Goal: Task Accomplishment & Management: Manage account settings

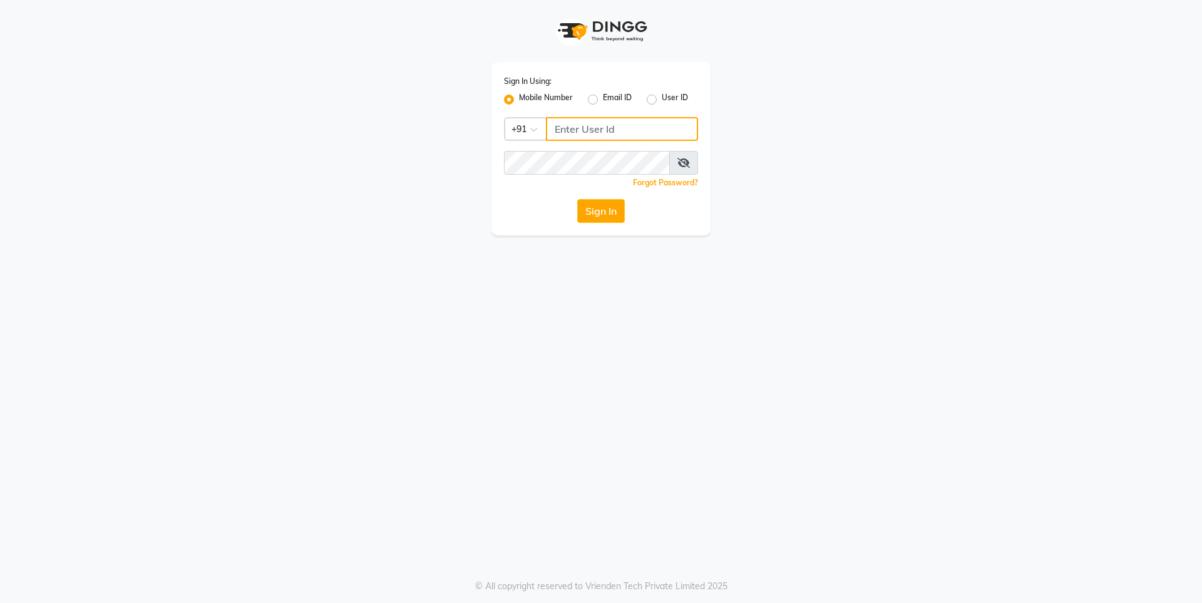
click at [607, 139] on input "Username" at bounding box center [622, 129] width 152 height 24
type input "7249488011"
click at [587, 211] on button "Sign In" at bounding box center [601, 211] width 48 height 24
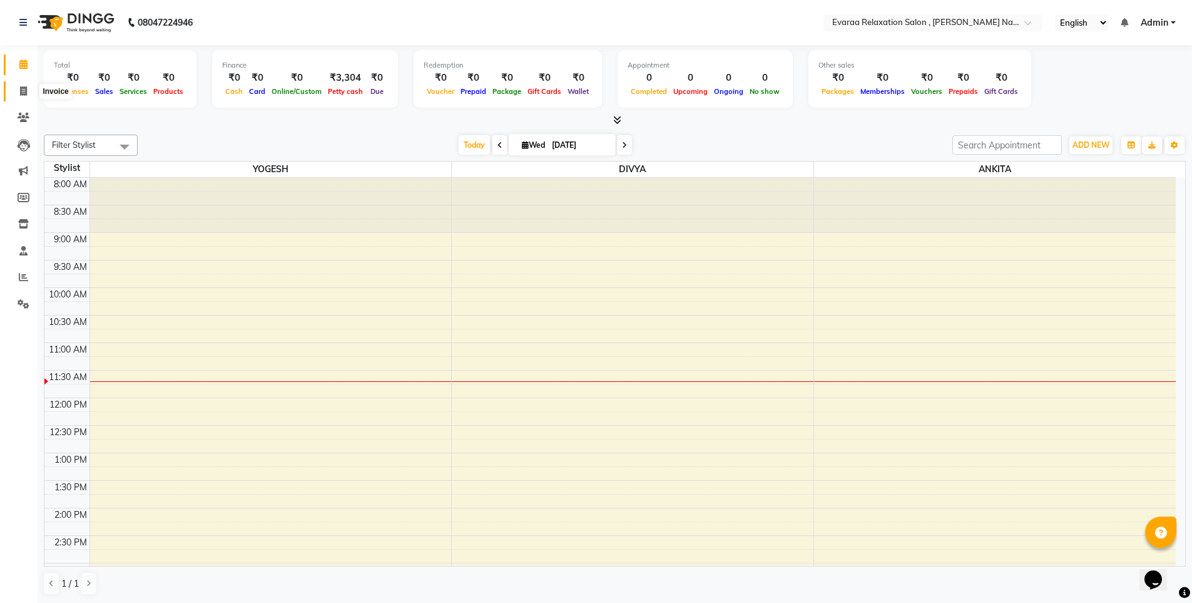
click at [25, 97] on span at bounding box center [24, 91] width 22 height 14
select select "7764"
select select "service"
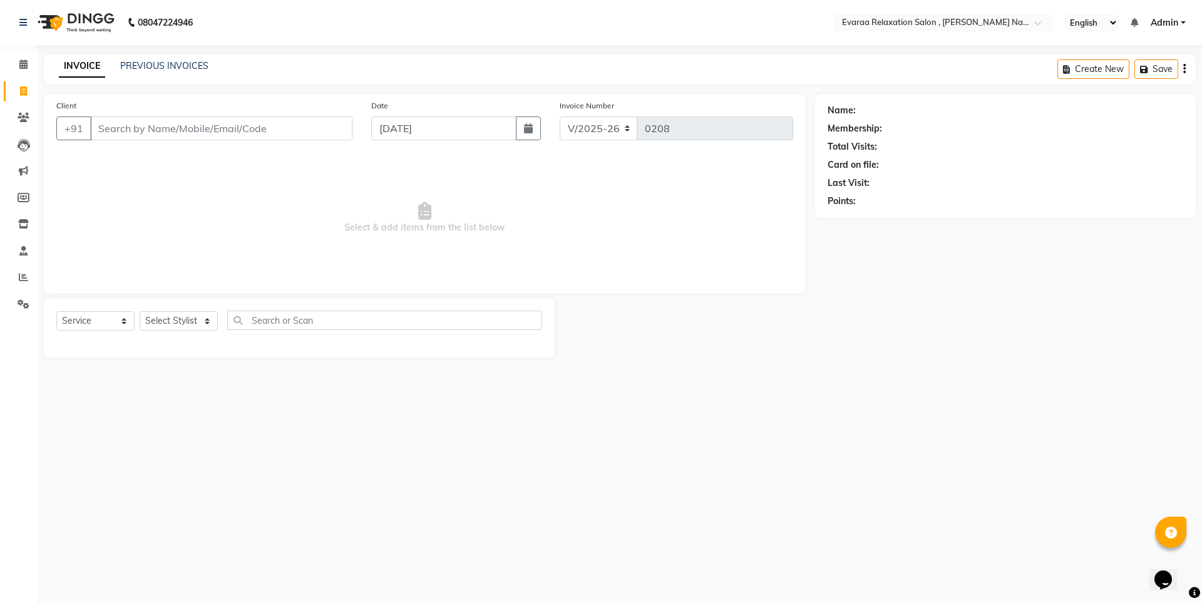
click at [108, 131] on input "Client" at bounding box center [221, 128] width 262 height 24
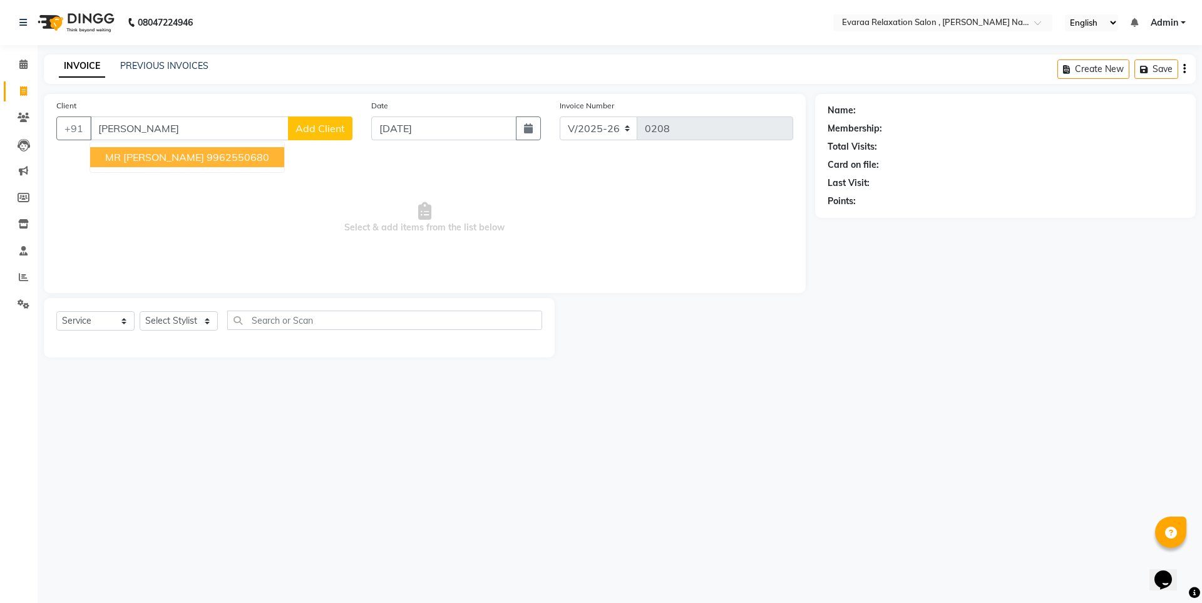
click at [200, 149] on button "MR [PERSON_NAME] 9962550680" at bounding box center [187, 157] width 194 height 20
type input "9962550680"
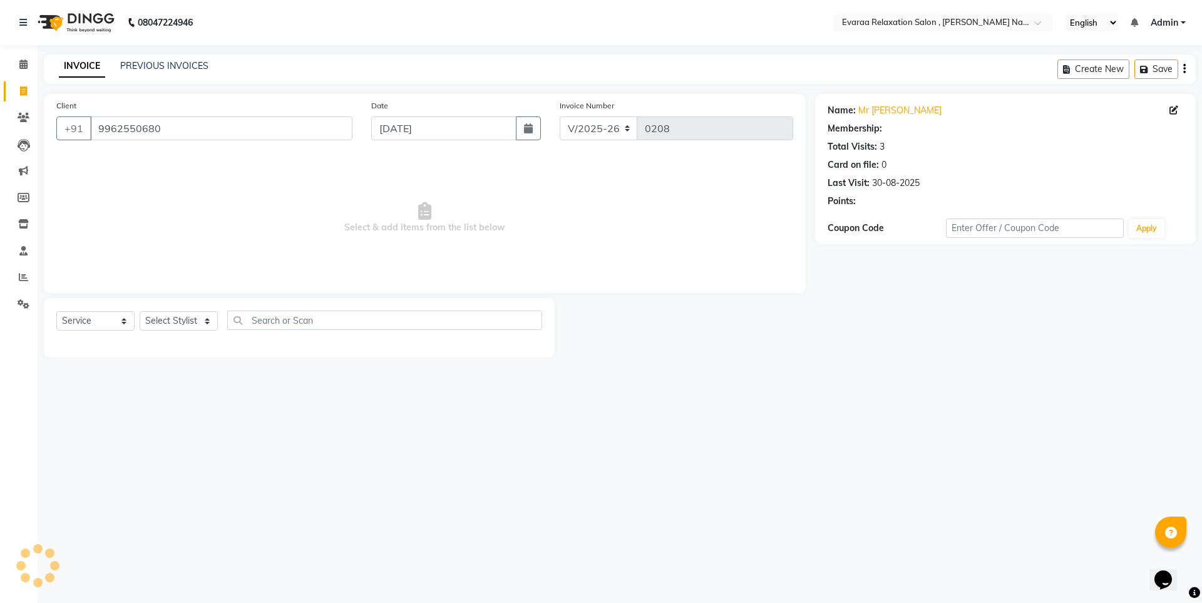
select select "1: Object"
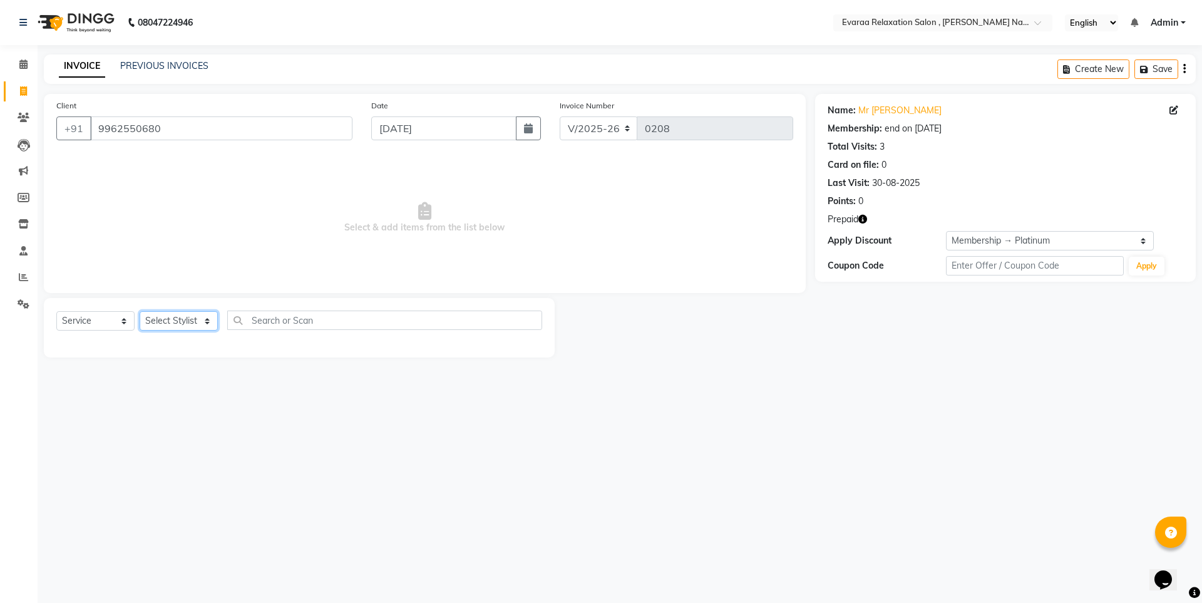
click at [169, 321] on select "Select Stylist [PERSON_NAME] DIVYA YOGESH" at bounding box center [179, 320] width 78 height 19
select select "69423"
click at [140, 311] on select "Select Stylist [PERSON_NAME] DIVYA YOGESH" at bounding box center [179, 320] width 78 height 19
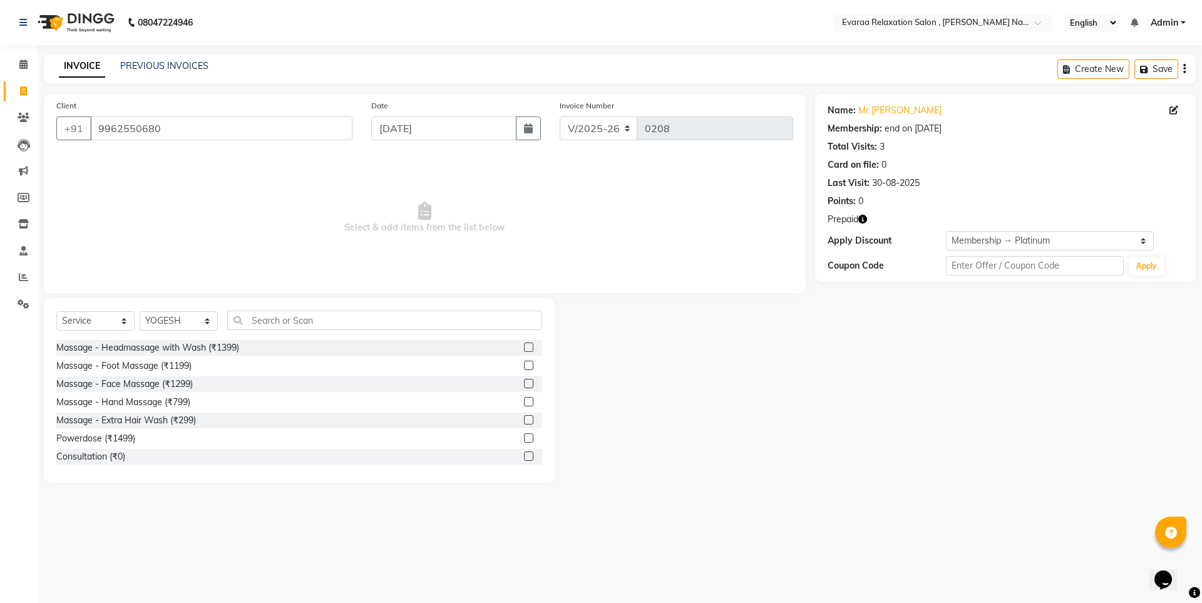
click at [524, 362] on label at bounding box center [528, 364] width 9 height 9
click at [524, 362] on input "checkbox" at bounding box center [528, 366] width 8 height 8
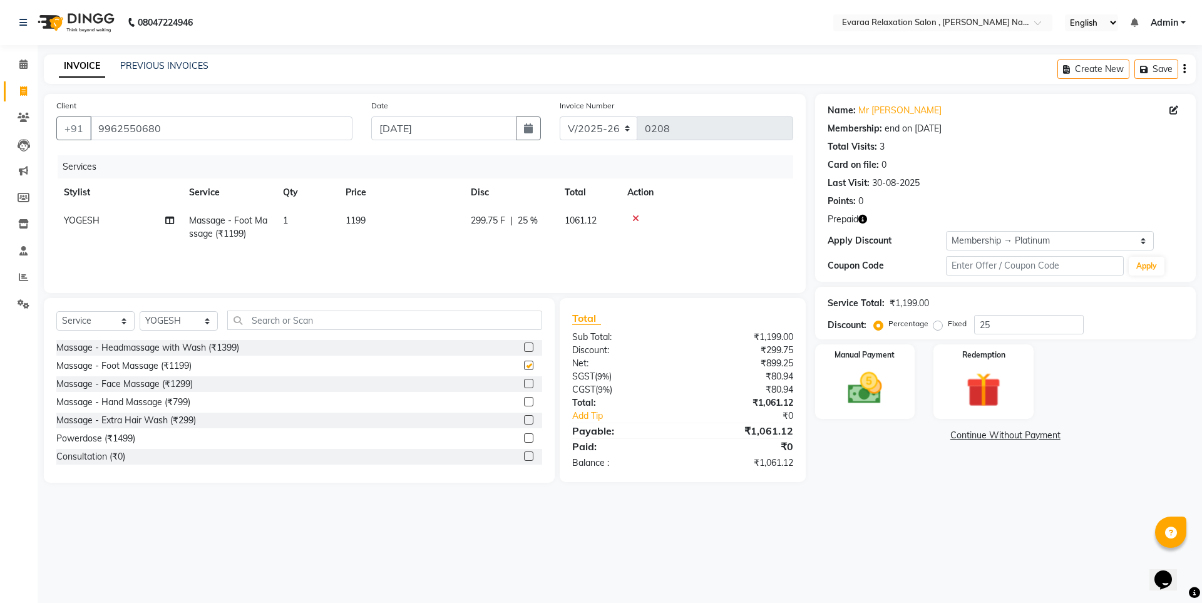
checkbox input "false"
click at [964, 396] on img at bounding box center [983, 389] width 58 height 44
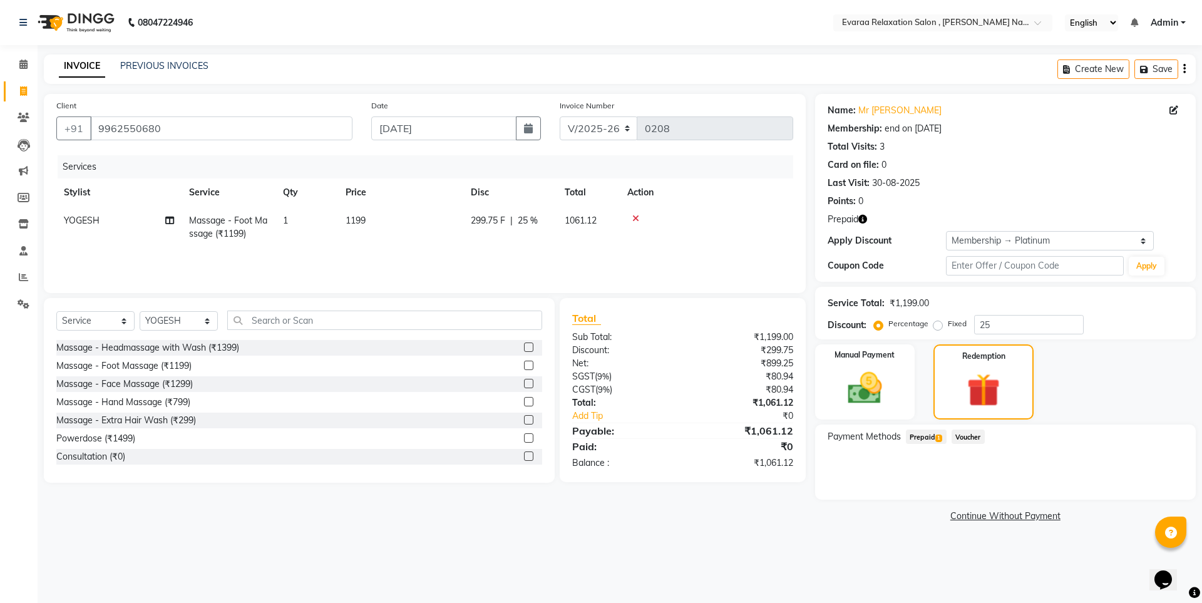
click at [632, 213] on td at bounding box center [706, 227] width 173 height 41
click at [637, 220] on icon at bounding box center [635, 218] width 7 height 9
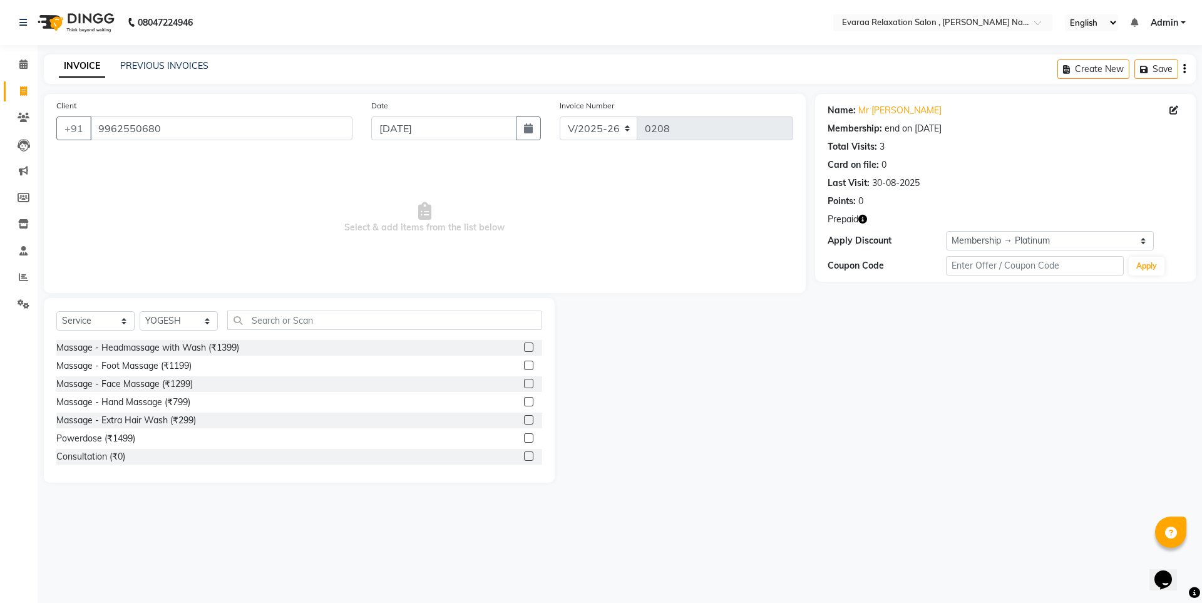
click at [1046, 158] on div "Card on file: 0" at bounding box center [1004, 164] width 355 height 13
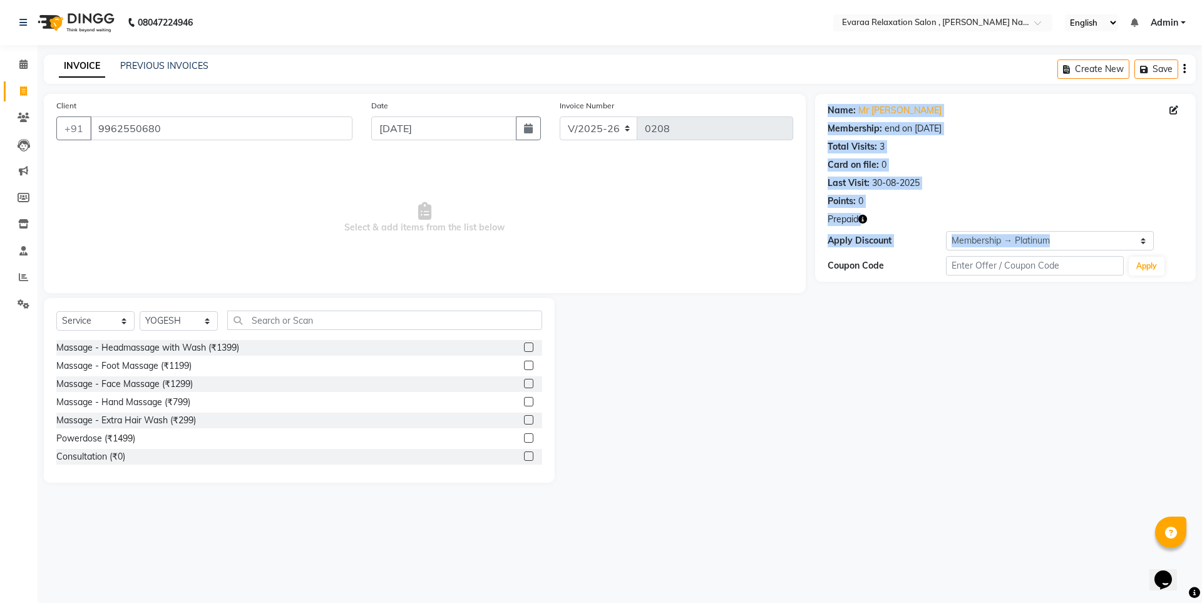
drag, startPoint x: 909, startPoint y: 519, endPoint x: 613, endPoint y: 594, distance: 305.2
click at [613, 594] on div "08047224946 Select Location × Evaraa Relaxation Salon , Viman Nagar English ENG…" at bounding box center [601, 301] width 1202 height 603
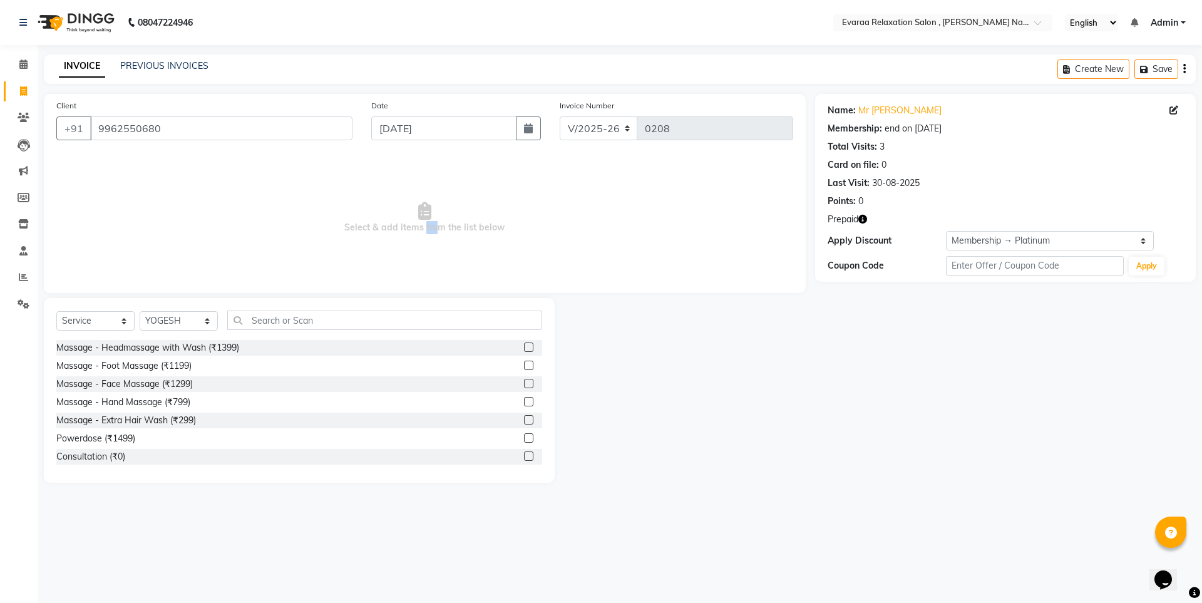
click at [432, 250] on span "Select & add items from the list below" at bounding box center [424, 217] width 737 height 125
click at [14, 69] on span at bounding box center [24, 65] width 22 height 14
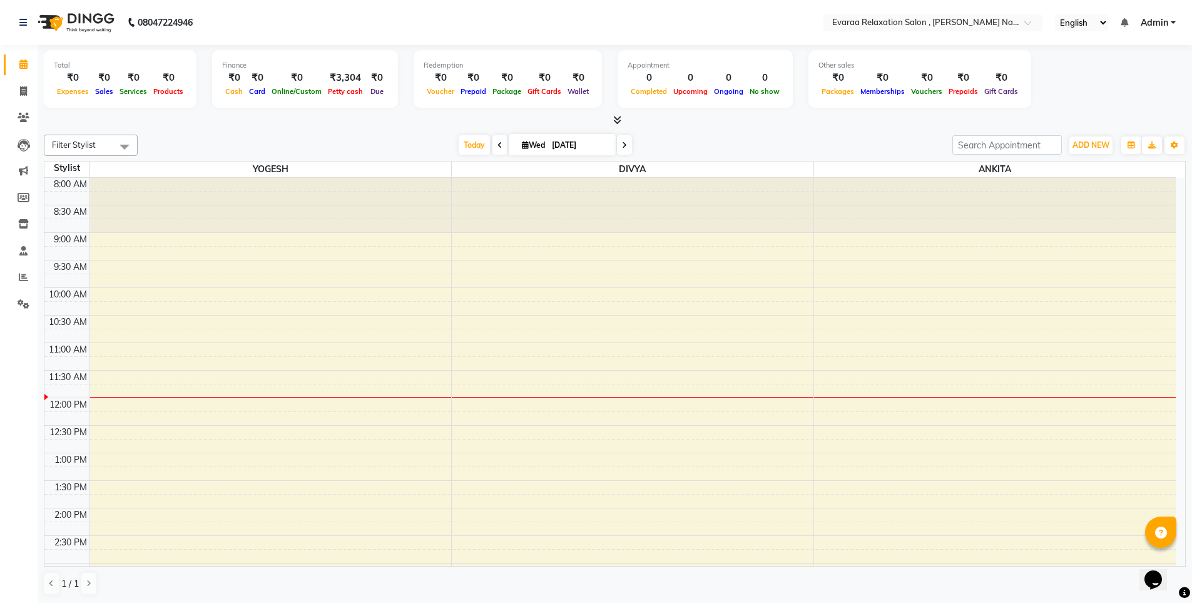
click at [625, 143] on icon at bounding box center [624, 145] width 5 height 8
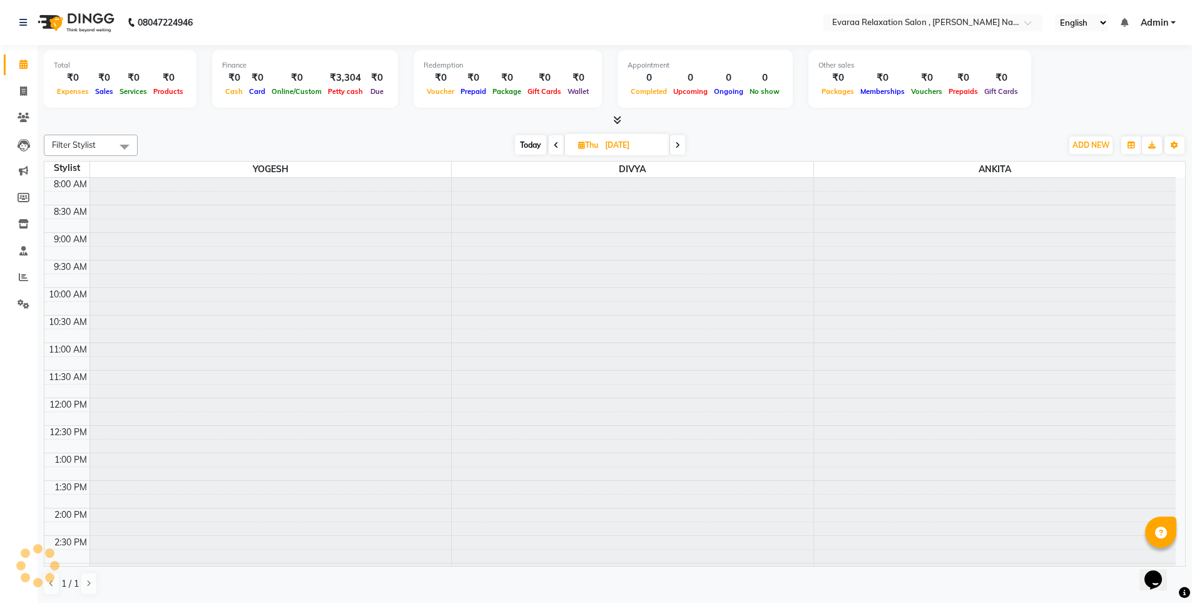
scroll to position [166, 0]
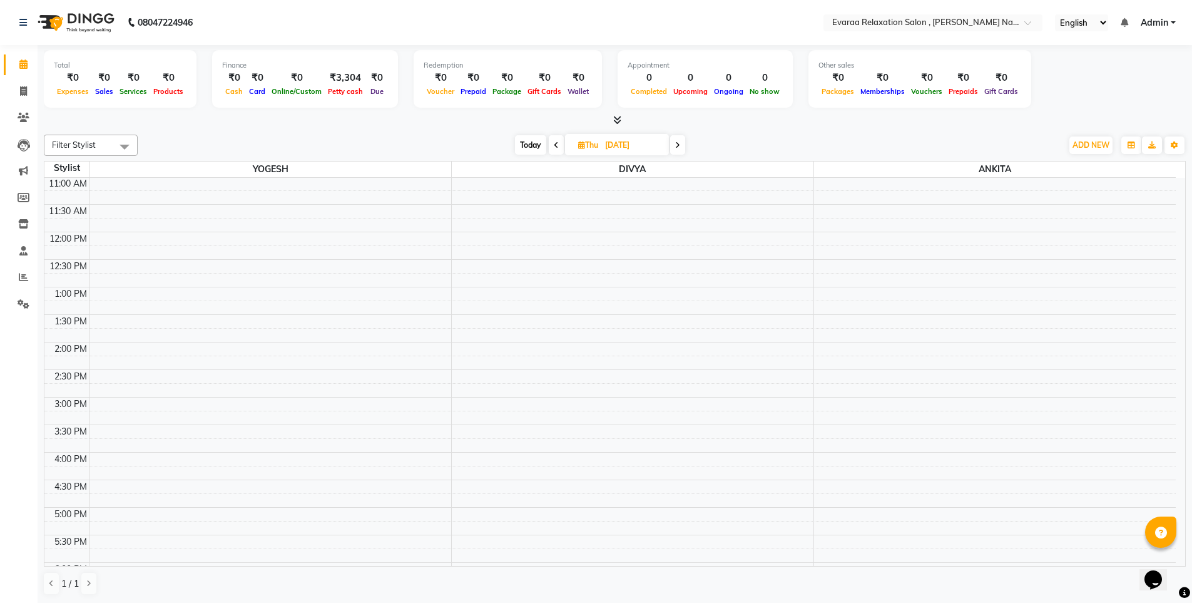
click at [688, 141] on div "Today Thu 04-09-2025" at bounding box center [600, 145] width 912 height 19
click at [685, 144] on span at bounding box center [677, 144] width 15 height 19
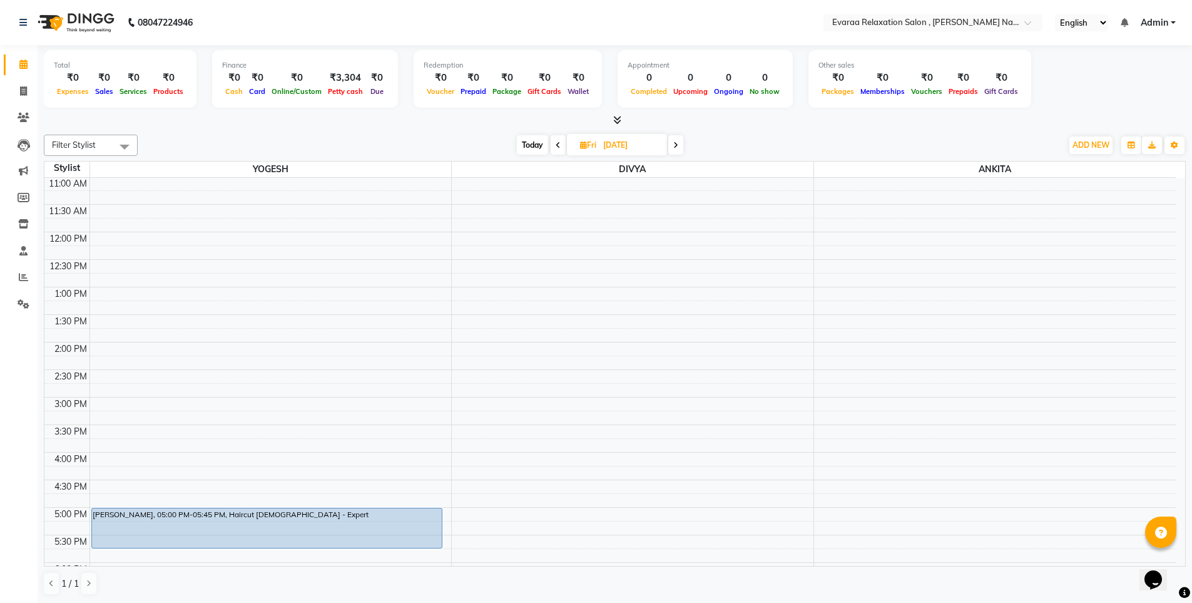
click at [680, 144] on span at bounding box center [675, 144] width 15 height 19
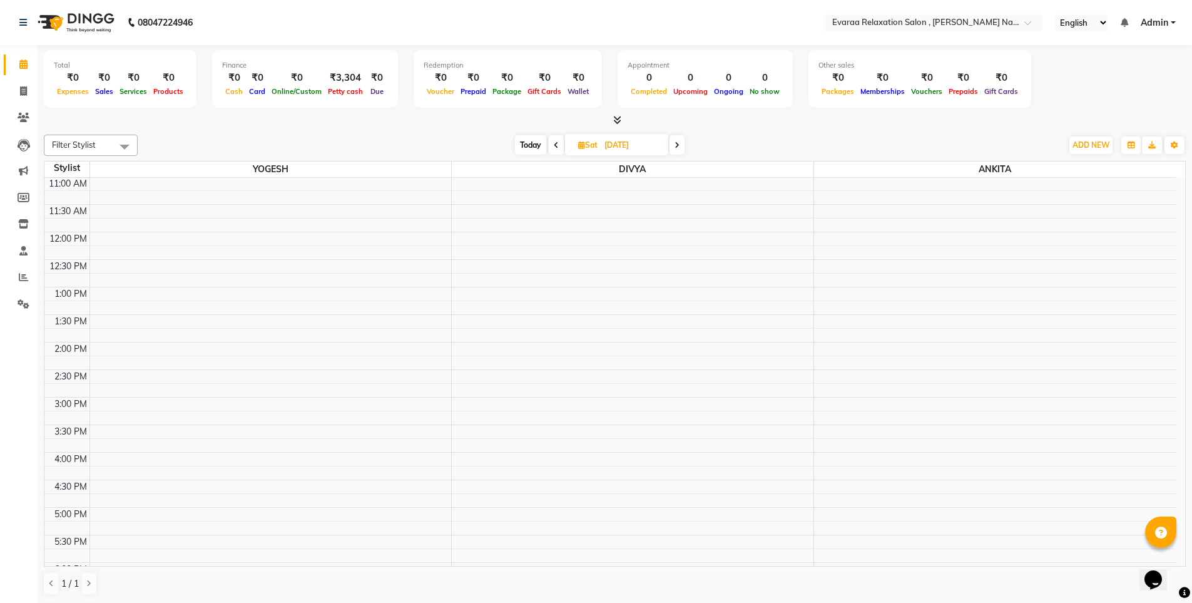
click at [549, 145] on span at bounding box center [556, 144] width 15 height 19
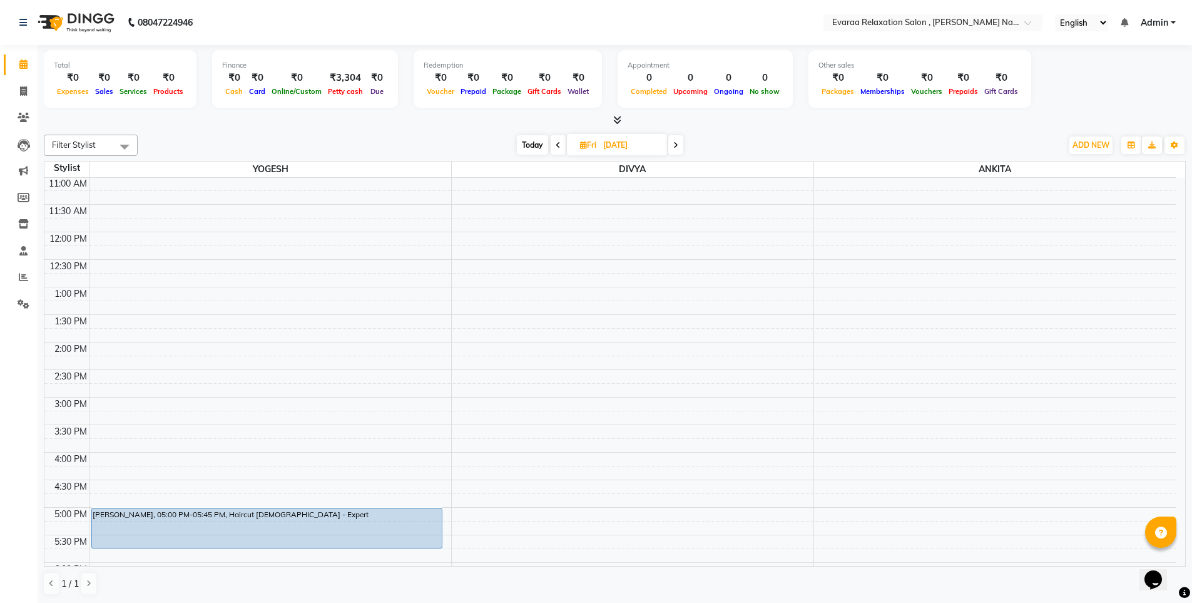
click at [678, 145] on icon at bounding box center [675, 145] width 5 height 8
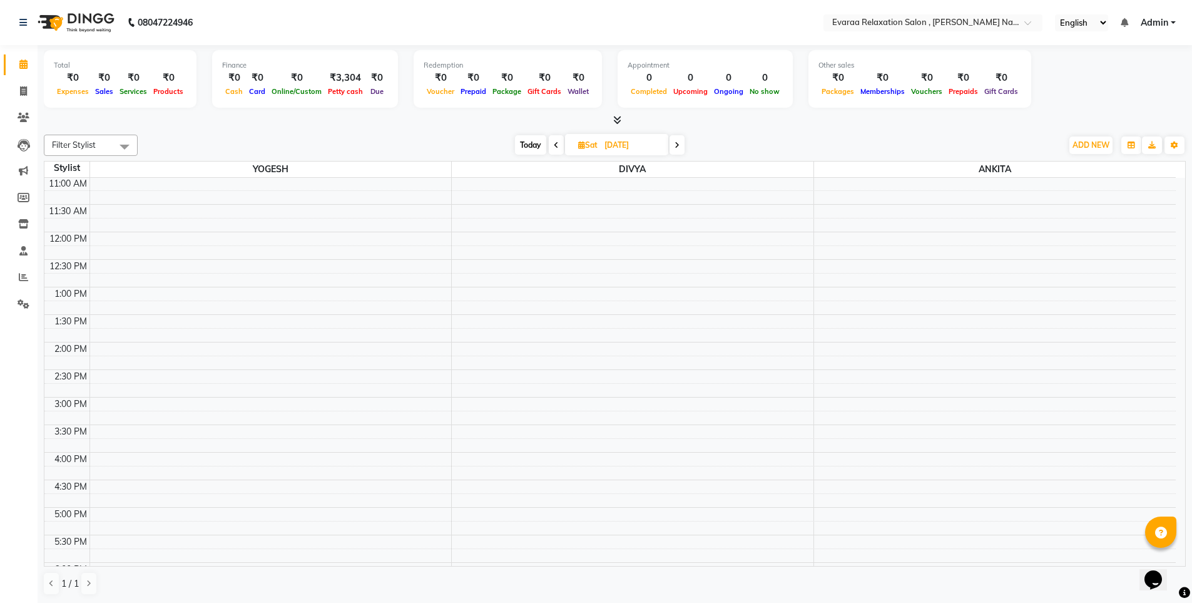
click at [678, 145] on icon at bounding box center [677, 145] width 5 height 8
type input "08-09-2025"
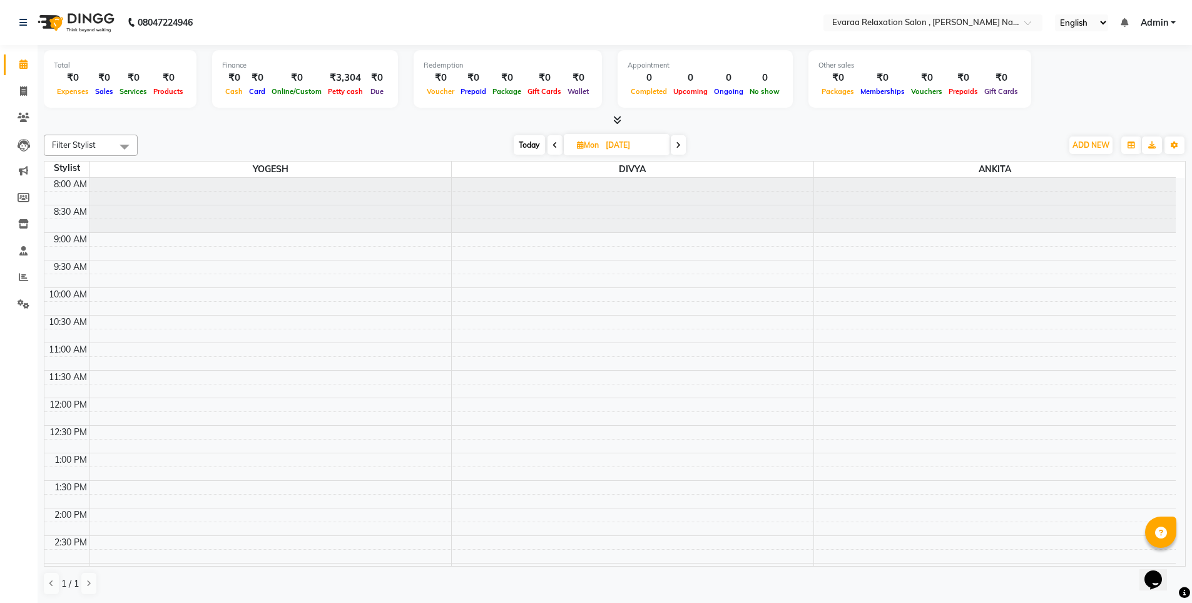
click at [1126, 71] on div "Total ₹0 Expenses ₹0 Sales ₹0 Services ₹0 Products Finance ₹0 Cash ₹0 Card ₹0 O…" at bounding box center [615, 80] width 1142 height 61
click at [156, 305] on div "8:00 AM 8:30 AM 9:00 AM 9:30 AM 10:00 AM 10:30 AM 11:00 AM 11:30 AM 12:00 PM 12…" at bounding box center [609, 589] width 1131 height 825
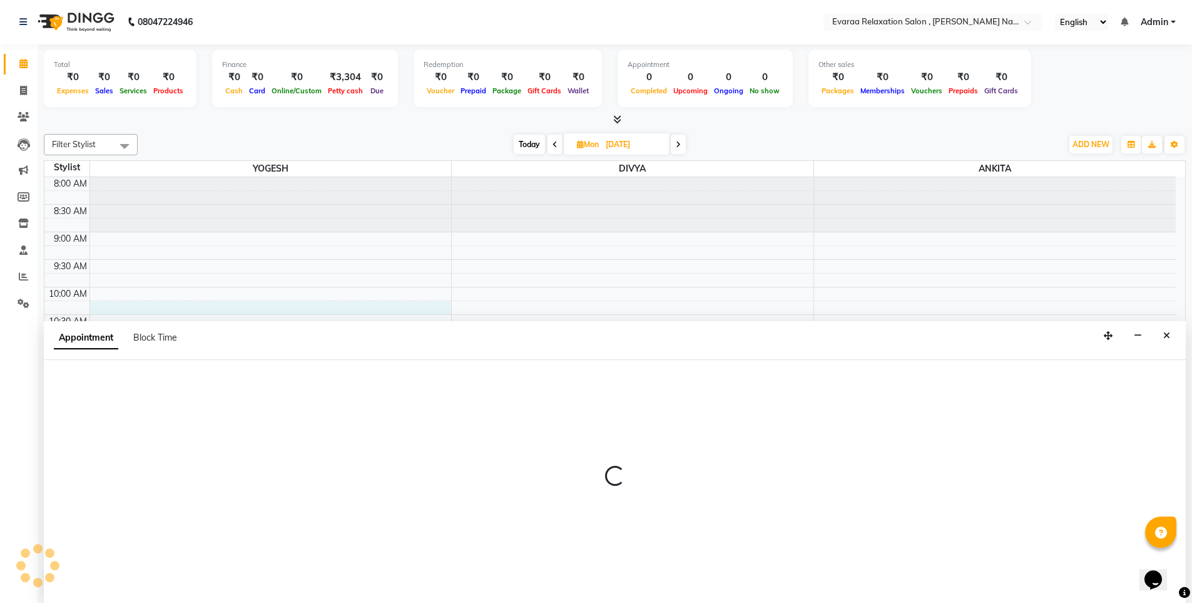
select select "69423"
select select "615"
select select "tentative"
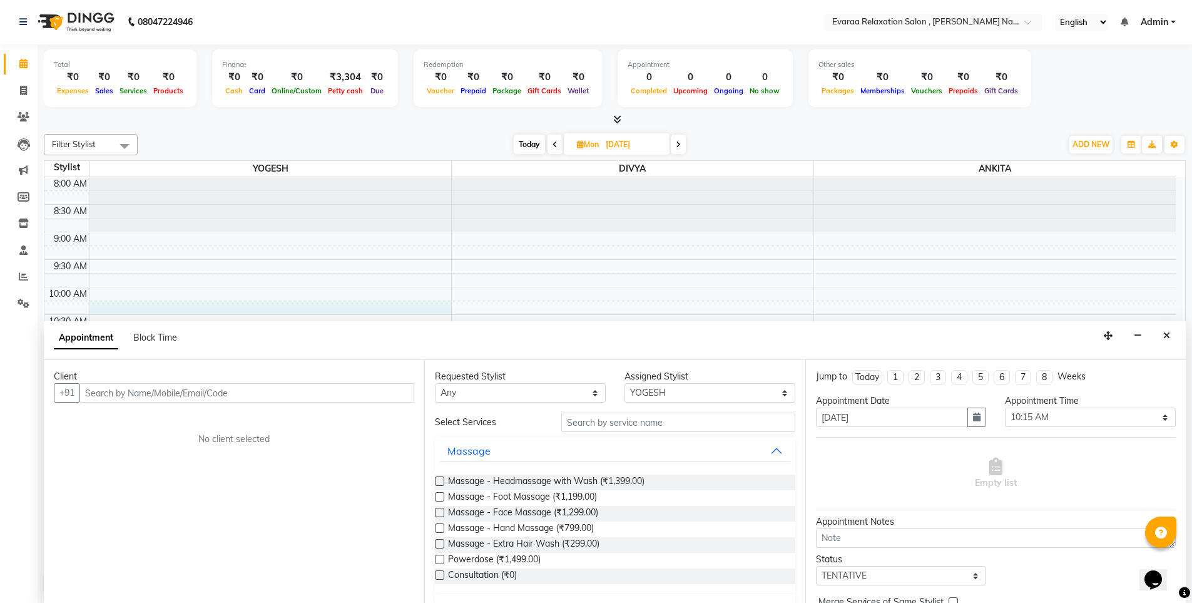
click at [179, 397] on input "text" at bounding box center [246, 392] width 335 height 19
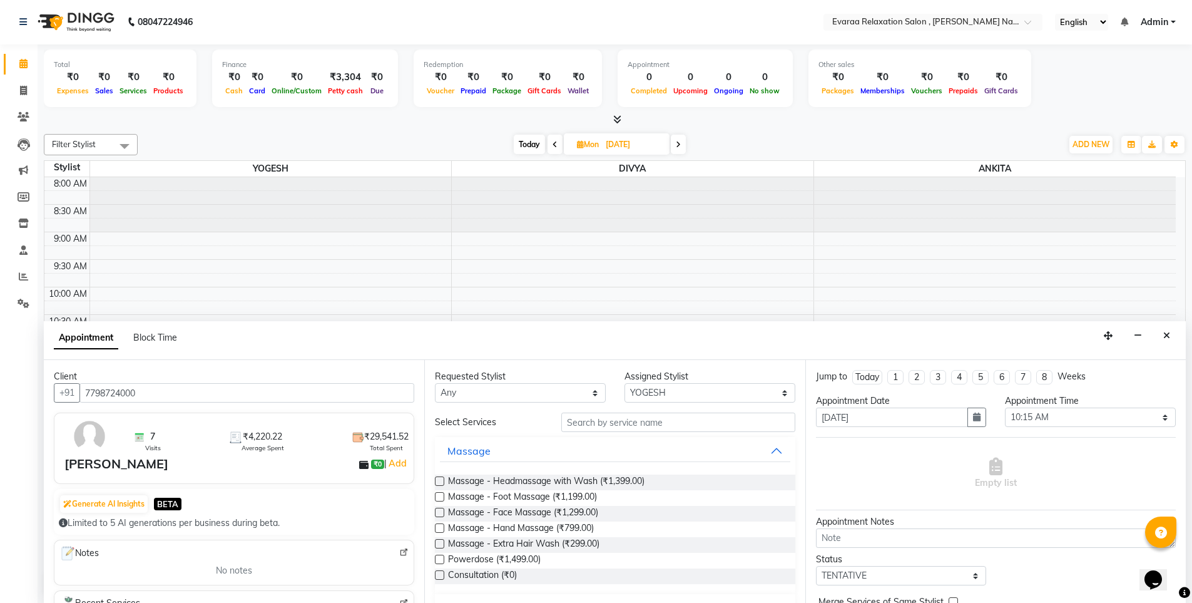
type input "7798724000"
click at [701, 422] on input "text" at bounding box center [678, 421] width 234 height 19
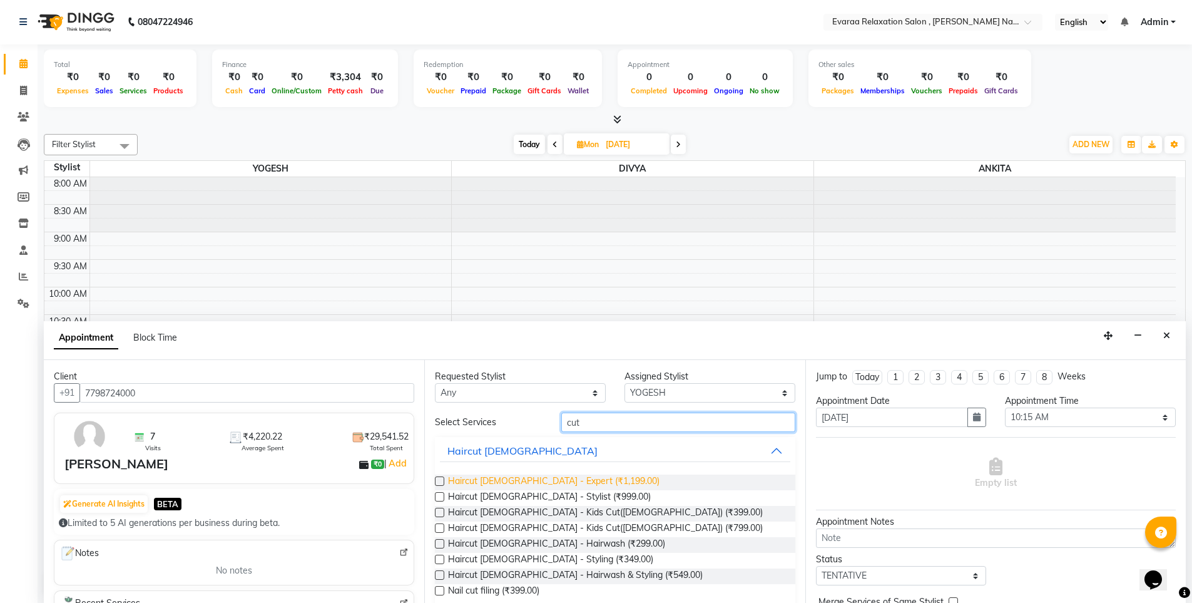
type input "cut"
click at [481, 478] on span "Haircut Male - Expert (₹1,199.00)" at bounding box center [554, 482] width 212 height 16
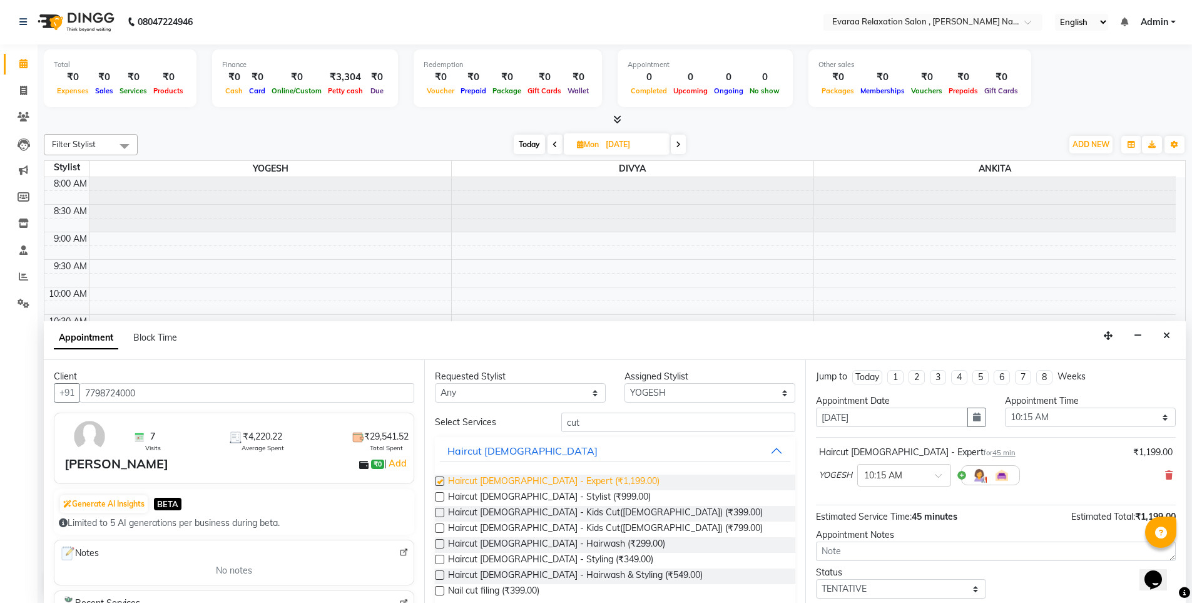
checkbox input "false"
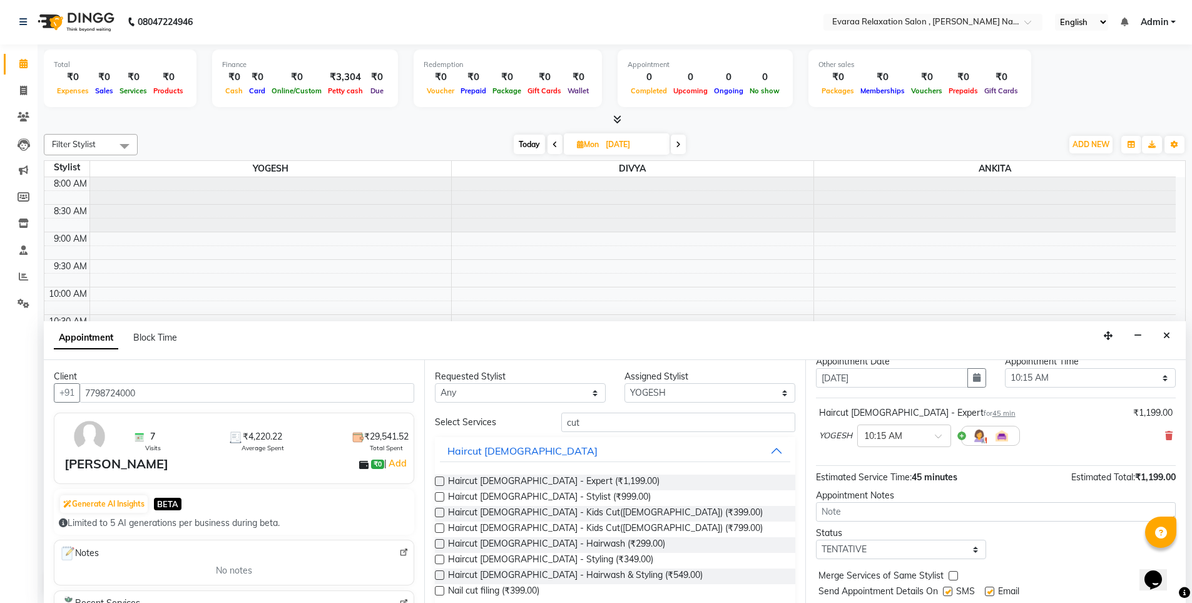
scroll to position [74, 0]
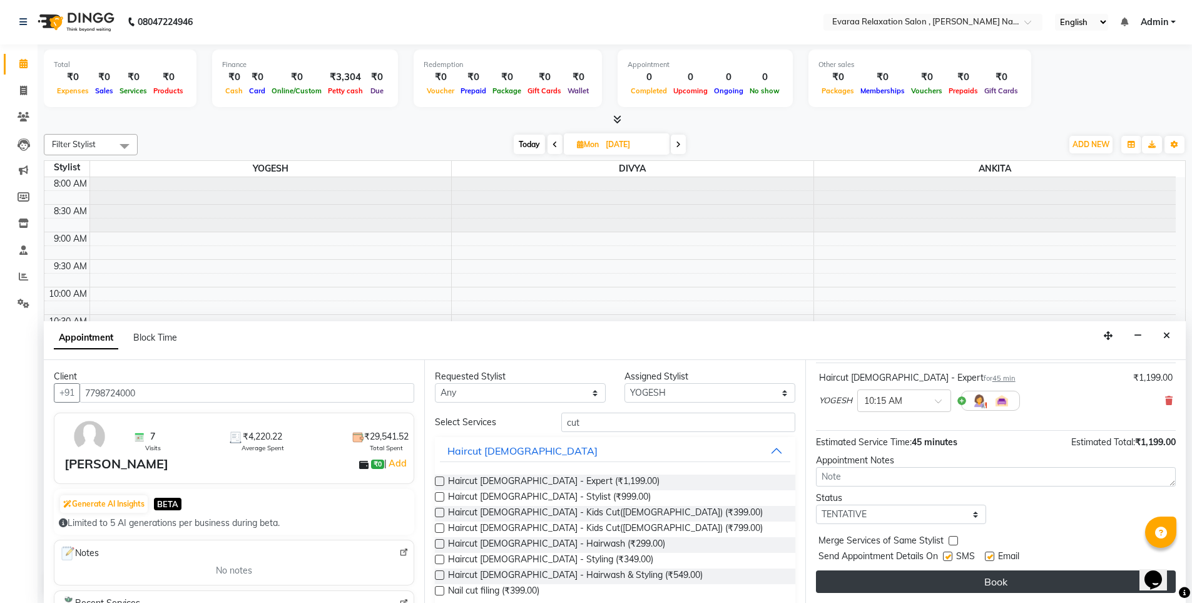
click at [956, 583] on button "Book" at bounding box center [996, 581] width 360 height 23
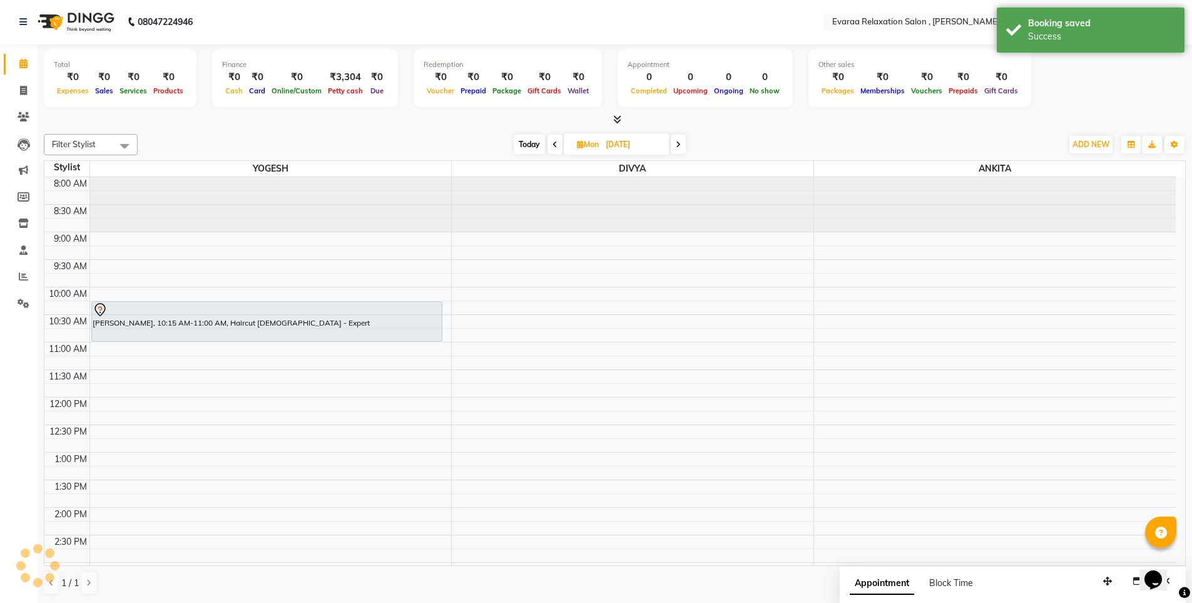
scroll to position [0, 0]
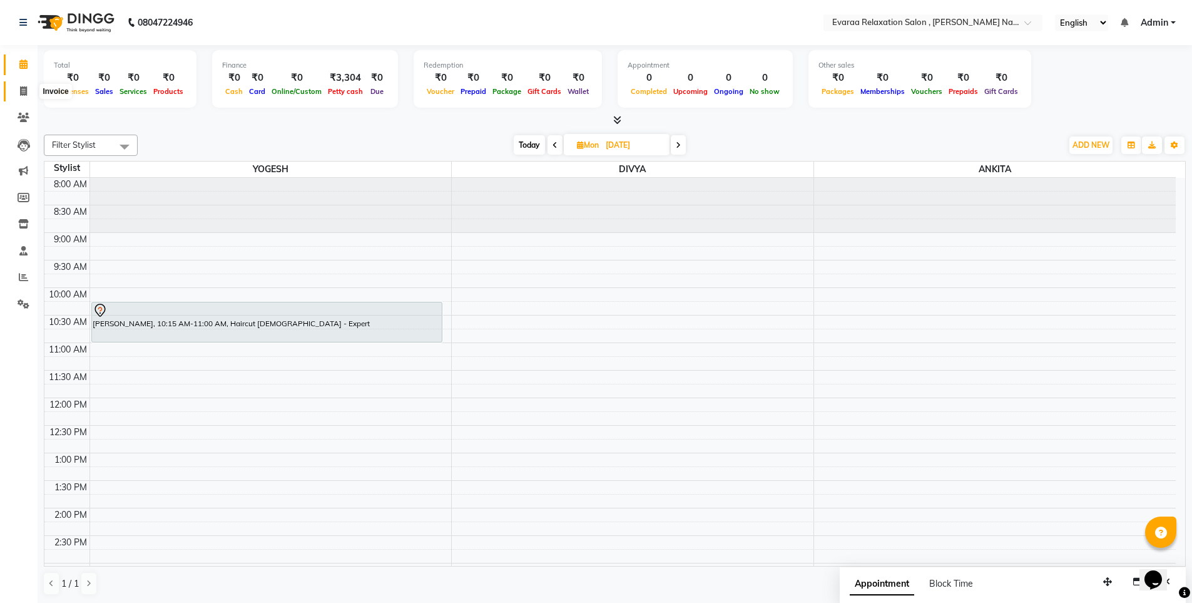
click at [24, 87] on icon at bounding box center [23, 90] width 7 height 9
select select "service"
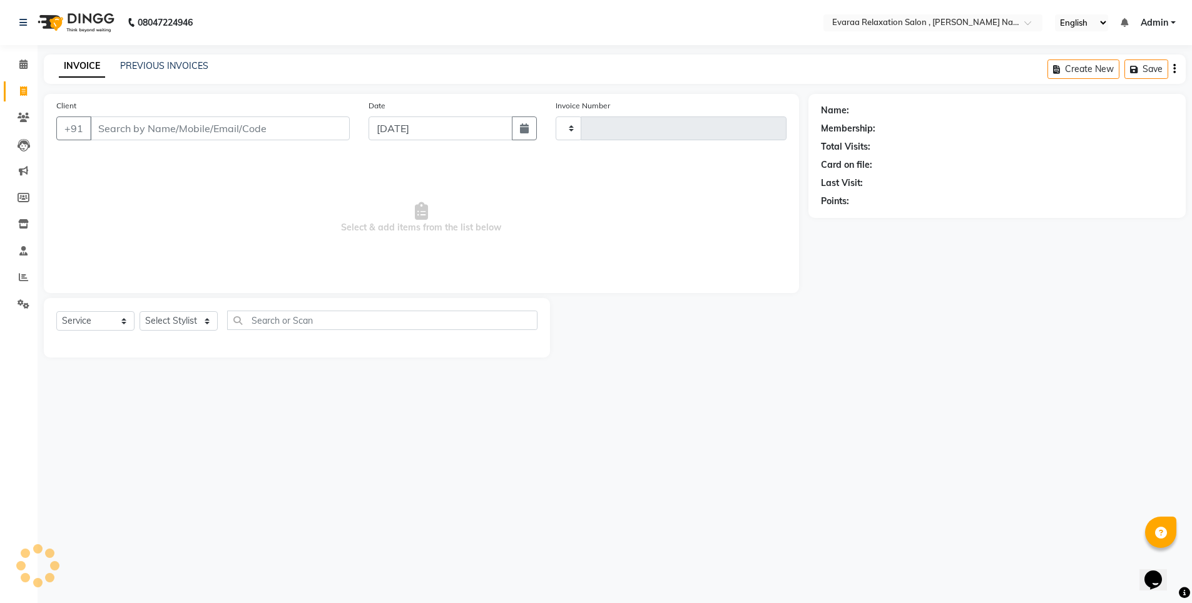
type input "0208"
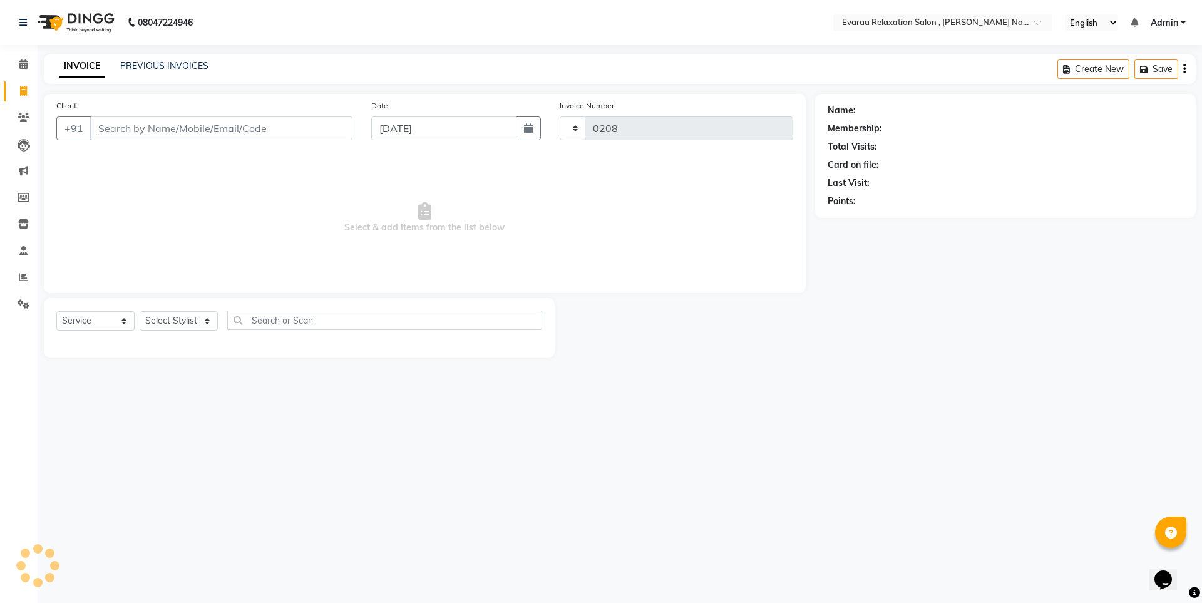
select select "7764"
click at [22, 275] on icon at bounding box center [23, 276] width 9 height 9
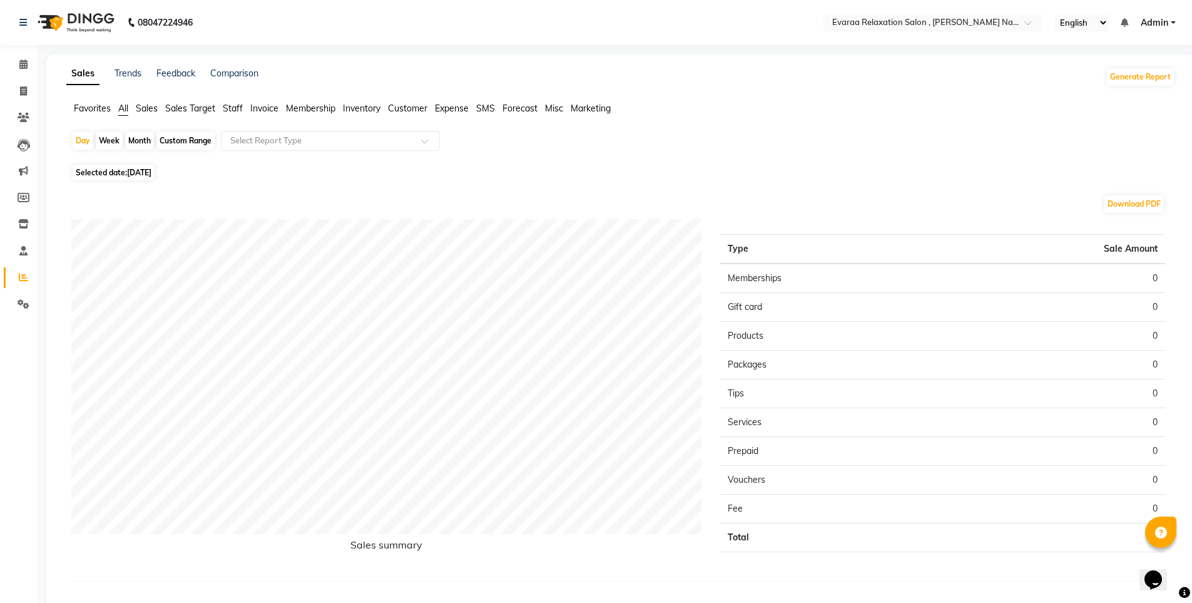
click at [439, 108] on span "Expense" at bounding box center [452, 108] width 34 height 11
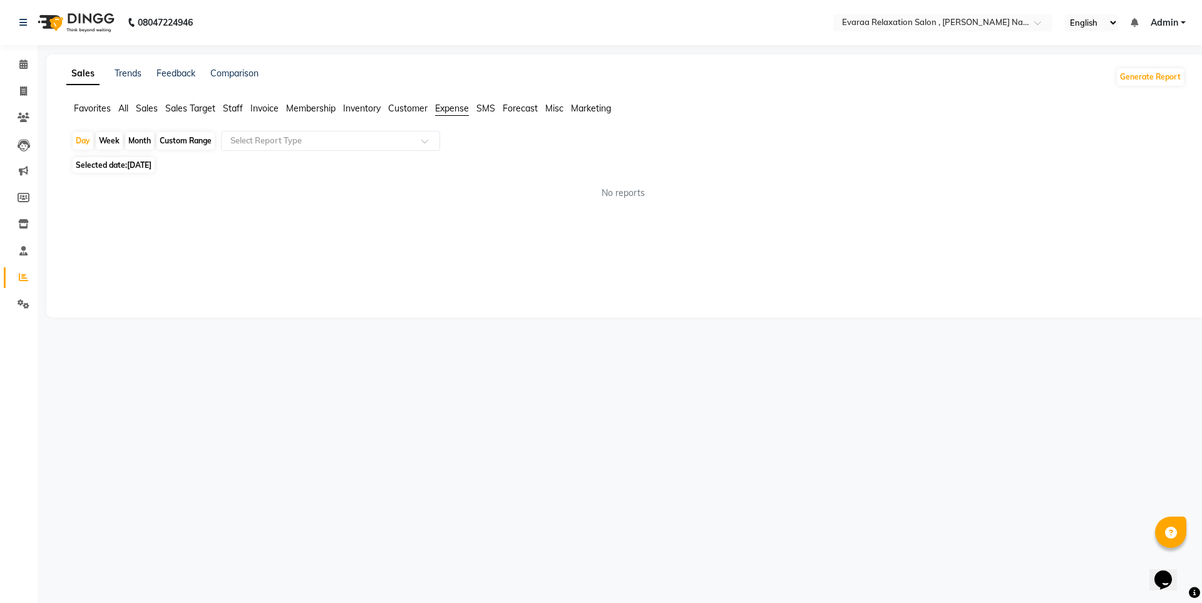
click at [107, 164] on span "Selected date: 03-09-2025" at bounding box center [114, 165] width 82 height 16
select select "9"
select select "2025"
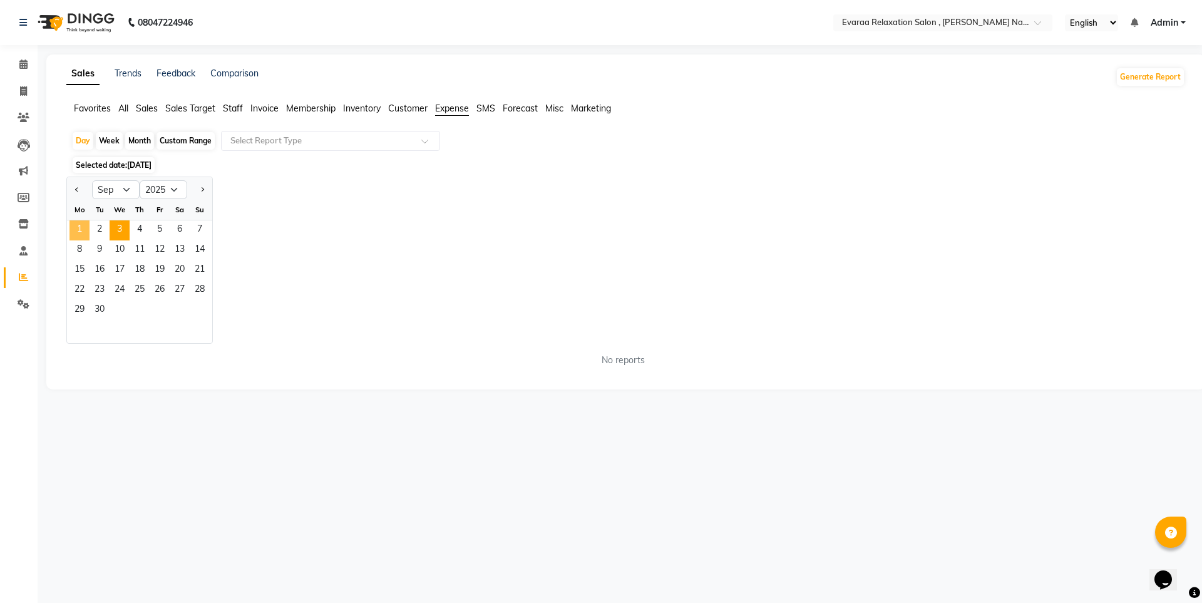
drag, startPoint x: 76, startPoint y: 228, endPoint x: 87, endPoint y: 224, distance: 11.5
click at [78, 228] on span "1" at bounding box center [79, 230] width 20 height 20
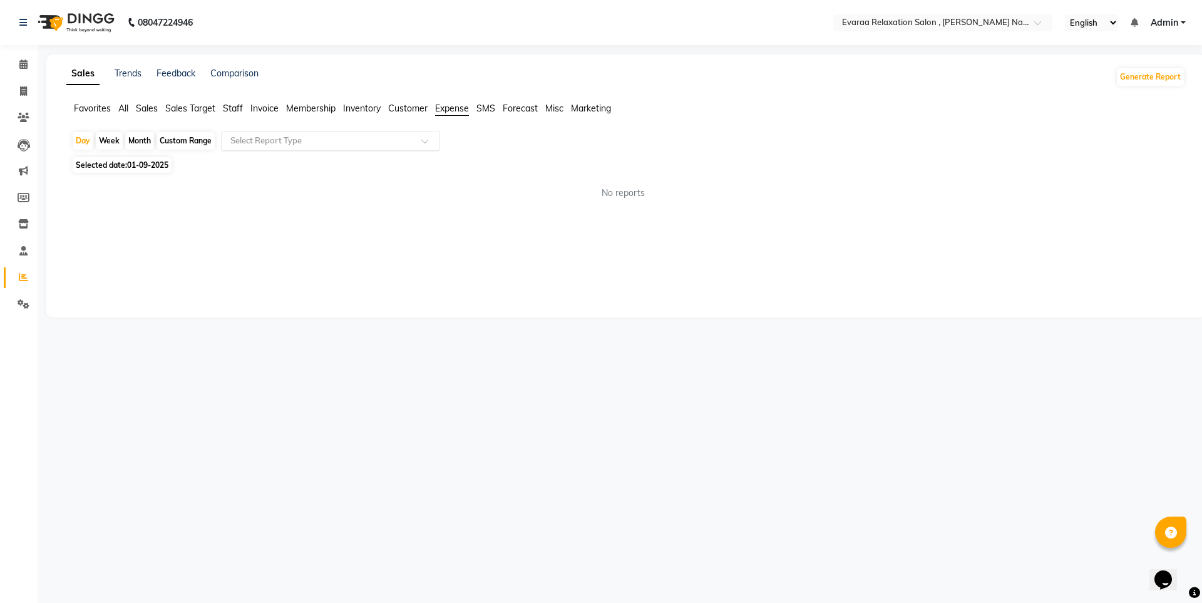
click at [294, 143] on input "text" at bounding box center [318, 141] width 180 height 13
click at [283, 182] on div "Expense" at bounding box center [331, 188] width 218 height 25
click at [134, 166] on span "01-09-2025" at bounding box center [147, 164] width 41 height 9
select select "9"
select select "2025"
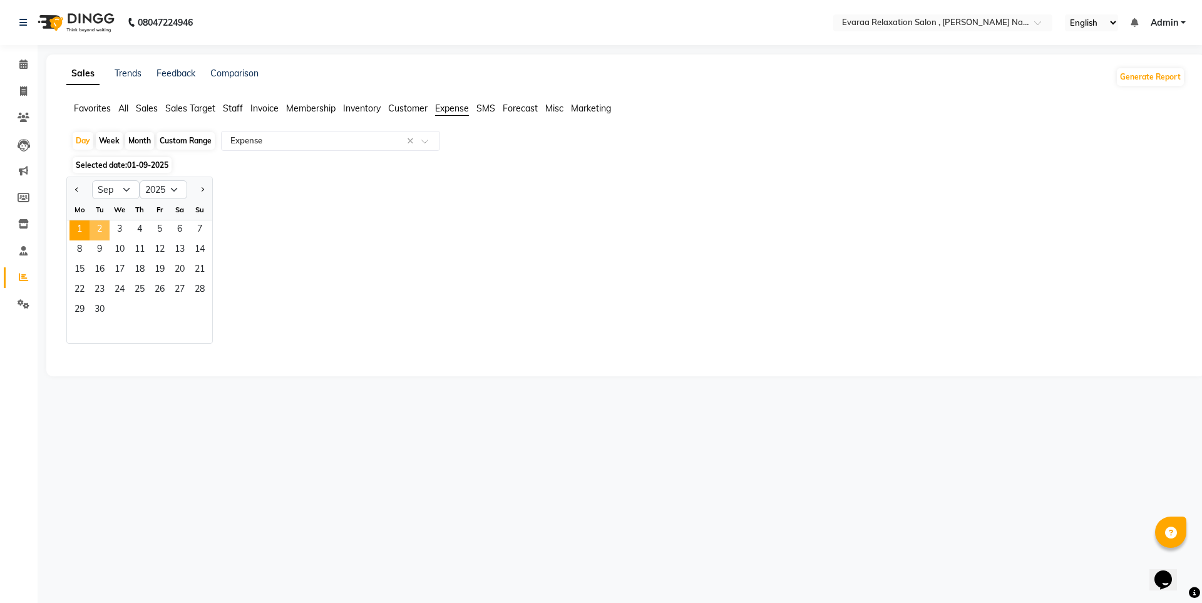
click at [107, 226] on span "2" at bounding box center [99, 230] width 20 height 20
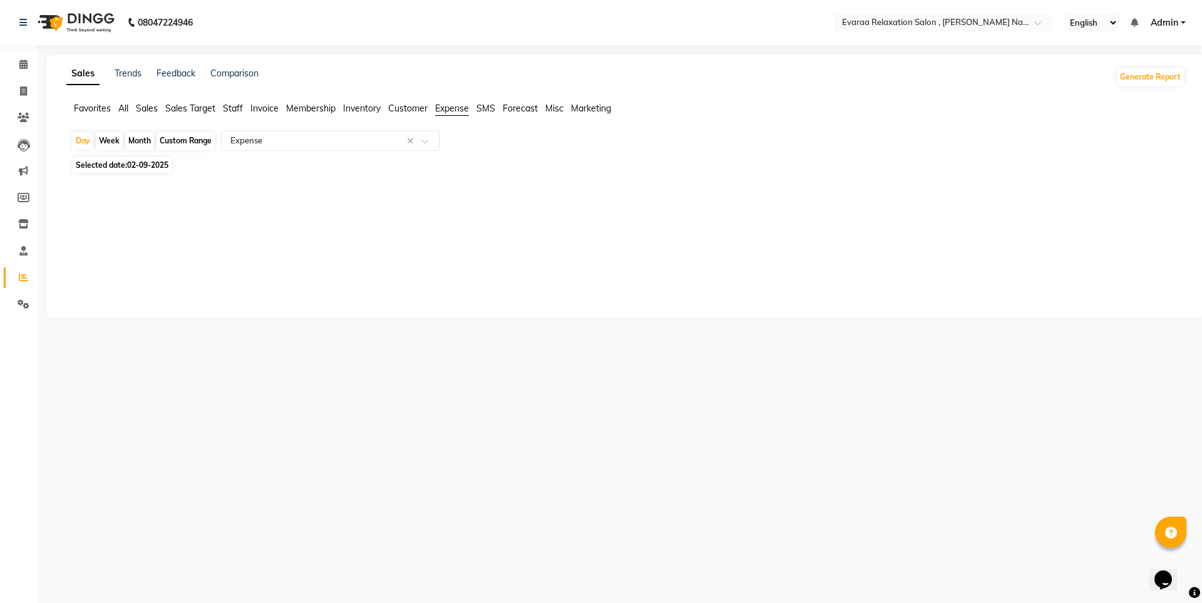
click at [26, 77] on li "Calendar" at bounding box center [19, 64] width 38 height 27
click at [24, 64] on icon at bounding box center [23, 63] width 8 height 9
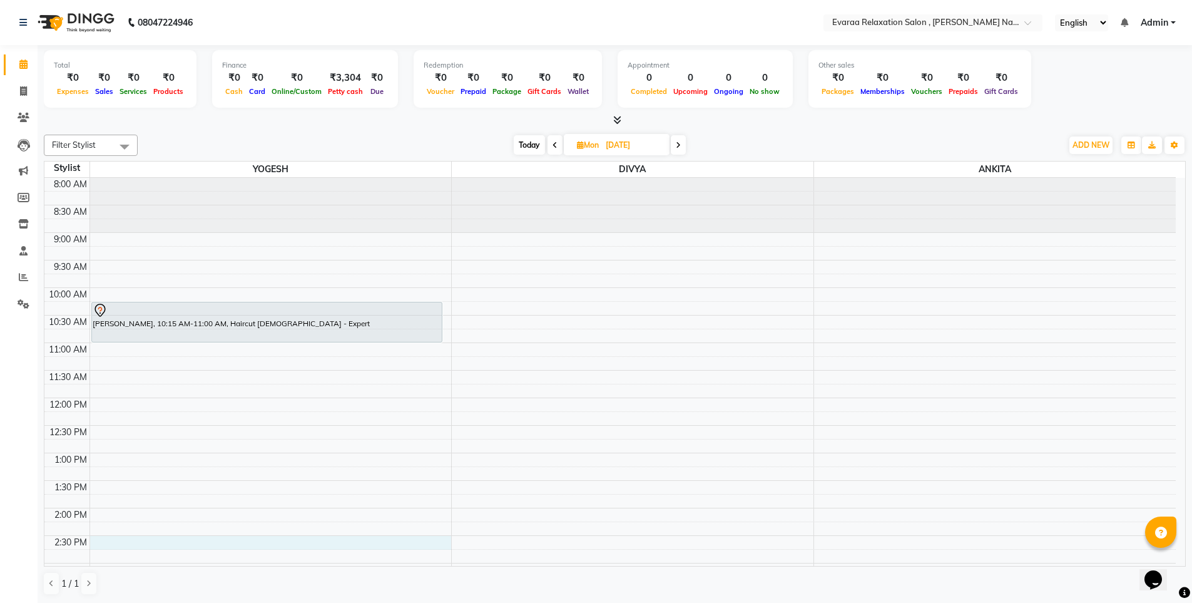
click at [115, 540] on div "8:00 AM 8:30 AM 9:00 AM 9:30 AM 10:00 AM 10:30 AM 11:00 AM 11:30 AM 12:00 PM 12…" at bounding box center [609, 590] width 1131 height 825
select select "69423"
select select "870"
select select "tentative"
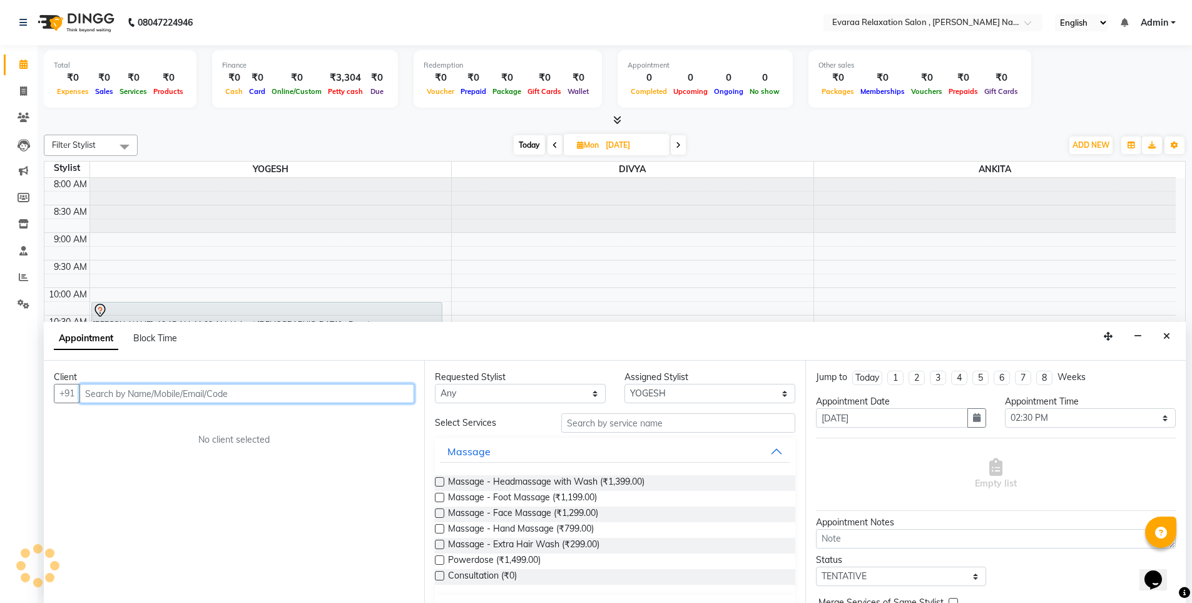
scroll to position [1, 0]
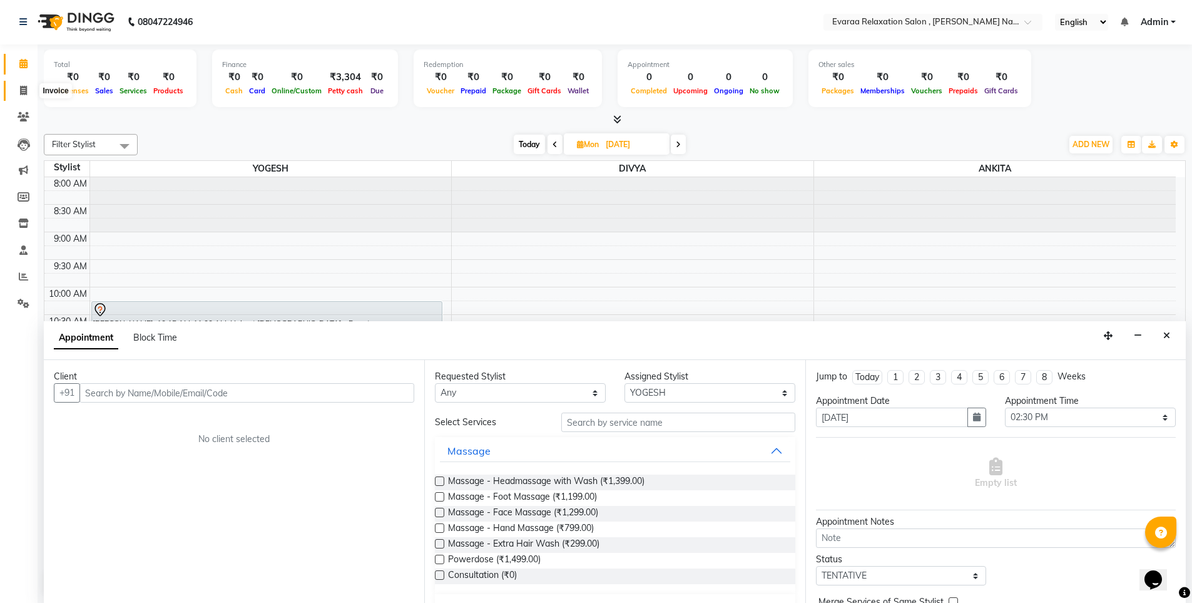
drag, startPoint x: 21, startPoint y: 94, endPoint x: 23, endPoint y: 86, distance: 7.9
click at [21, 93] on icon at bounding box center [23, 90] width 7 height 9
select select "7764"
select select "service"
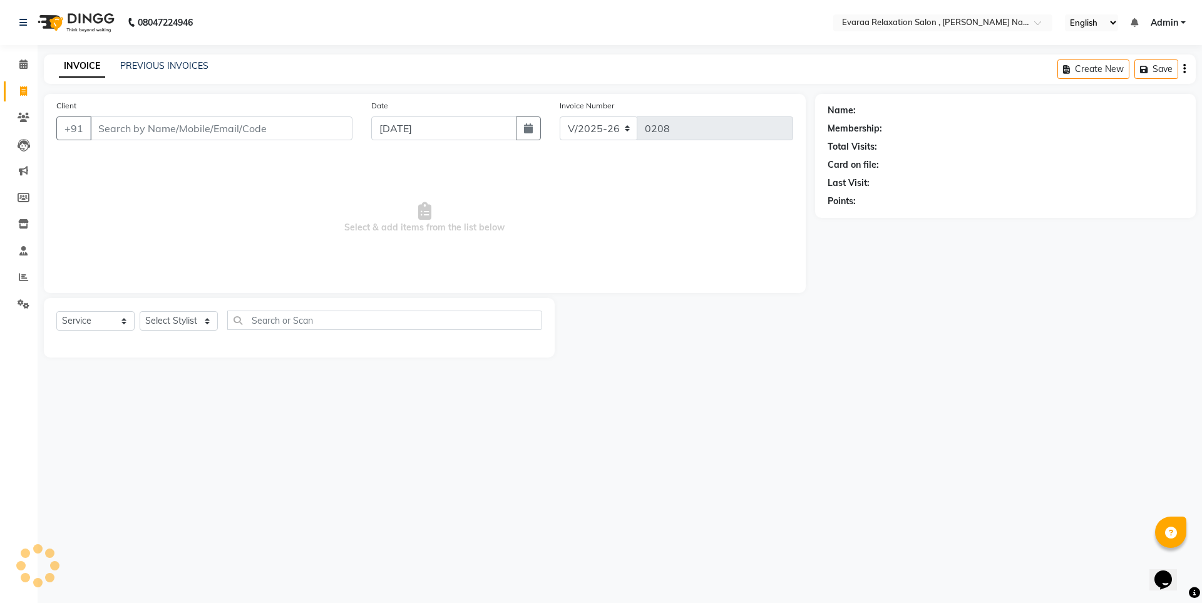
click at [116, 66] on div "INVOICE PREVIOUS INVOICES" at bounding box center [126, 65] width 165 height 13
click at [131, 63] on link "PREVIOUS INVOICES" at bounding box center [164, 65] width 88 height 11
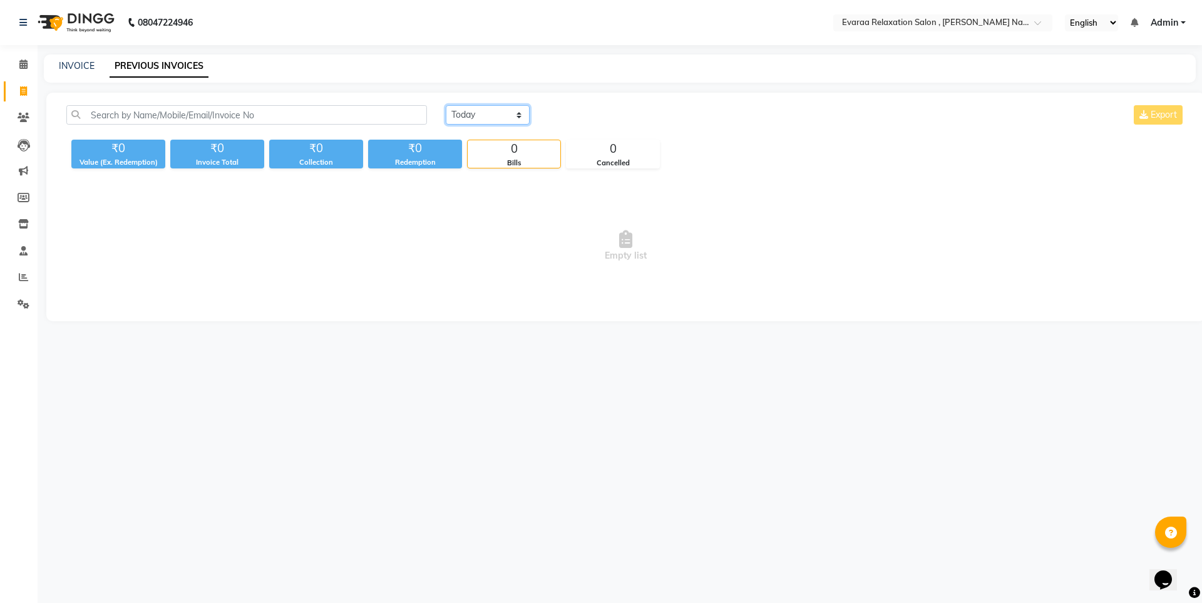
click at [486, 112] on select "Today Yesterday Custom Range" at bounding box center [488, 114] width 84 height 19
click at [446, 105] on select "Today Yesterday Custom Range" at bounding box center [488, 114] width 84 height 19
click at [483, 118] on select "Today Yesterday Custom Range" at bounding box center [488, 114] width 84 height 19
select select "yesterday"
click at [446, 105] on select "Today Yesterday Custom Range" at bounding box center [488, 114] width 84 height 19
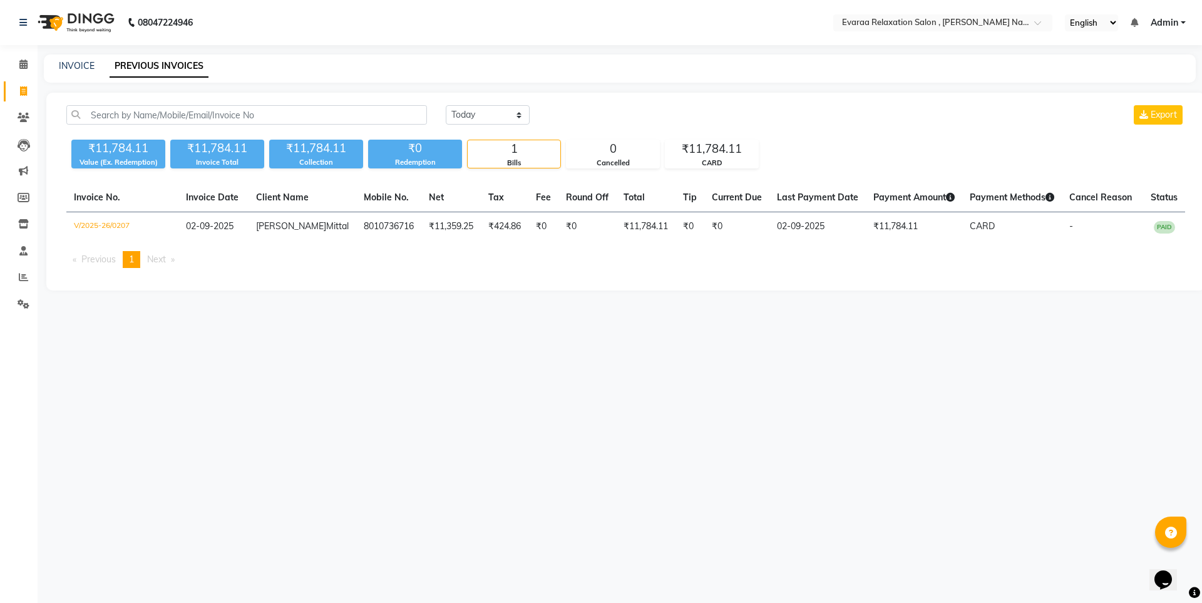
click at [1142, 507] on div "08047224946 Select Location × Evaraa Relaxation Salon , Viman Nagar English ENG…" at bounding box center [601, 301] width 1202 height 603
click at [21, 70] on span at bounding box center [24, 65] width 22 height 14
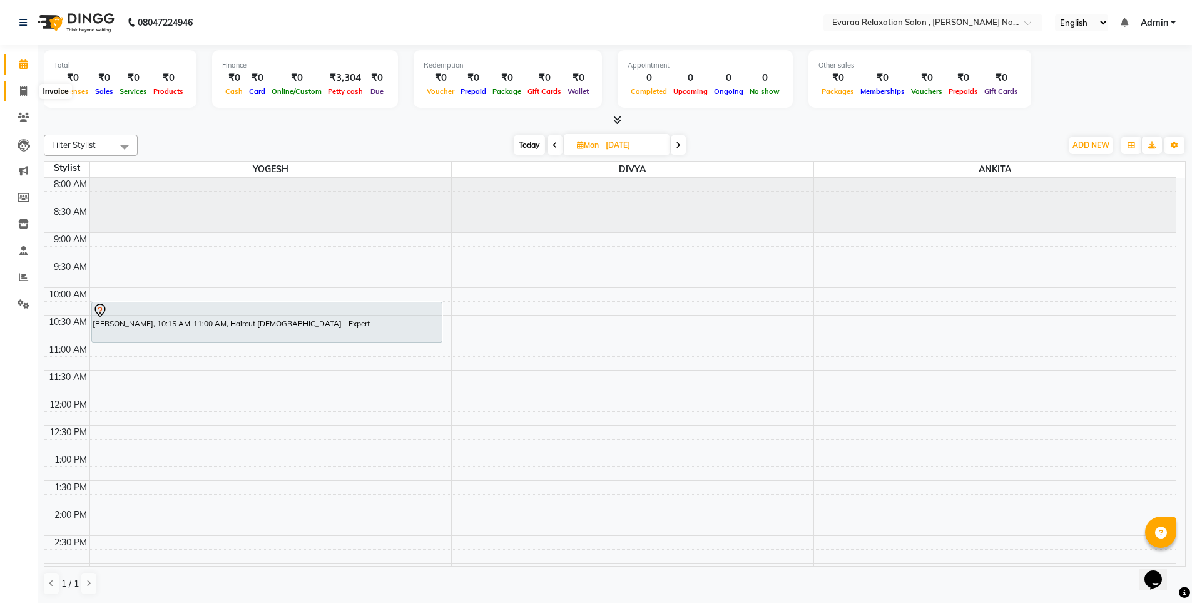
click at [20, 97] on span at bounding box center [24, 91] width 22 height 14
select select "7764"
select select "service"
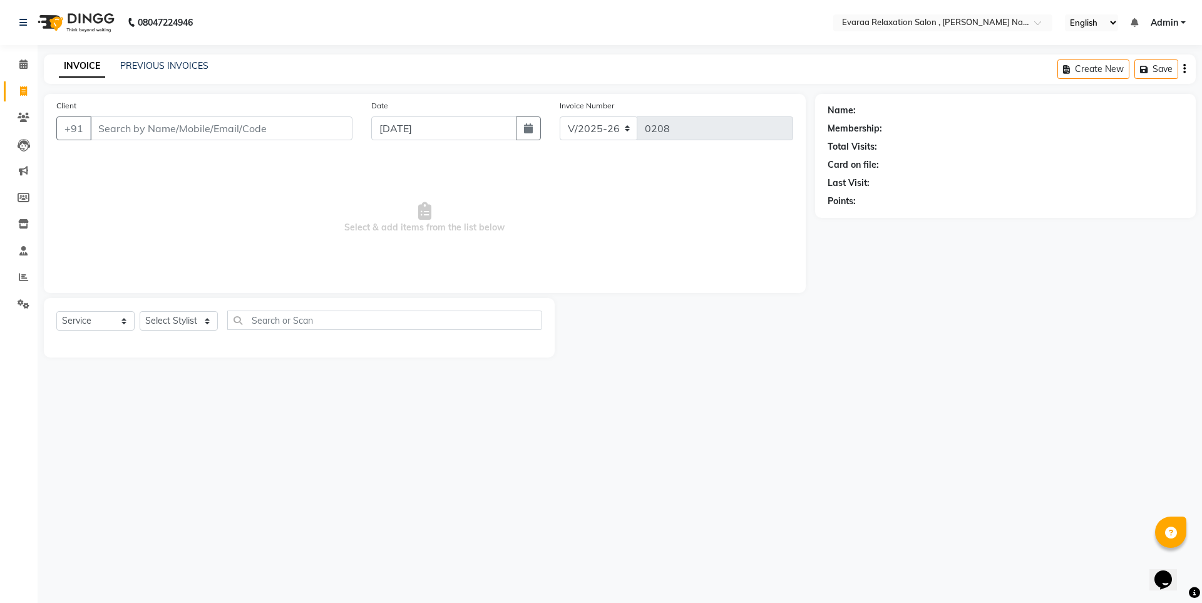
click at [207, 124] on input "Client" at bounding box center [221, 128] width 262 height 24
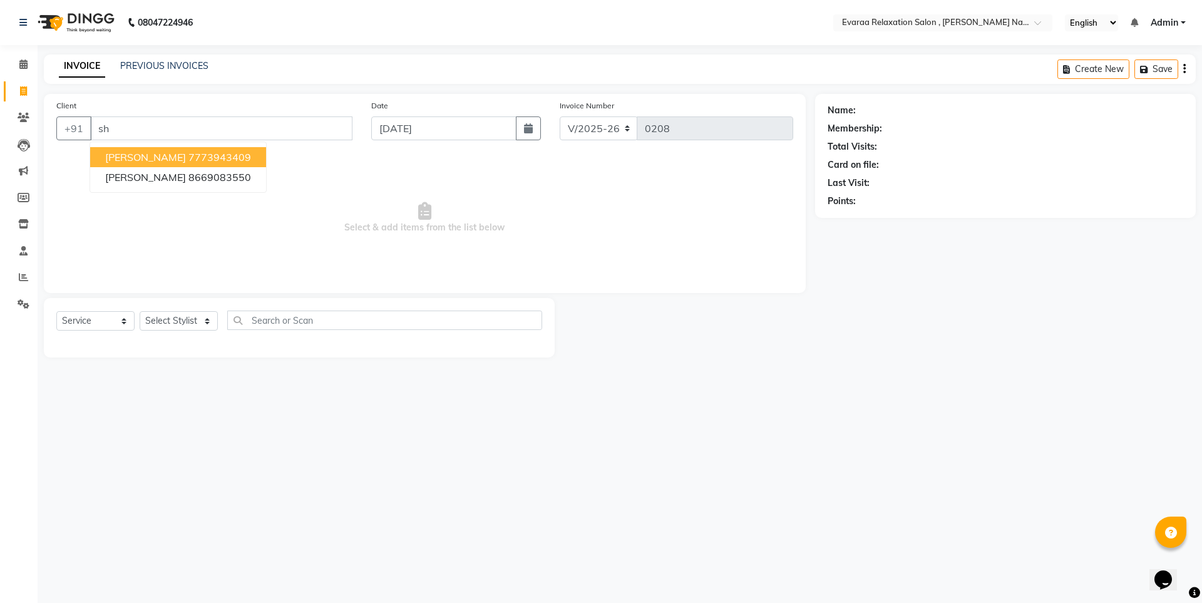
type input "s"
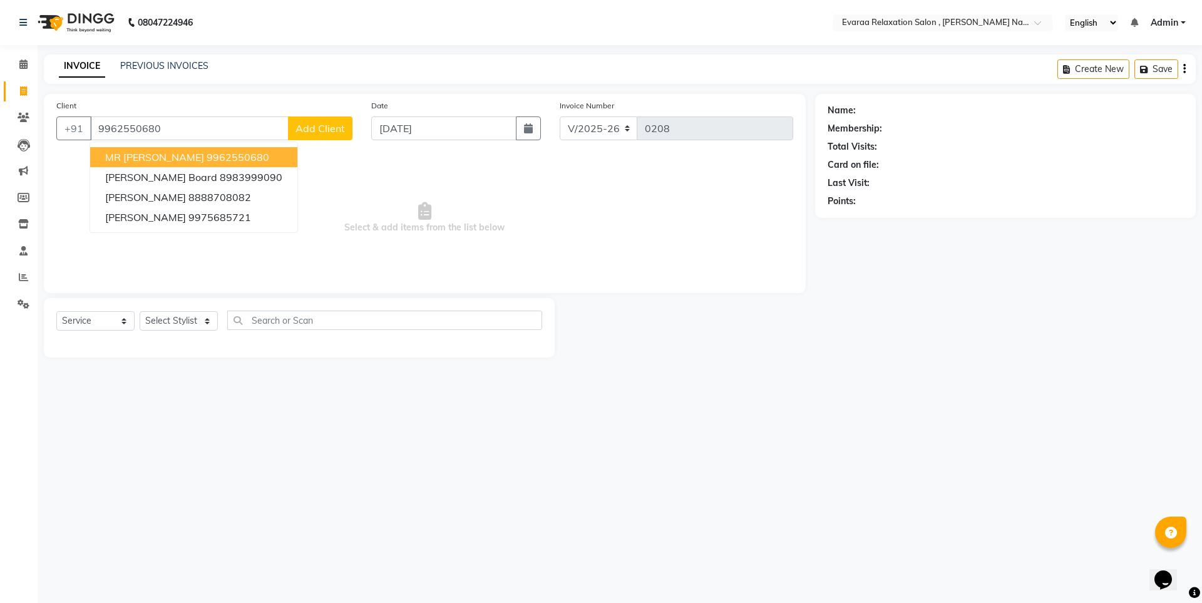
type input "9962550680"
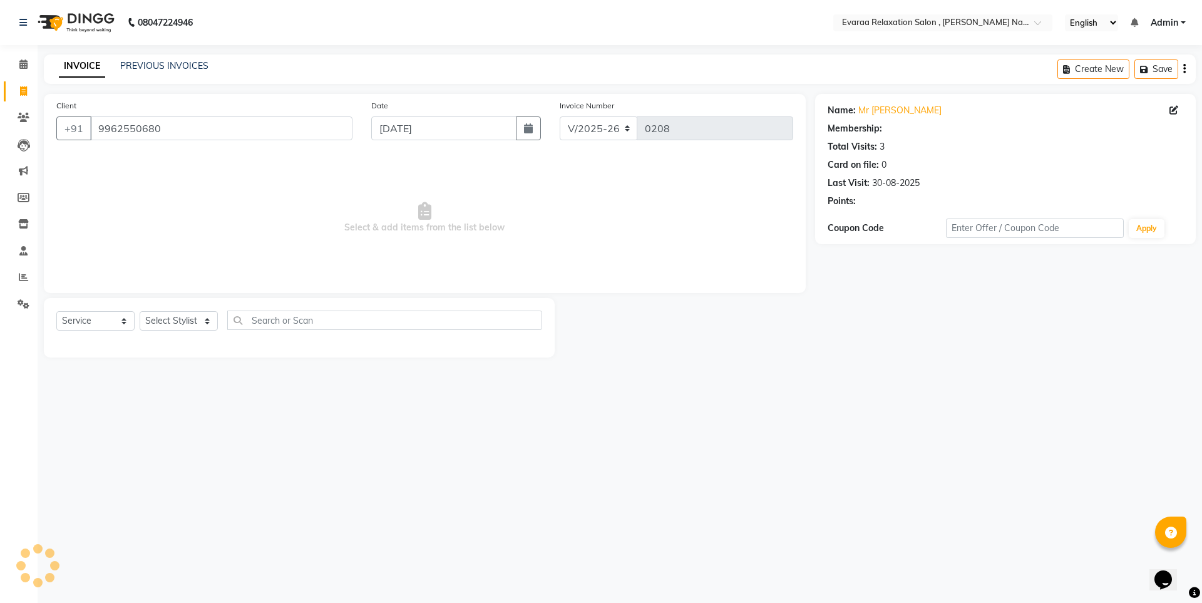
select select "1: Object"
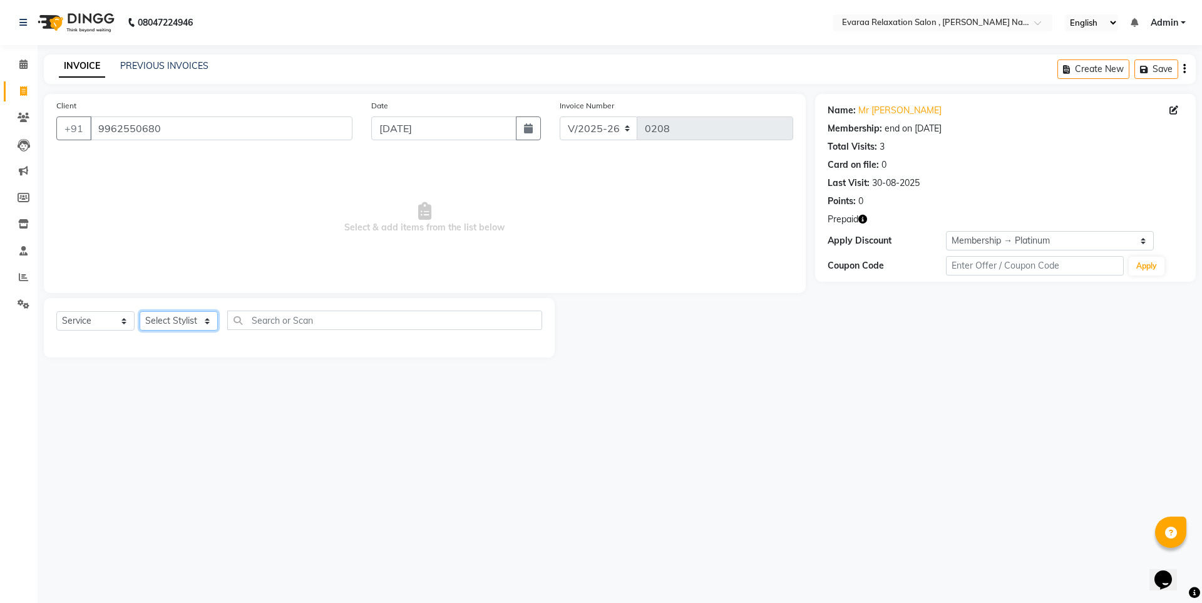
click at [181, 324] on select "Select Stylist [PERSON_NAME] DIVYA YOGESH" at bounding box center [179, 320] width 78 height 19
select select "85830"
click at [140, 311] on select "Select Stylist [PERSON_NAME] DIVYA YOGESH" at bounding box center [179, 320] width 78 height 19
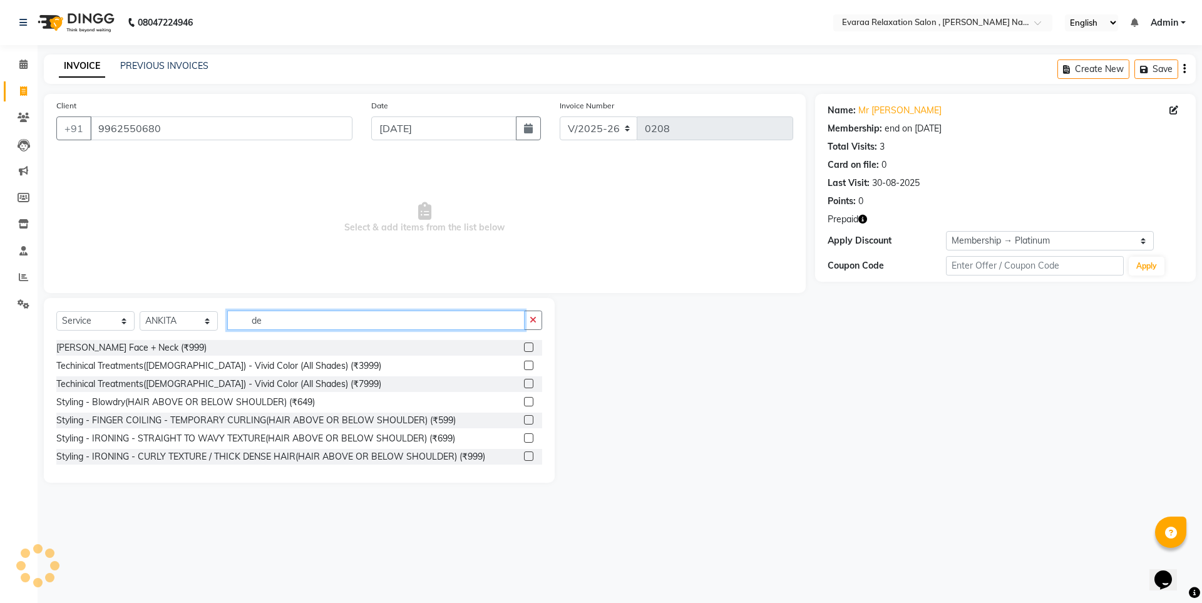
type input "de"
click at [505, 350] on div "[PERSON_NAME] Face + Neck (₹999)" at bounding box center [299, 348] width 486 height 16
click at [524, 342] on div at bounding box center [533, 348] width 18 height 16
click at [524, 350] on label at bounding box center [528, 346] width 9 height 9
click at [524, 350] on input "checkbox" at bounding box center [528, 348] width 8 height 8
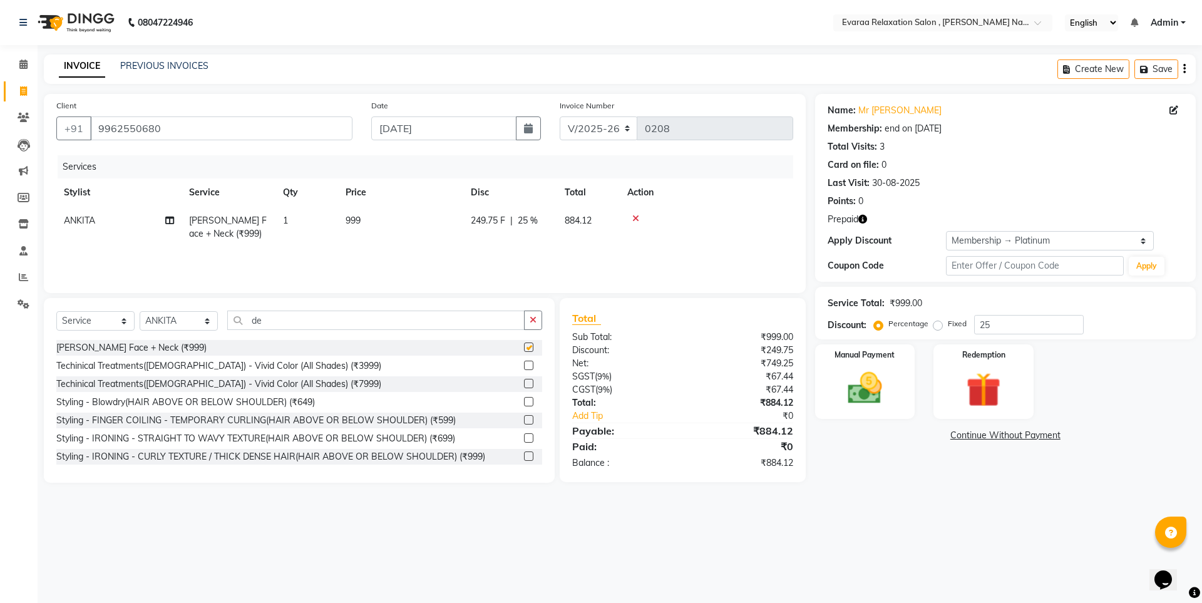
checkbox input "false"
click at [537, 322] on button "button" at bounding box center [533, 319] width 18 height 19
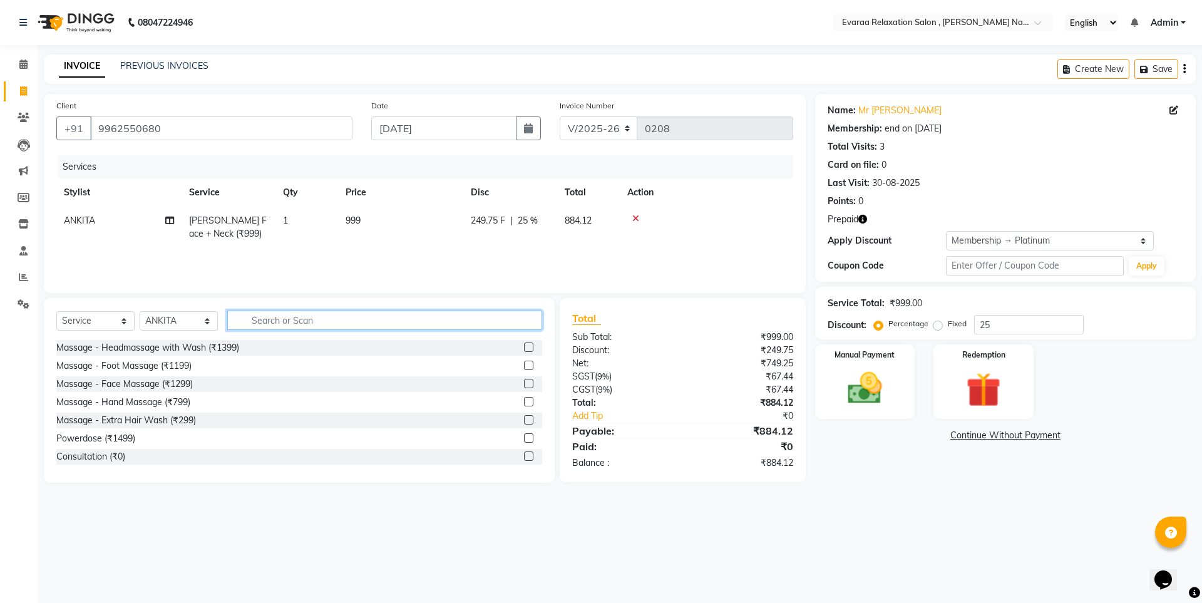
click at [467, 322] on input "text" at bounding box center [384, 319] width 315 height 19
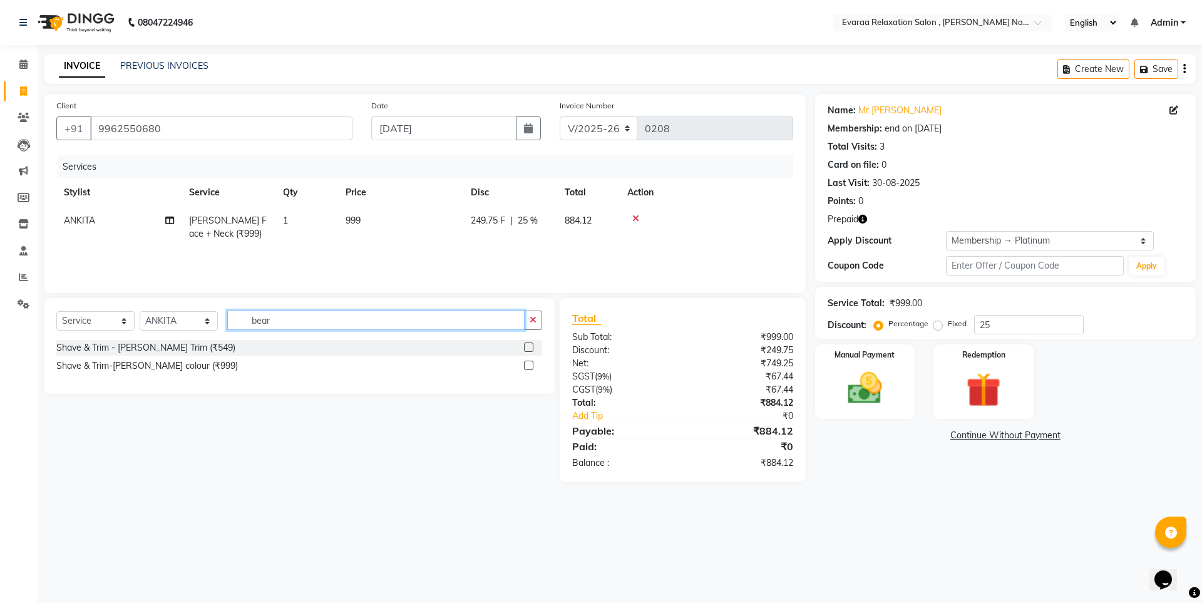
type input "bear"
click at [526, 347] on label at bounding box center [528, 346] width 9 height 9
click at [526, 347] on input "checkbox" at bounding box center [528, 348] width 8 height 8
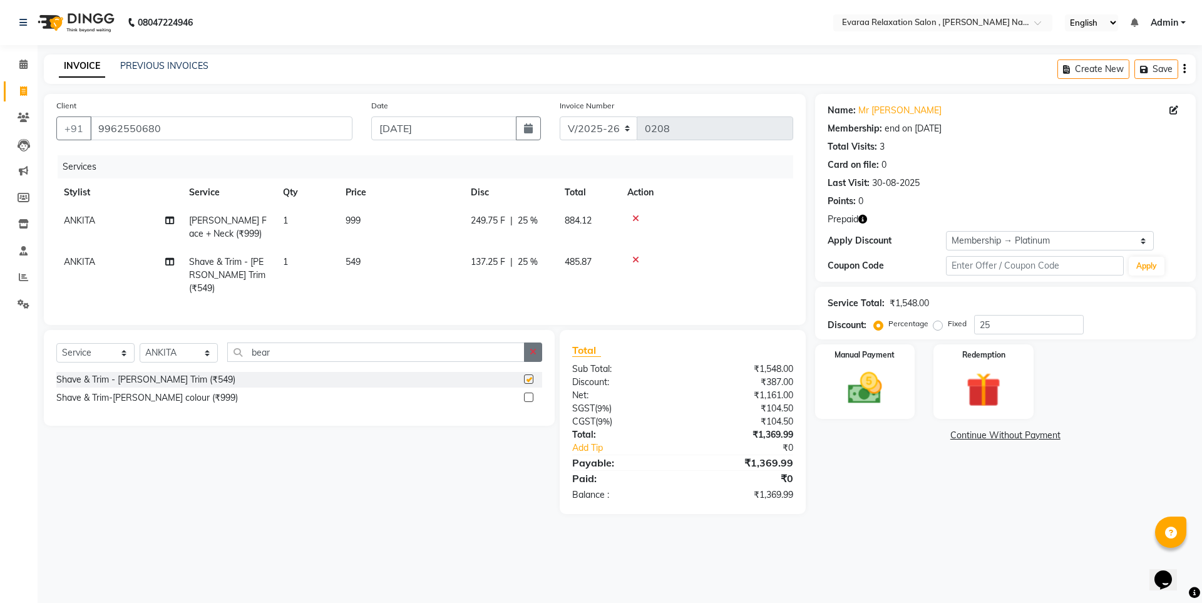
checkbox input "false"
click at [388, 355] on input "bear" at bounding box center [375, 351] width 297 height 19
type input "b"
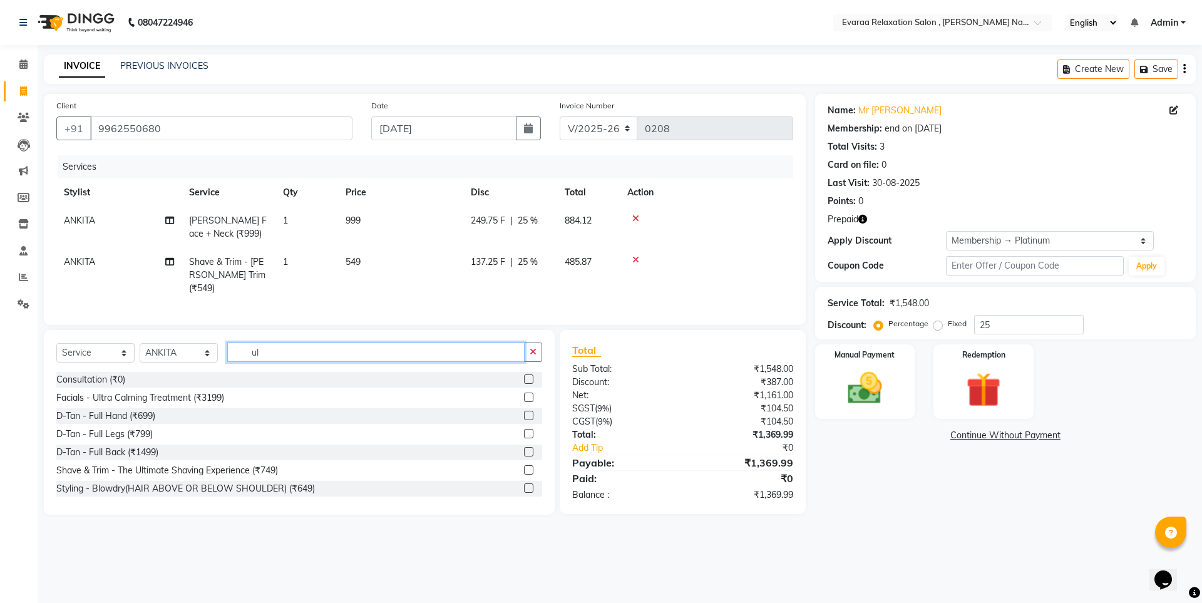
type input "u"
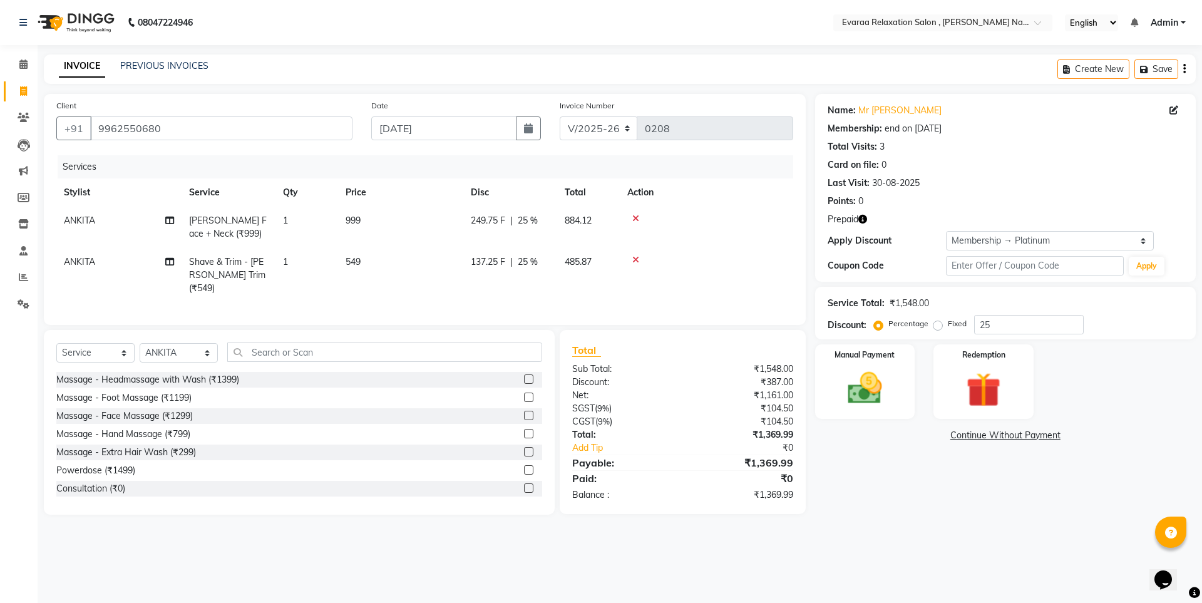
click at [636, 260] on icon at bounding box center [635, 259] width 7 height 9
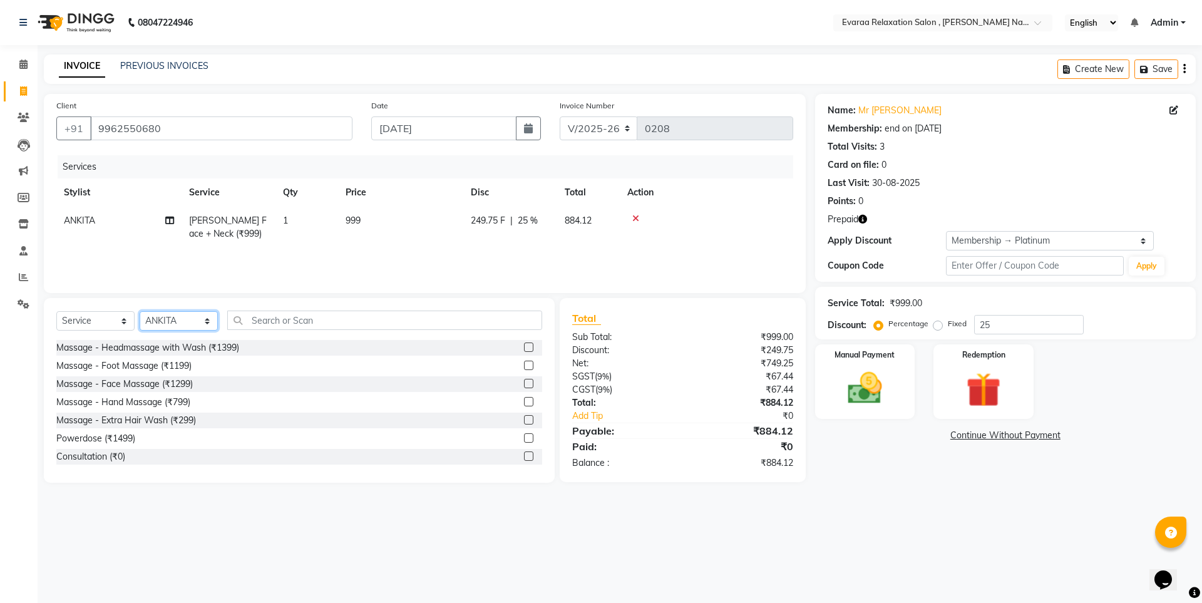
click at [185, 320] on select "Select Stylist [PERSON_NAME] DIVYA YOGESH" at bounding box center [179, 320] width 78 height 19
select select "69423"
click at [140, 311] on select "Select Stylist [PERSON_NAME] DIVYA YOGESH" at bounding box center [179, 320] width 78 height 19
click at [289, 322] on input "text" at bounding box center [384, 319] width 315 height 19
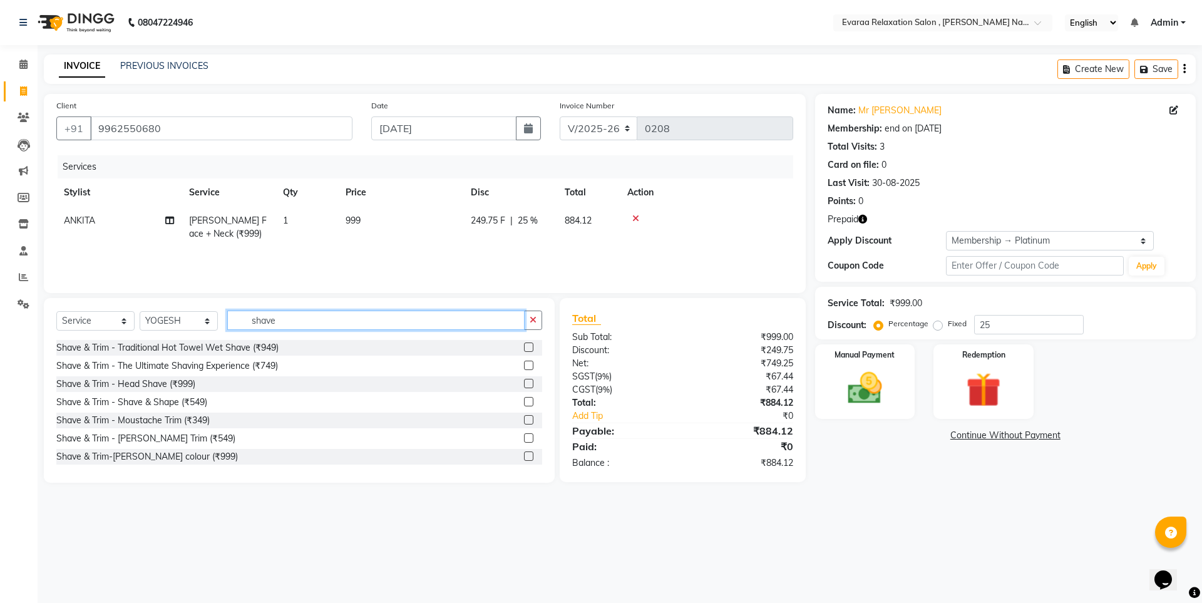
type input "shave"
drag, startPoint x: 514, startPoint y: 364, endPoint x: 523, endPoint y: 367, distance: 9.3
click at [523, 367] on div "Shave & Trim - The Ultimate Shaving Experience (₹749)" at bounding box center [299, 366] width 486 height 16
click at [524, 367] on label at bounding box center [528, 364] width 9 height 9
click at [524, 367] on input "checkbox" at bounding box center [528, 366] width 8 height 8
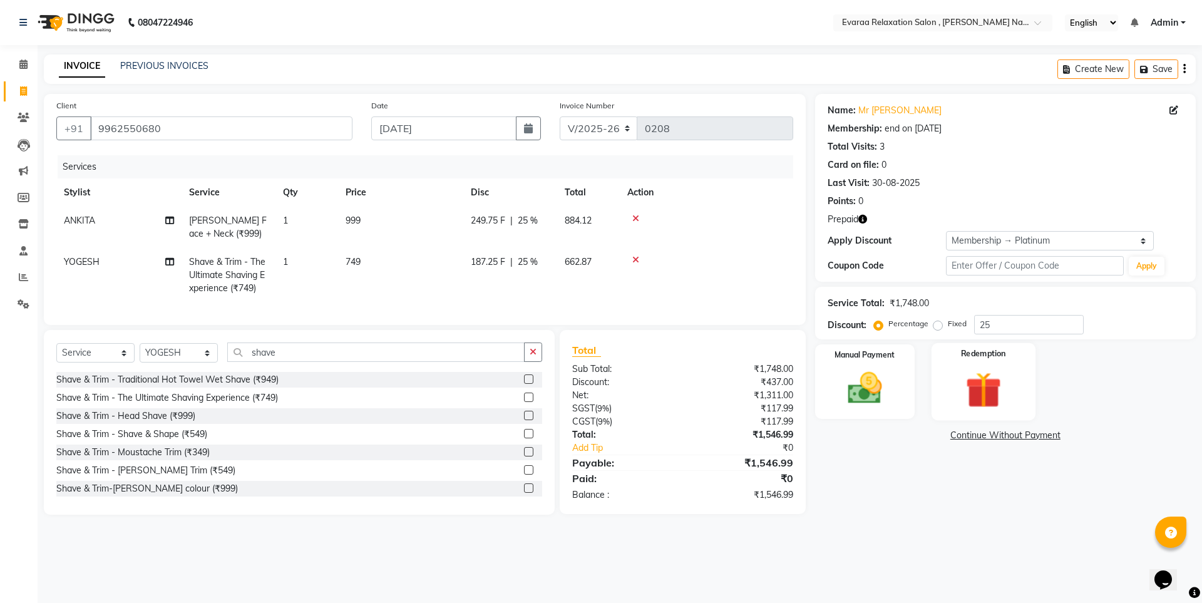
click at [970, 373] on img at bounding box center [983, 389] width 58 height 44
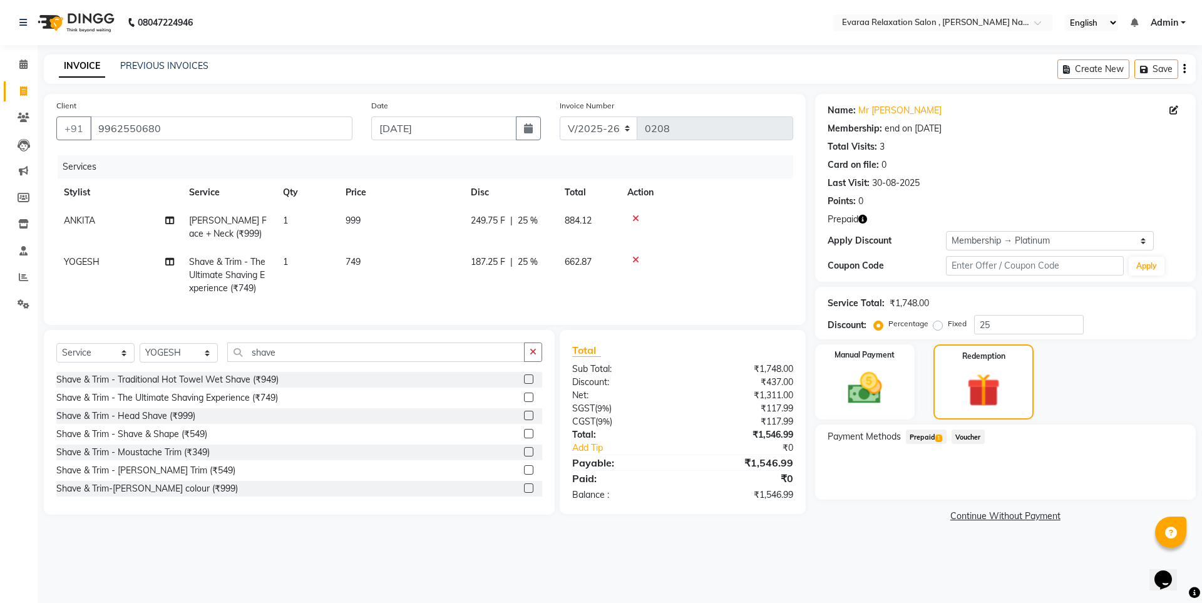
click at [922, 436] on span "Prepaid 1" at bounding box center [926, 436] width 41 height 14
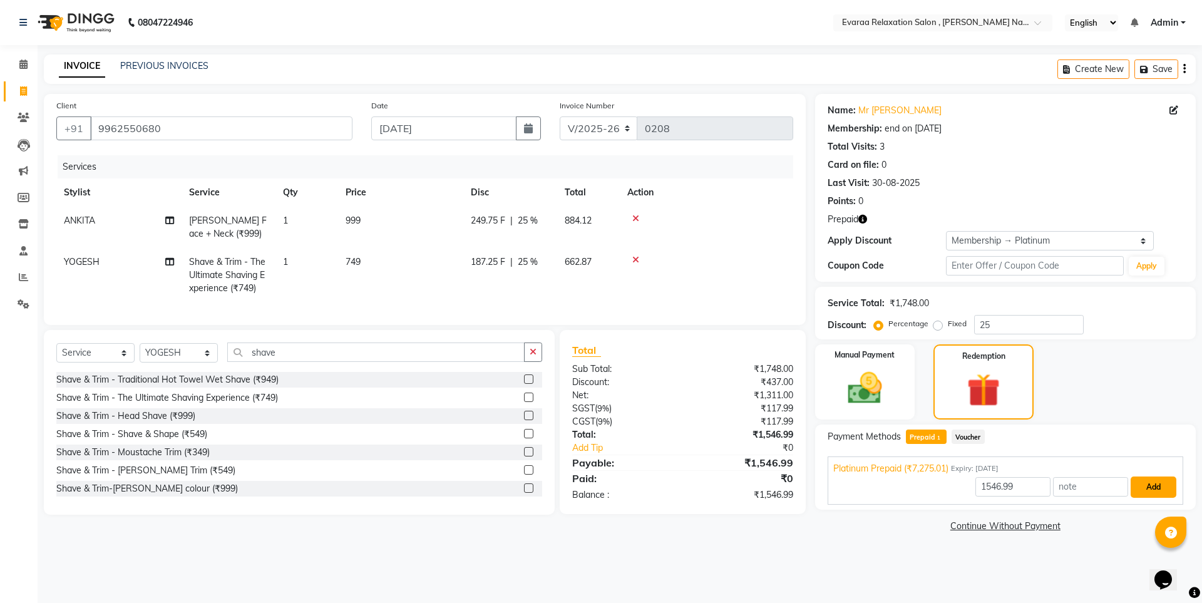
click at [1160, 487] on button "Add" at bounding box center [1153, 486] width 46 height 21
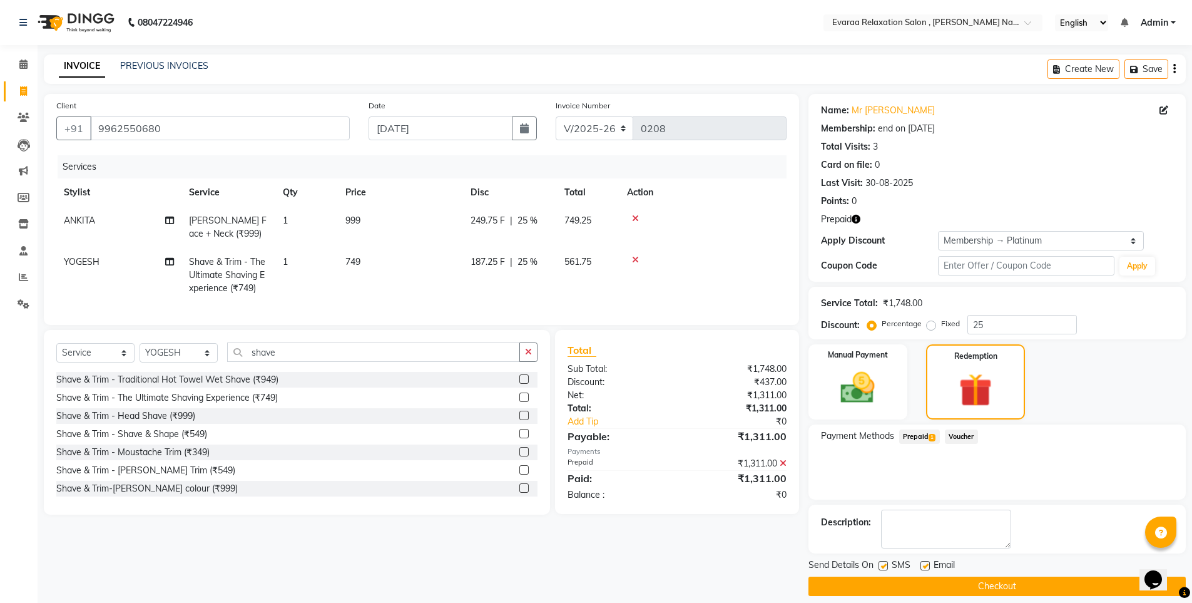
scroll to position [12, 0]
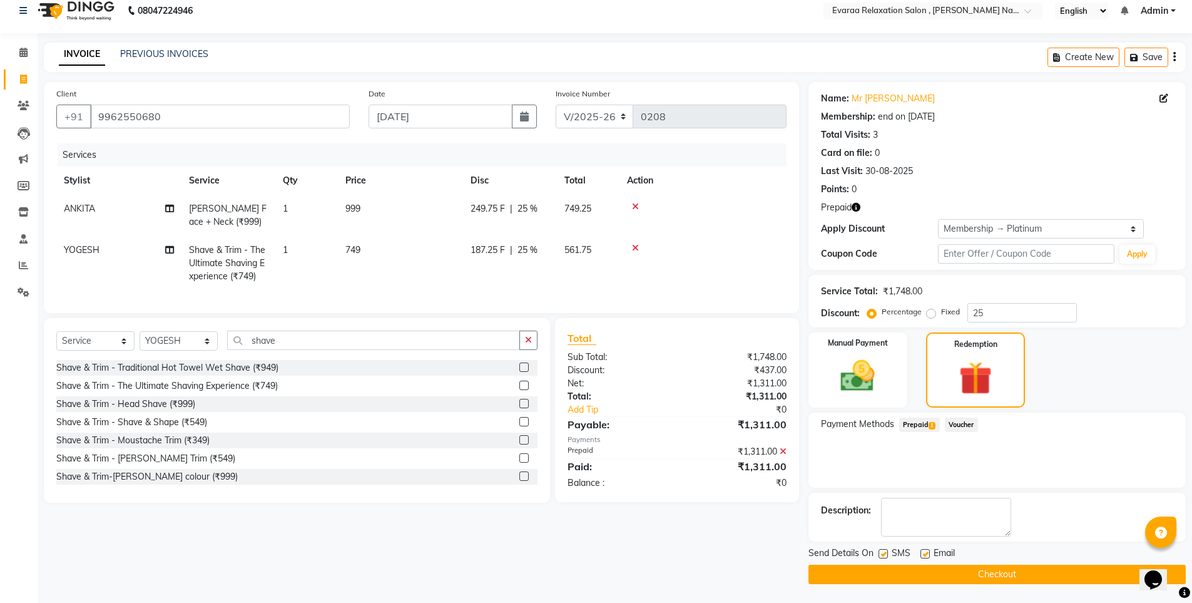
click at [917, 422] on span "Prepaid 1" at bounding box center [919, 424] width 41 height 14
click at [918, 422] on span "Prepaid 1" at bounding box center [919, 424] width 41 height 14
click at [1114, 471] on div "₹1,311.00 Applied" at bounding box center [997, 469] width 341 height 13
click at [636, 252] on icon at bounding box center [635, 247] width 7 height 9
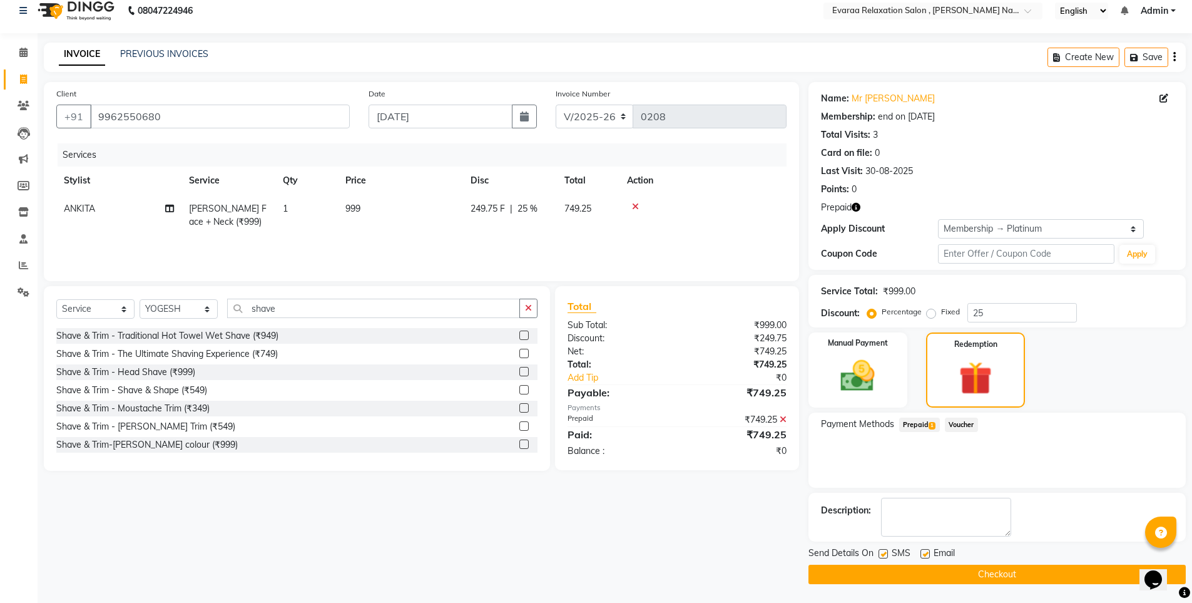
click at [519, 352] on label at bounding box center [523, 353] width 9 height 9
click at [519, 352] on input "checkbox" at bounding box center [523, 354] width 8 height 8
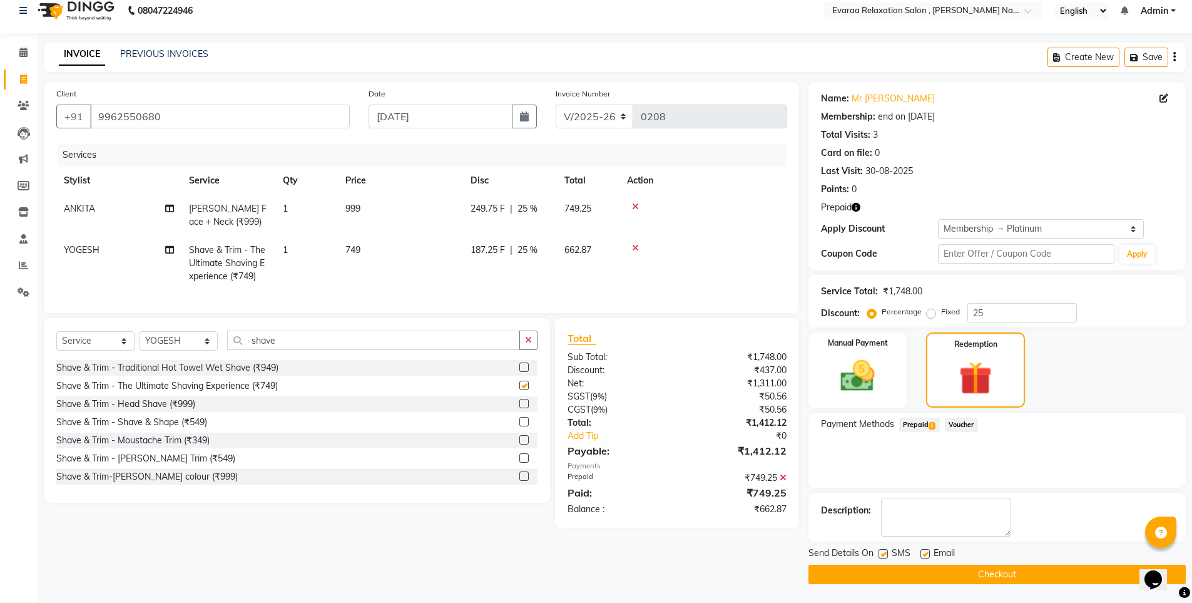
checkbox input "false"
click at [635, 208] on icon at bounding box center [635, 206] width 7 height 9
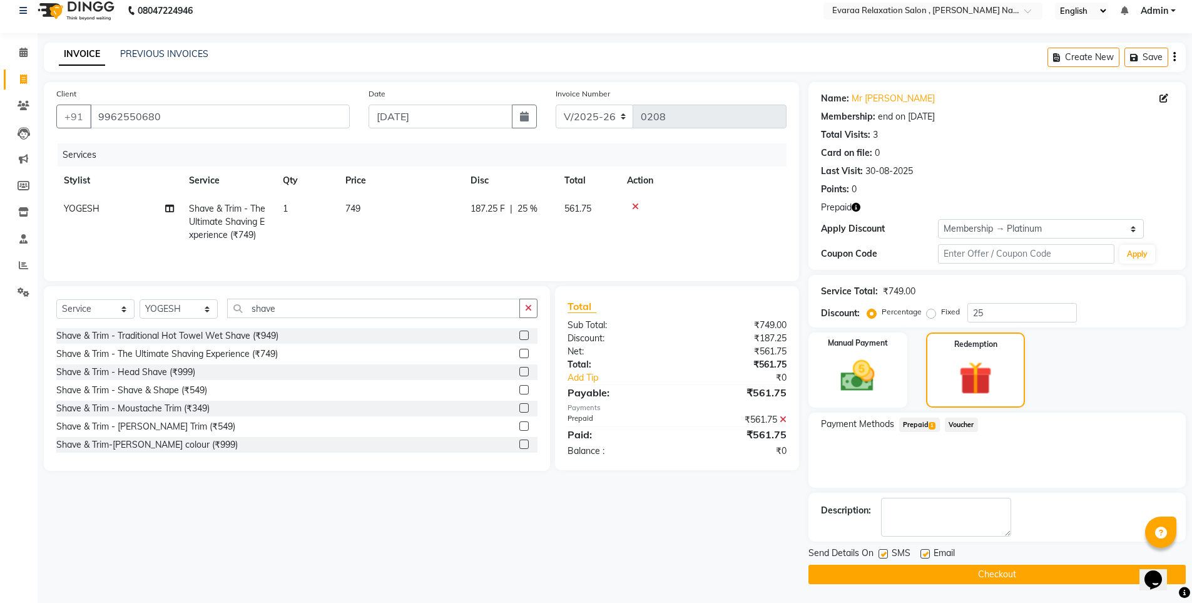
click at [633, 203] on icon at bounding box center [635, 206] width 7 height 9
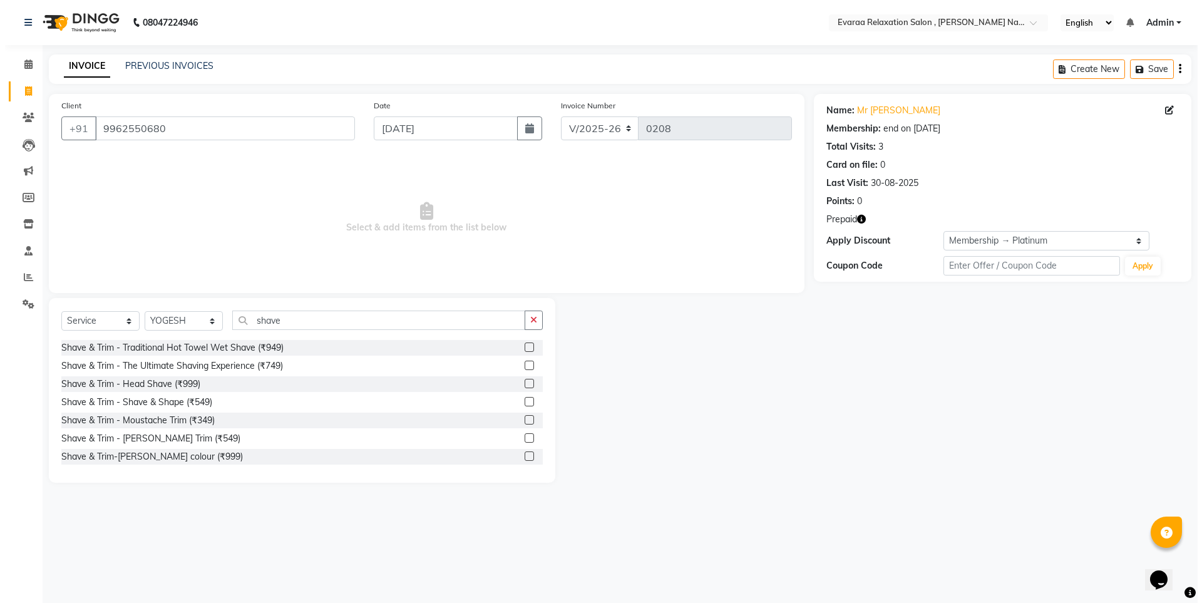
scroll to position [0, 0]
click at [265, 242] on span "Select & add items from the list below" at bounding box center [424, 217] width 737 height 125
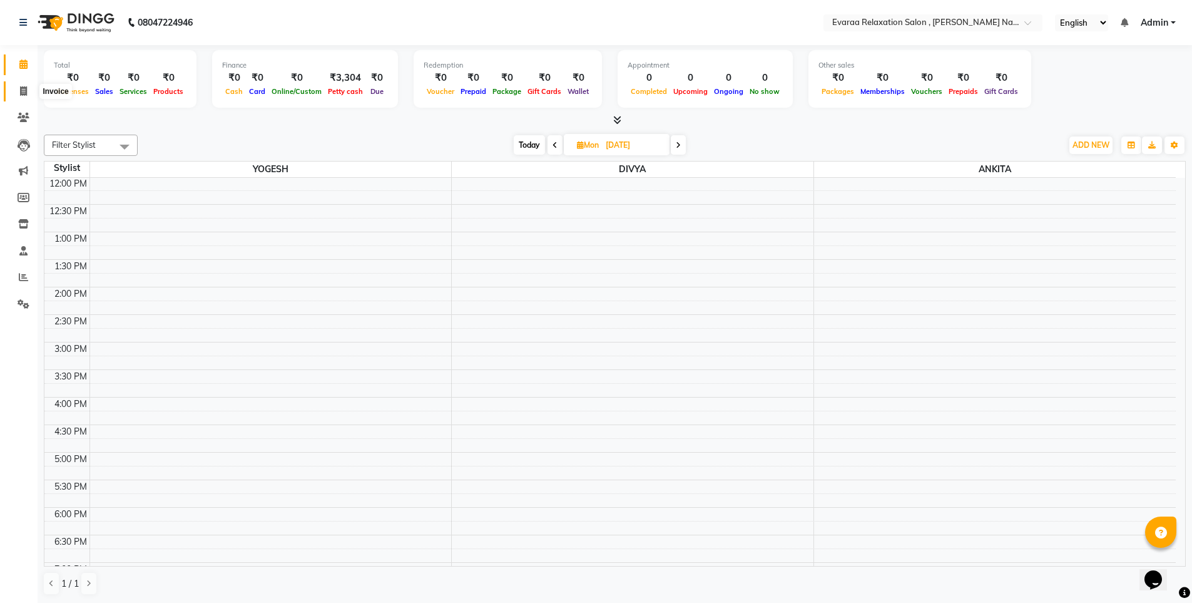
click at [22, 87] on icon at bounding box center [23, 90] width 7 height 9
select select "7764"
select select "service"
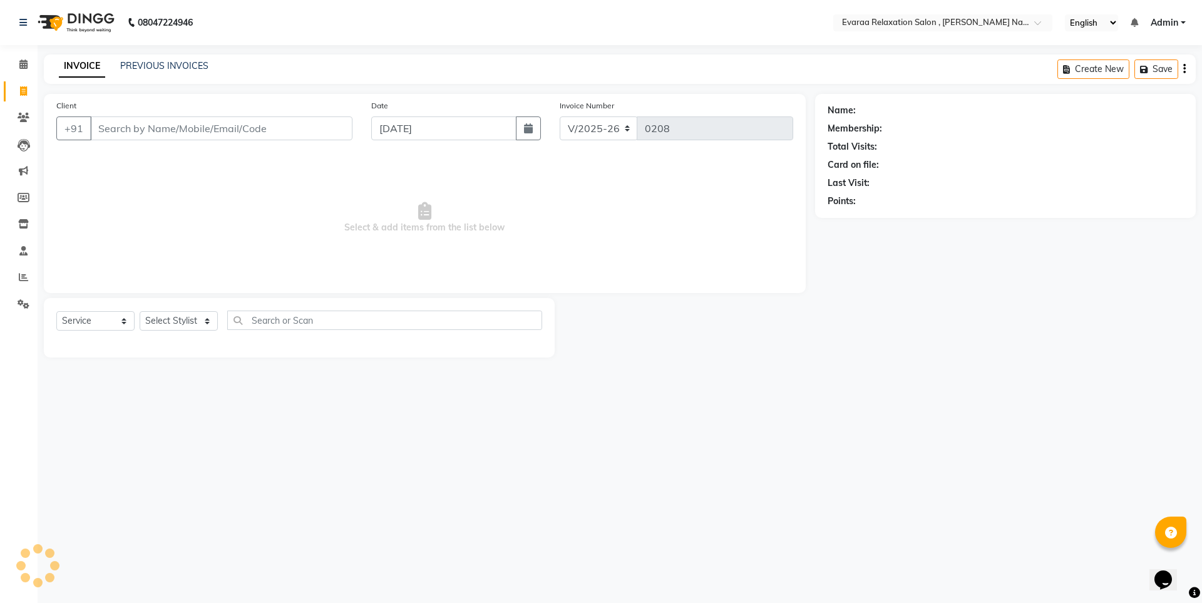
click at [193, 133] on input "Client" at bounding box center [221, 128] width 262 height 24
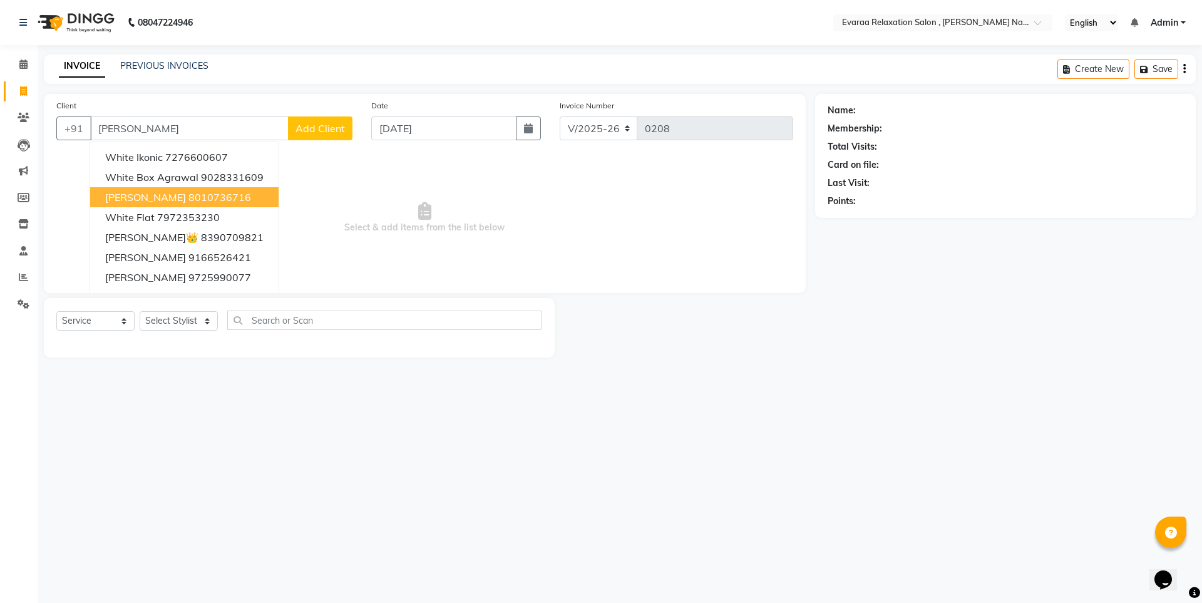
click at [177, 191] on span "Mr Hitesh Mittal" at bounding box center [145, 197] width 81 height 13
type input "8010736716"
select select "1: Object"
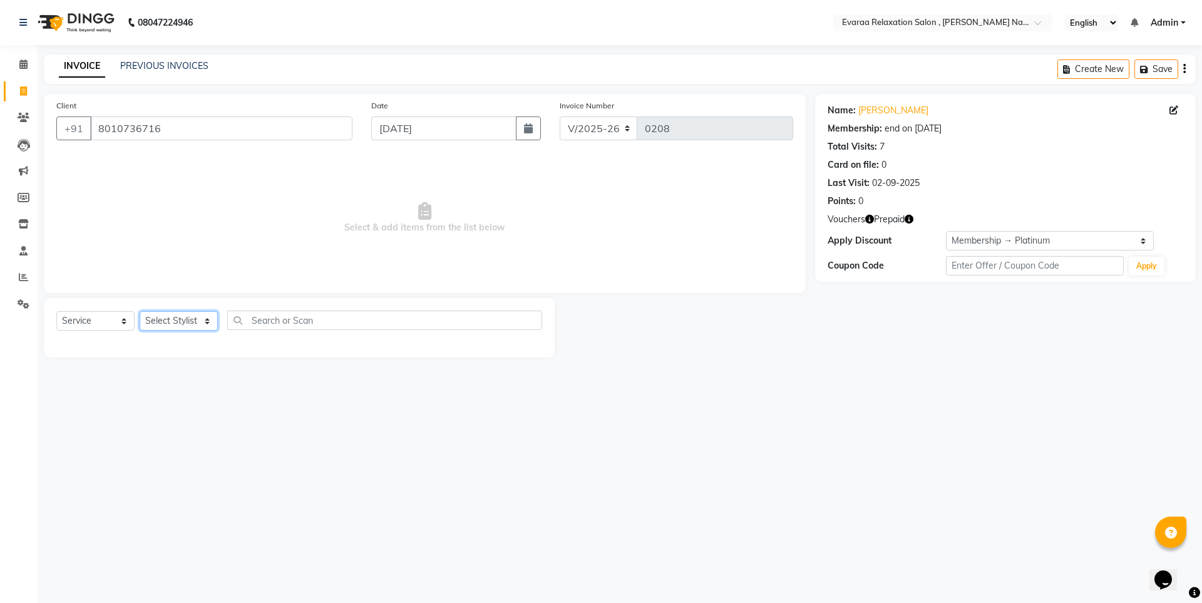
click at [188, 322] on select "Select Stylist [PERSON_NAME] DIVYA YOGESH" at bounding box center [179, 320] width 78 height 19
select select "85830"
click at [140, 311] on select "Select Stylist [PERSON_NAME] DIVYA YOGESH" at bounding box center [179, 320] width 78 height 19
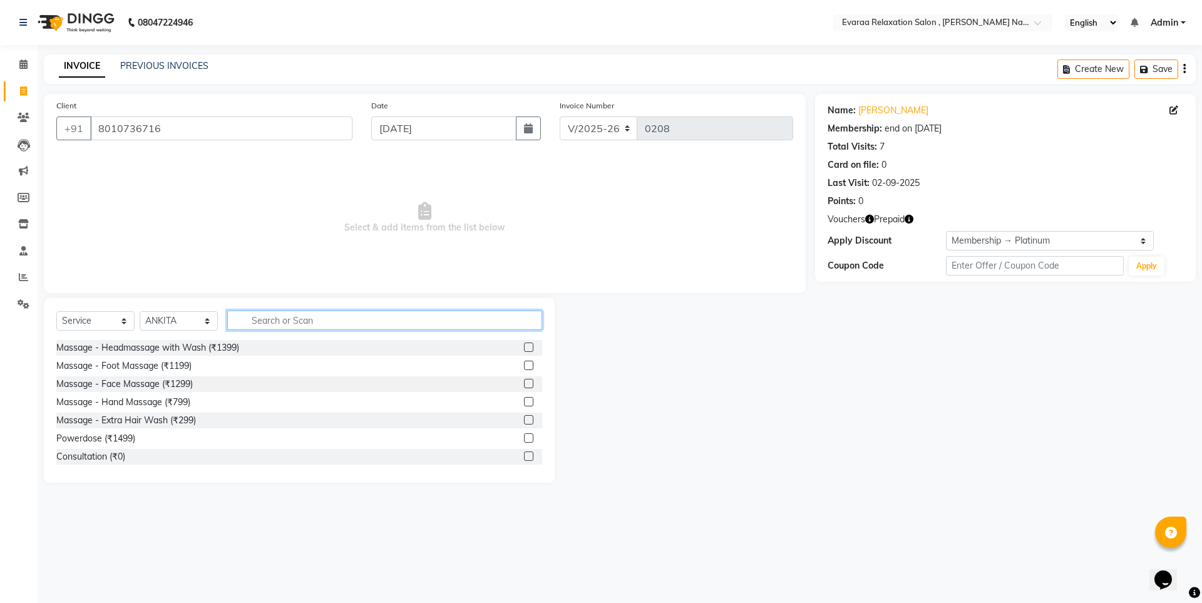
click at [271, 316] on input "text" at bounding box center [384, 319] width 315 height 19
click at [524, 344] on label at bounding box center [528, 346] width 9 height 9
click at [524, 344] on input "checkbox" at bounding box center [528, 348] width 8 height 8
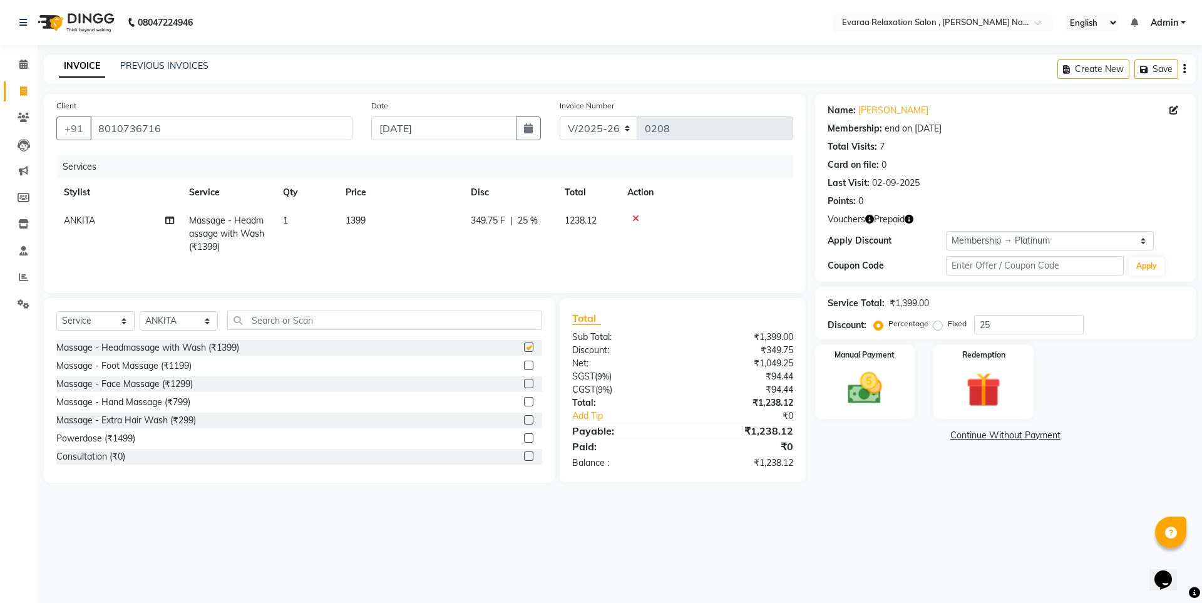
checkbox input "false"
click at [990, 387] on img at bounding box center [983, 389] width 58 height 44
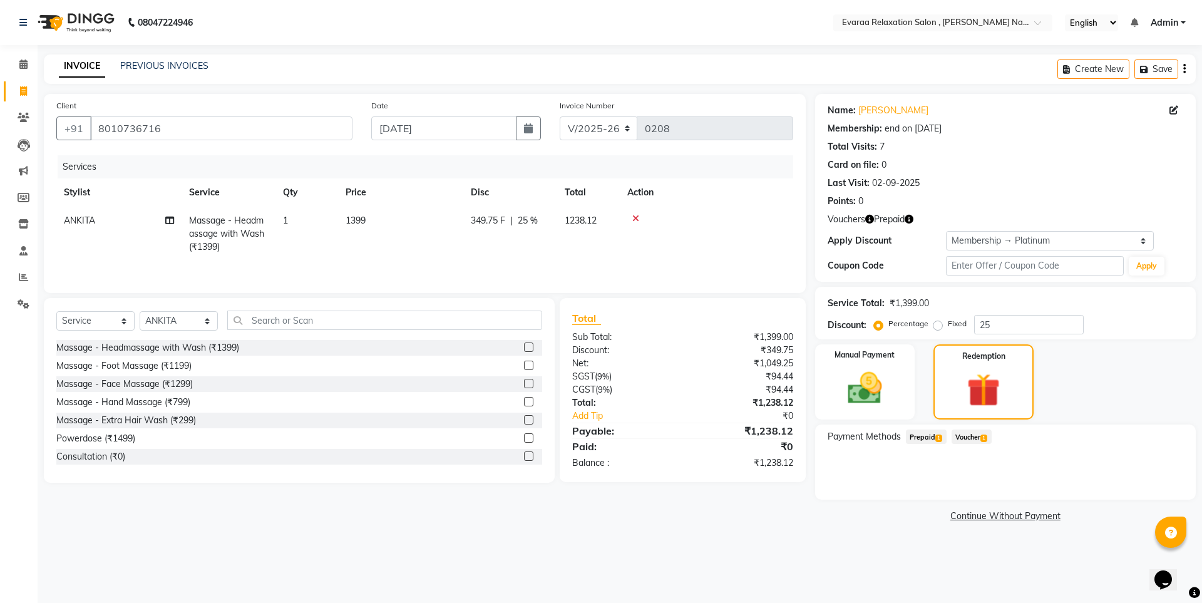
click at [927, 435] on span "Prepaid 1" at bounding box center [926, 436] width 41 height 14
click at [638, 220] on icon at bounding box center [635, 218] width 7 height 9
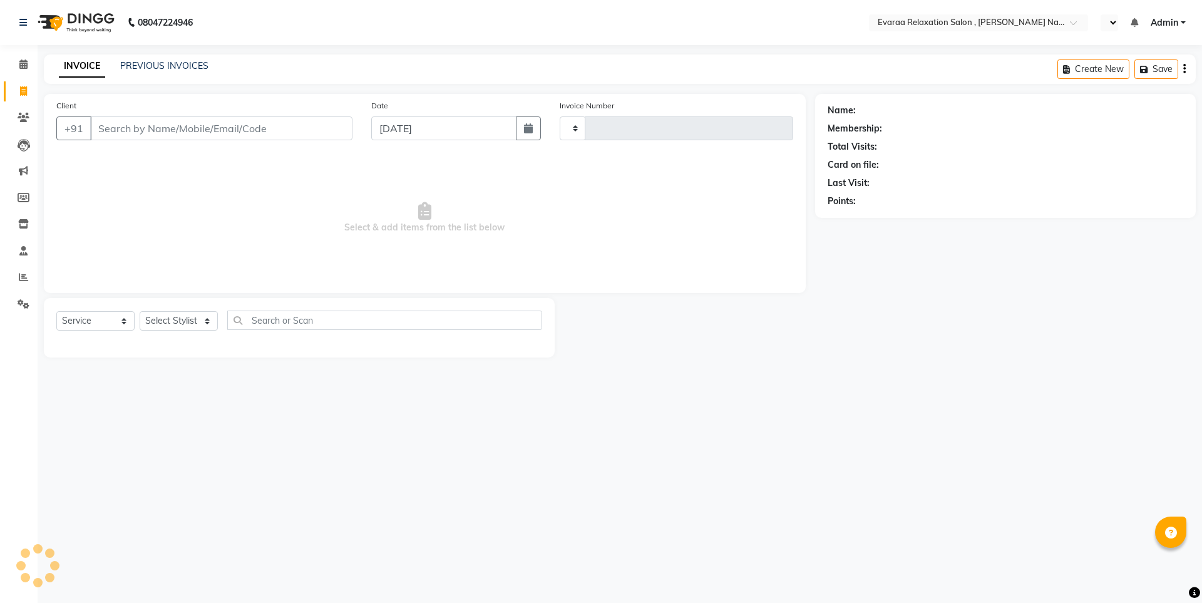
select select "service"
type input "0208"
select select "en"
select select "7764"
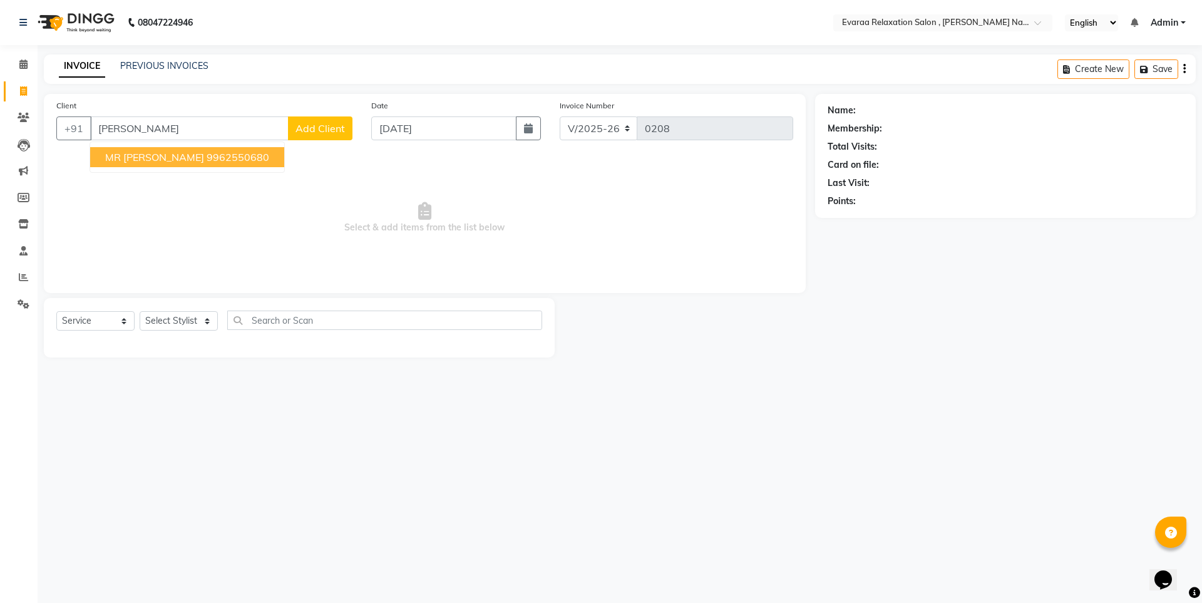
click at [186, 154] on span "MR [PERSON_NAME]" at bounding box center [154, 157] width 99 height 13
type input "9962550680"
select select "1: Object"
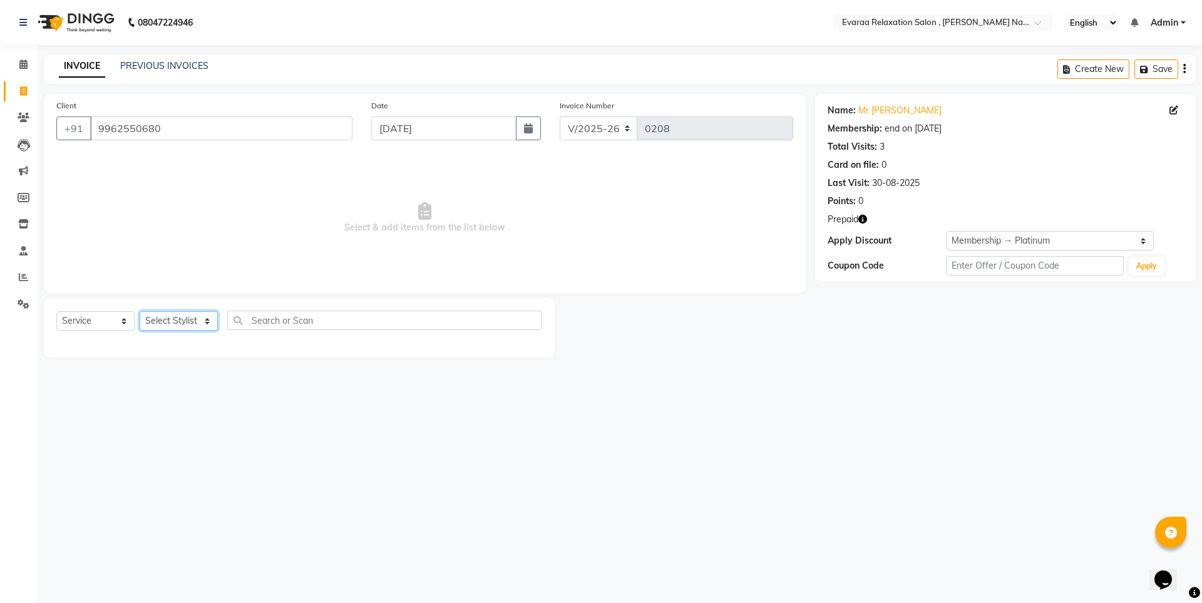
click at [193, 315] on select "Select Stylist [PERSON_NAME] DIVYA YOGESH" at bounding box center [179, 320] width 78 height 19
select select "85830"
click at [140, 311] on select "Select Stylist [PERSON_NAME] DIVYA YOGESH" at bounding box center [179, 320] width 78 height 19
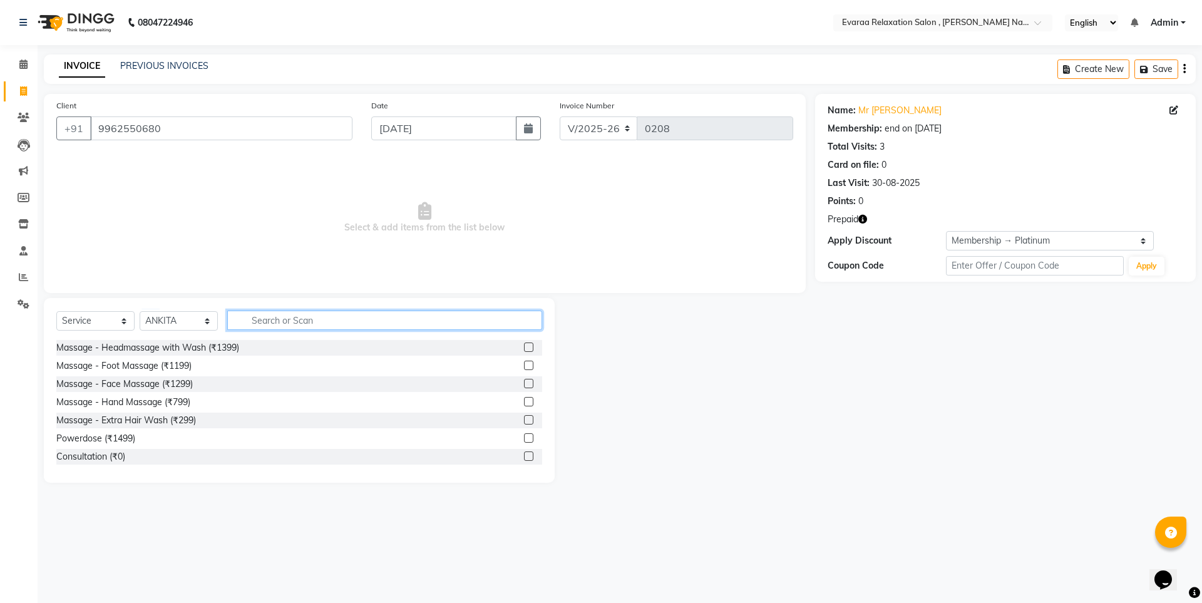
drag, startPoint x: 267, startPoint y: 324, endPoint x: 262, endPoint y: 314, distance: 12.0
click at [267, 322] on input "text" at bounding box center [384, 319] width 315 height 19
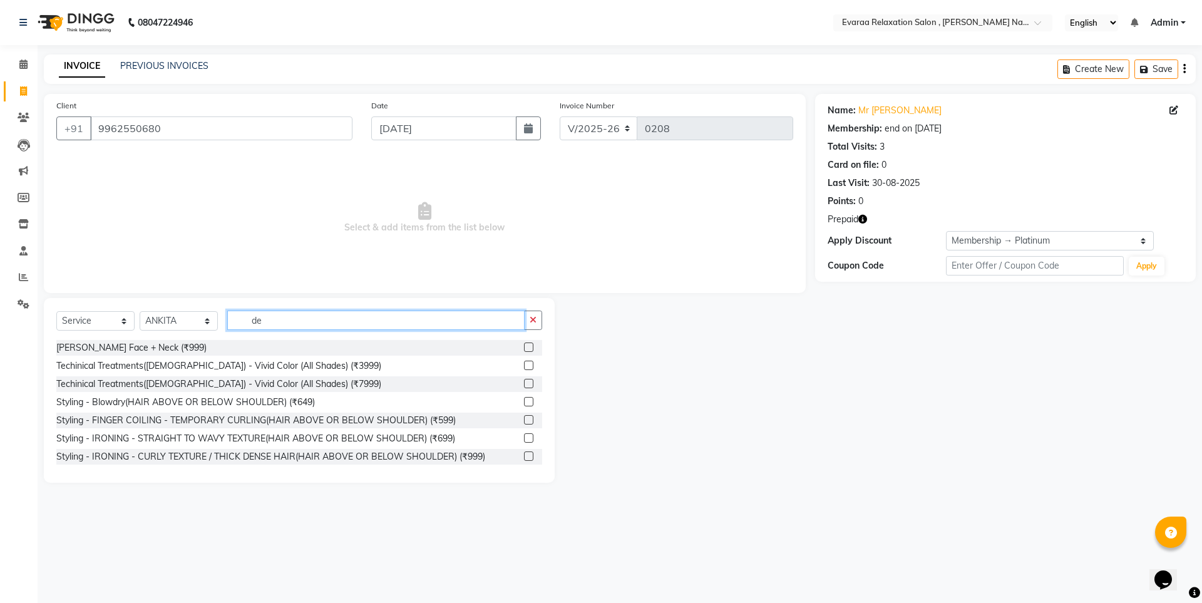
type input "de"
click at [524, 348] on label at bounding box center [528, 346] width 9 height 9
click at [524, 348] on input "checkbox" at bounding box center [528, 348] width 8 height 8
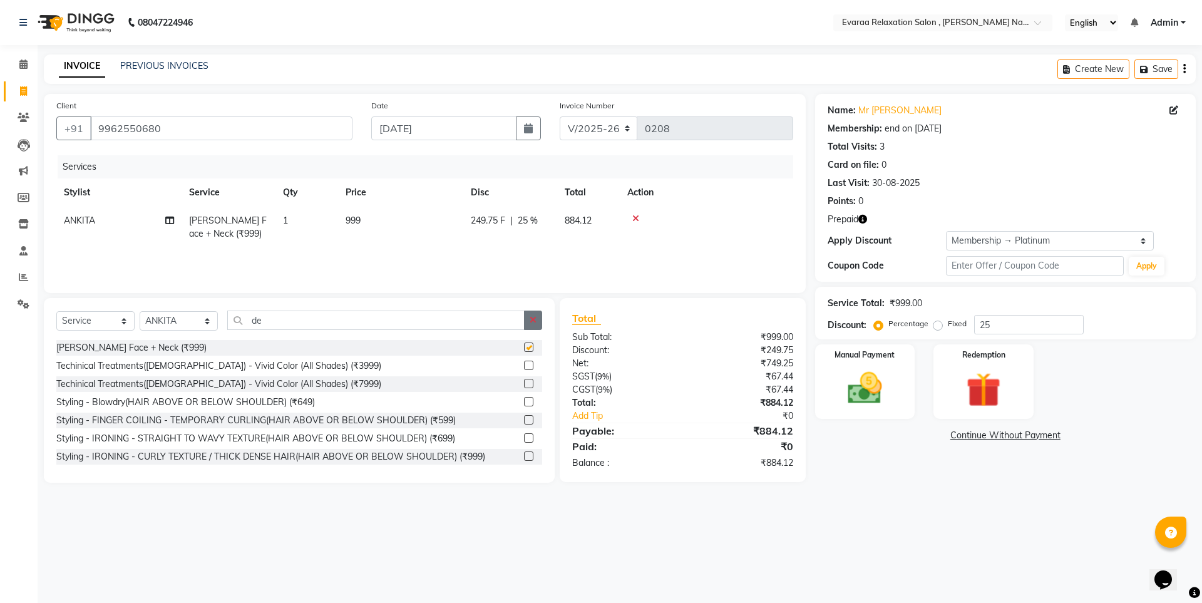
checkbox input "false"
click at [532, 324] on icon "button" at bounding box center [532, 319] width 7 height 9
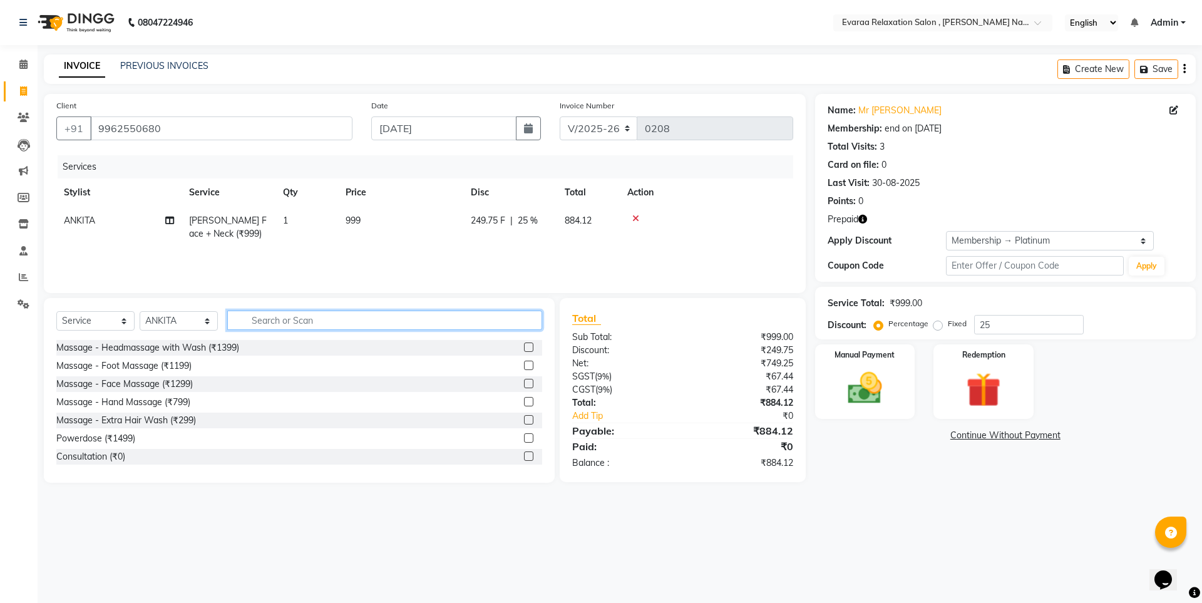
click at [451, 324] on input "text" at bounding box center [384, 319] width 315 height 19
type input "v"
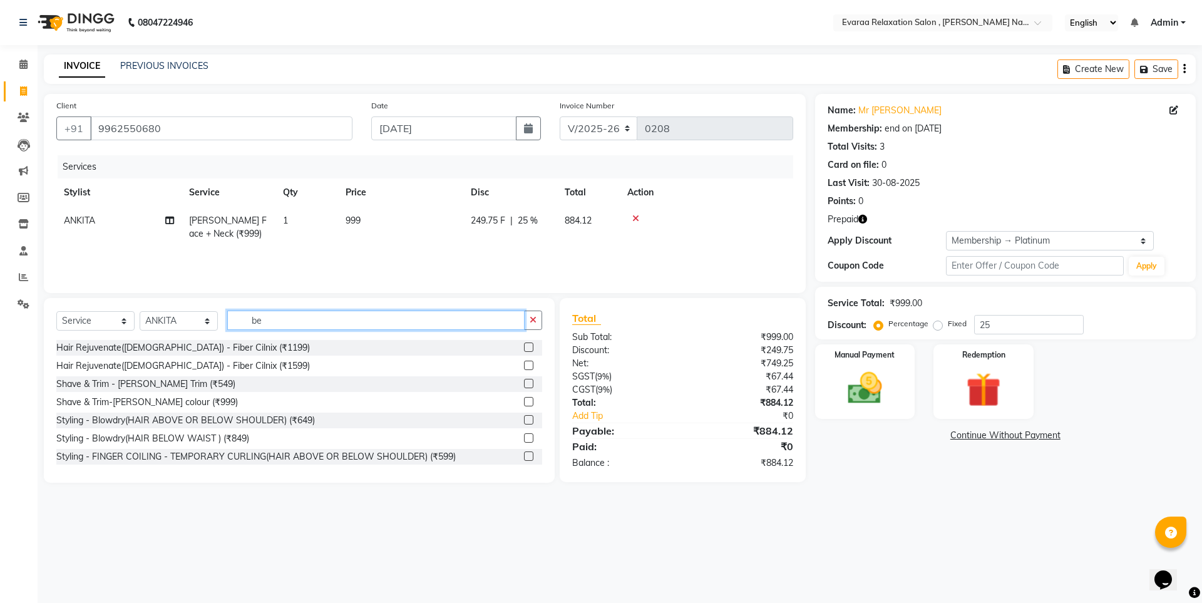
type input "b"
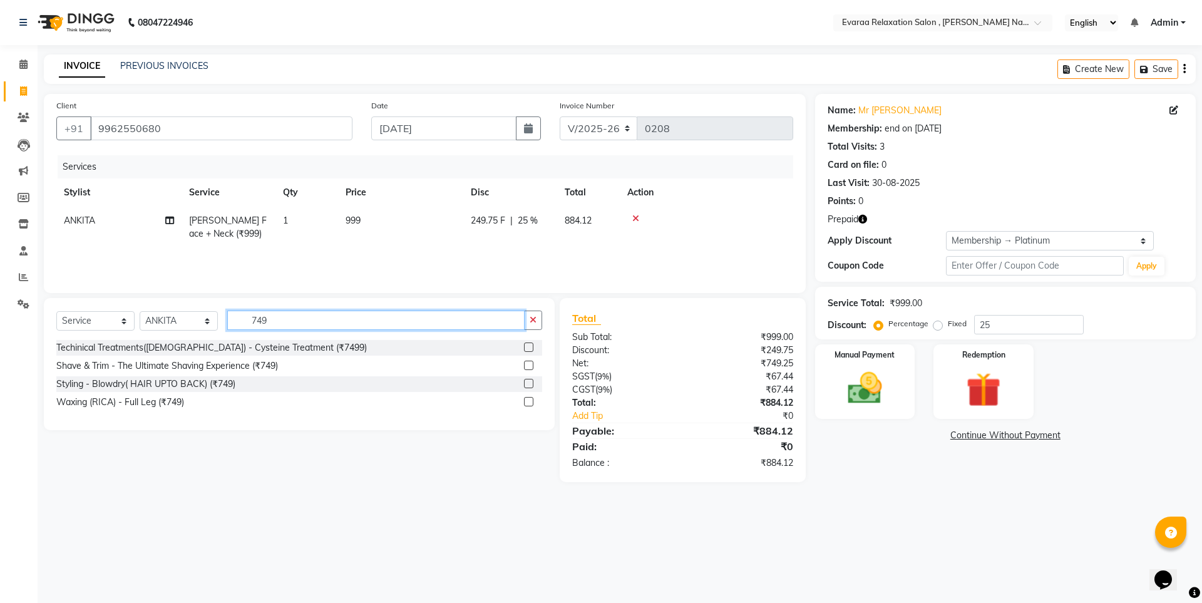
type input "749"
click at [527, 367] on label at bounding box center [528, 364] width 9 height 9
click at [527, 367] on input "checkbox" at bounding box center [528, 366] width 8 height 8
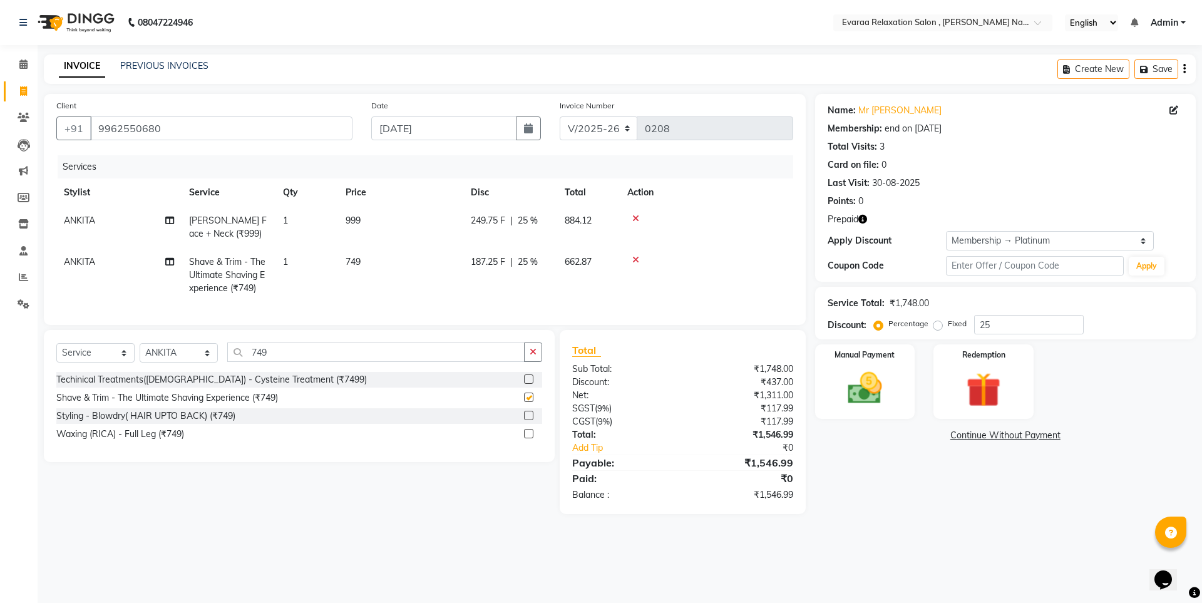
checkbox input "false"
click at [971, 374] on img at bounding box center [983, 389] width 58 height 44
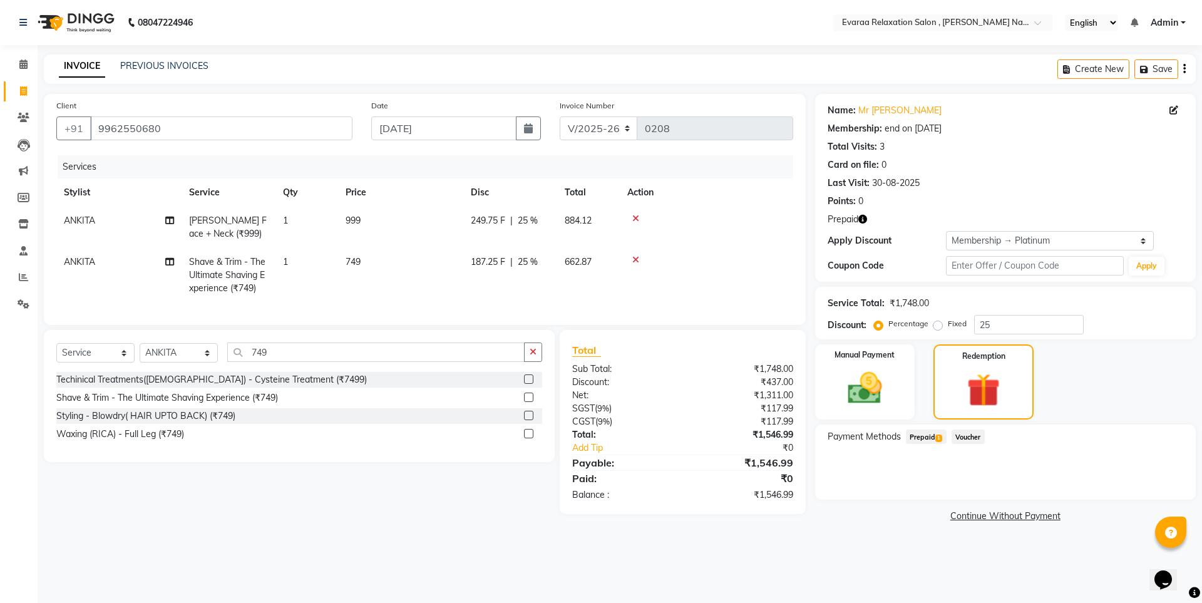
click at [916, 434] on span "Prepaid 1" at bounding box center [926, 436] width 41 height 14
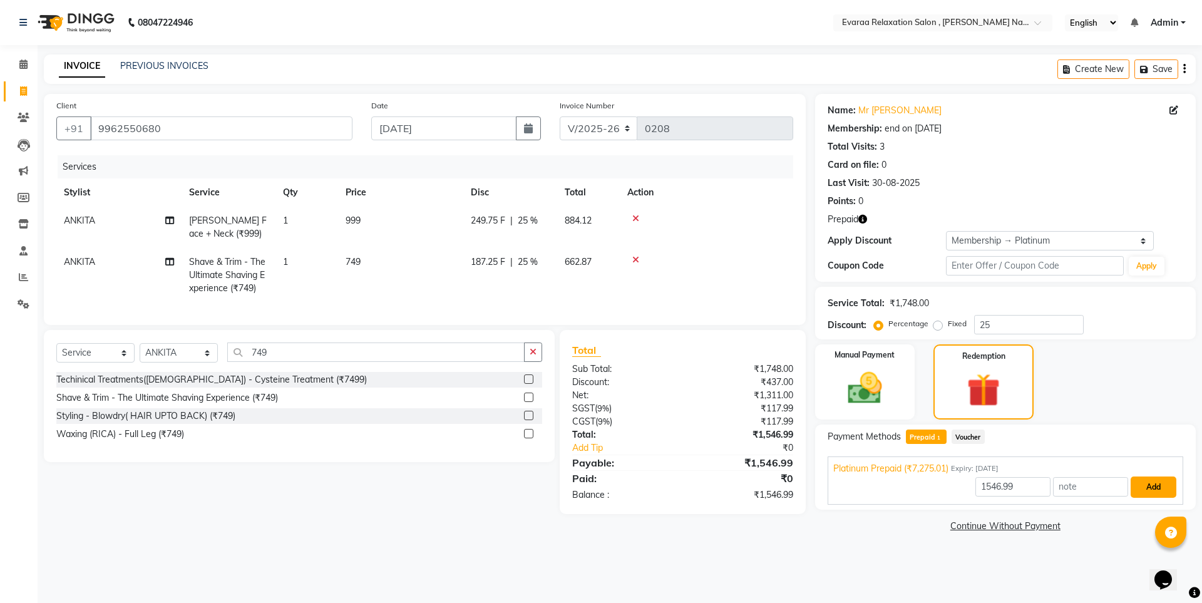
click at [1158, 489] on button "Add" at bounding box center [1153, 486] width 46 height 21
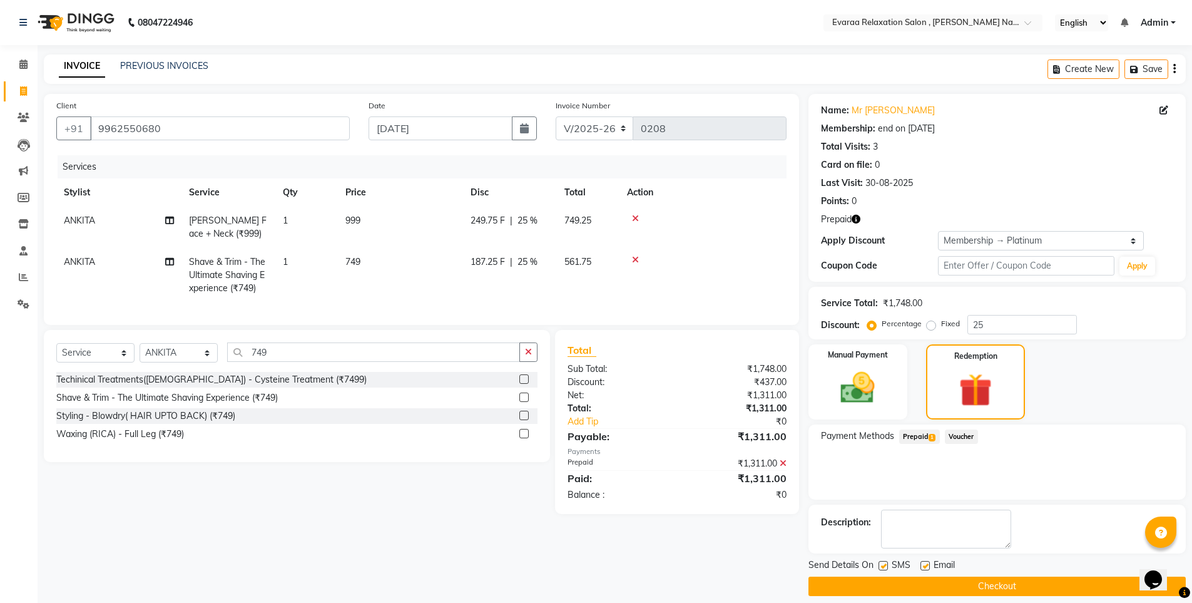
click at [1172, 66] on div "Create New Save" at bounding box center [1117, 68] width 138 height 29
click at [1173, 66] on button "button" at bounding box center [1174, 68] width 3 height 29
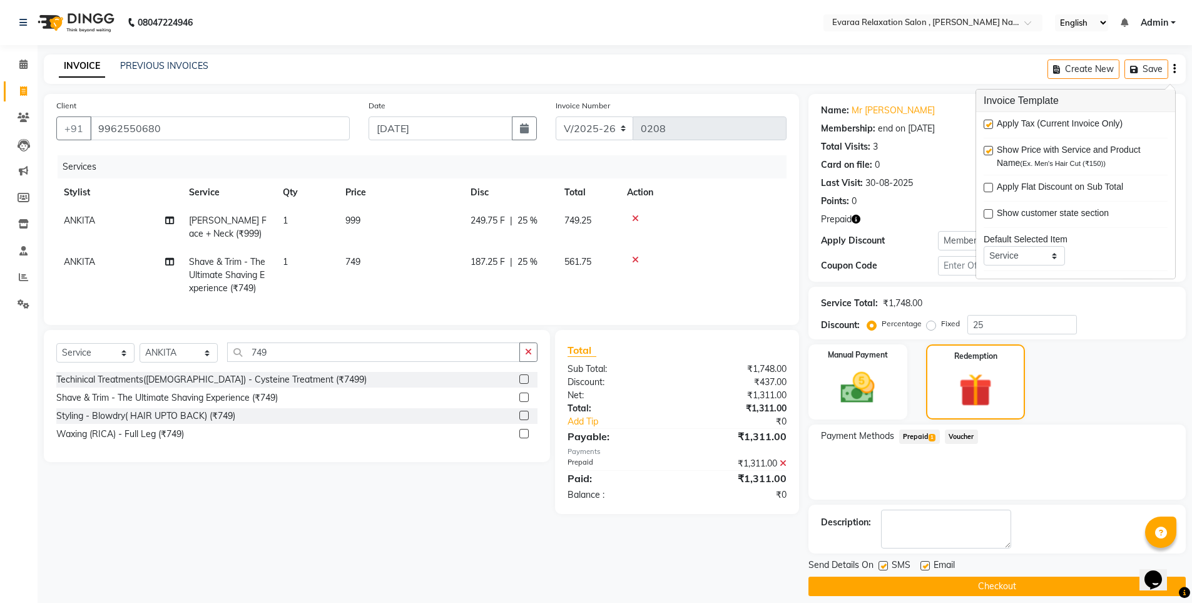
click at [1173, 68] on button "button" at bounding box center [1174, 68] width 3 height 29
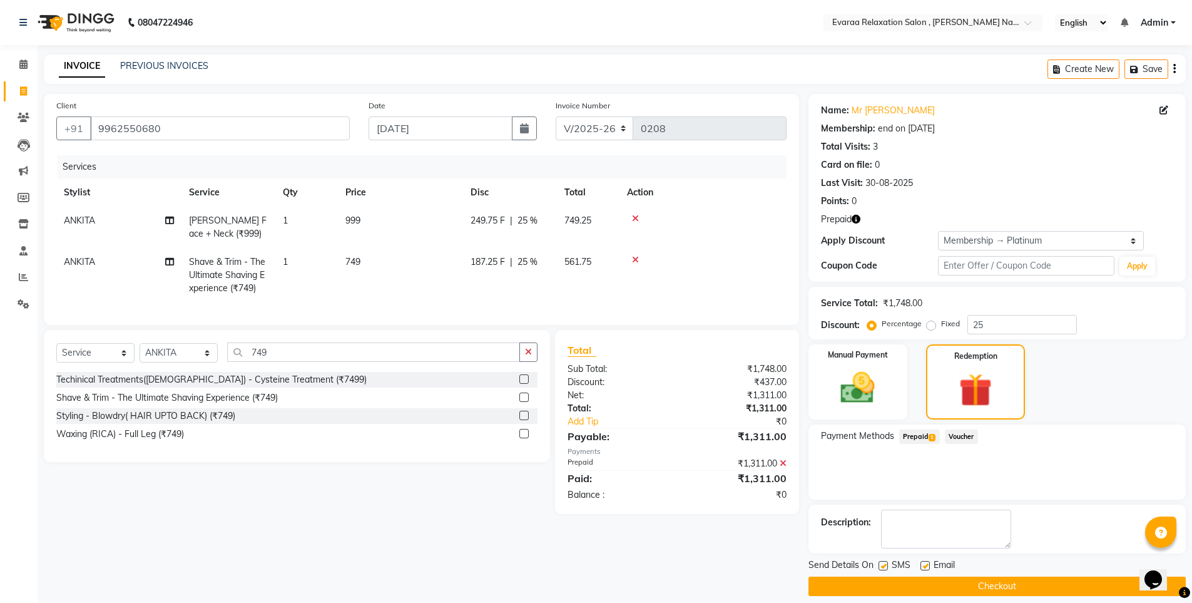
click at [1083, 117] on div "Name: Mr Sandeep Yadav Membership: end on 04-08-2026 Total Visits: 3 Card on fi…" at bounding box center [997, 153] width 352 height 109
click at [1174, 69] on icon "button" at bounding box center [1174, 69] width 3 height 1
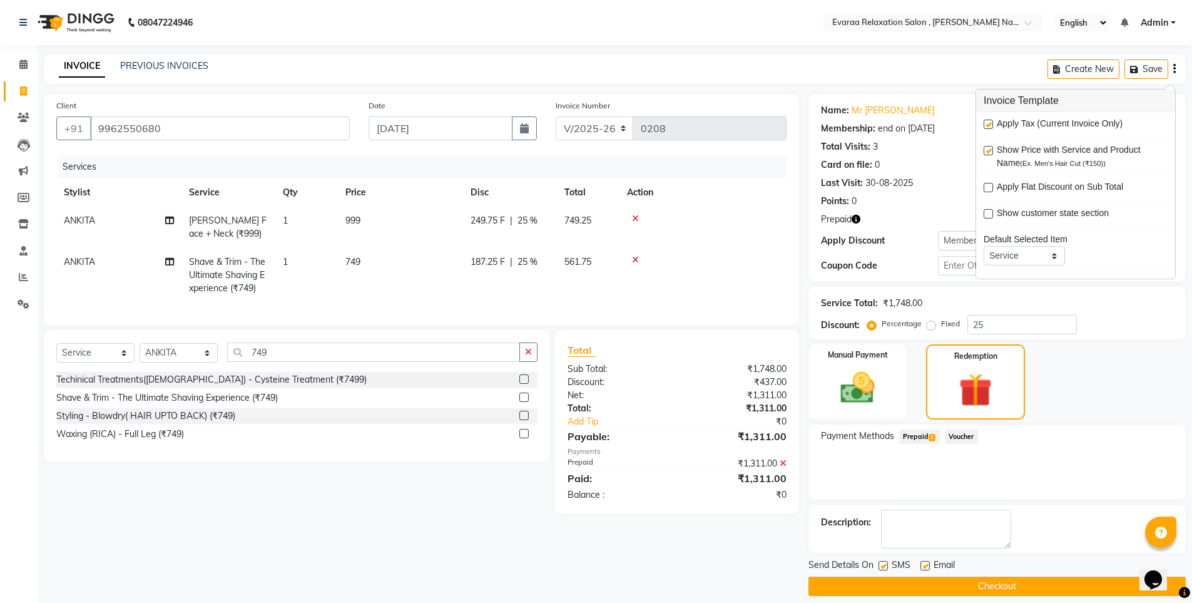
click at [988, 123] on label at bounding box center [988, 124] width 9 height 9
click at [988, 123] on input "checkbox" at bounding box center [988, 125] width 8 height 8
click at [991, 127] on label at bounding box center [988, 124] width 9 height 9
click at [991, 127] on input "checkbox" at bounding box center [988, 125] width 8 height 8
click at [991, 120] on label at bounding box center [988, 124] width 9 height 9
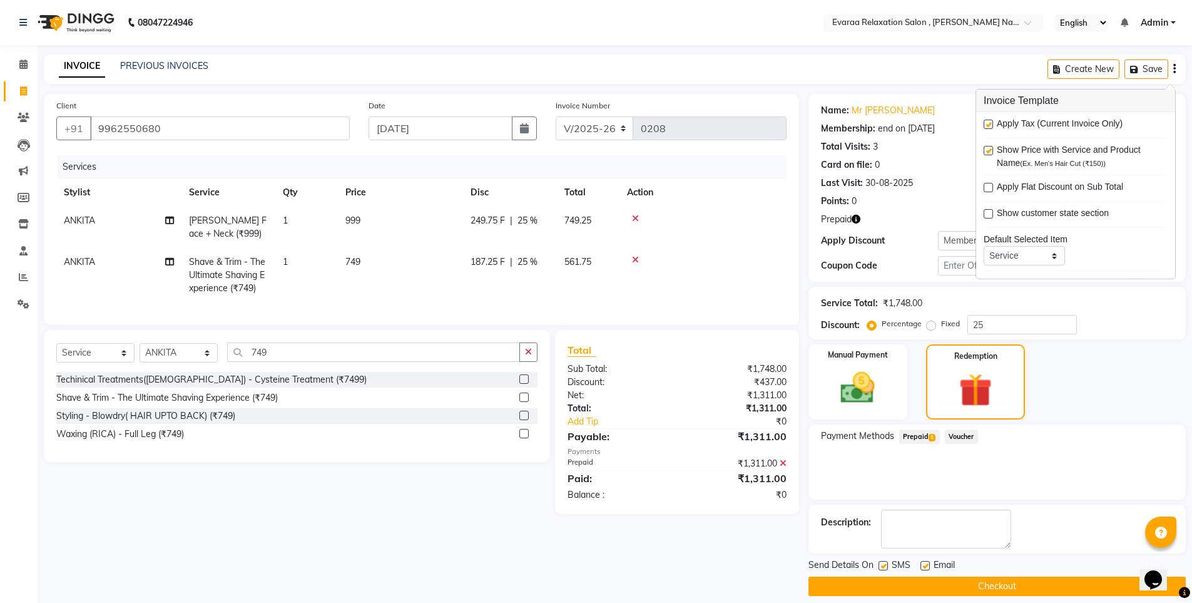
click at [991, 121] on input "checkbox" at bounding box center [988, 125] width 8 height 8
click at [991, 120] on label at bounding box center [988, 124] width 9 height 9
click at [991, 121] on input "checkbox" at bounding box center [988, 125] width 8 height 8
checkbox input "true"
click at [700, 587] on div "Client +91 9962550680 Date 03-09-2025 Invoice Number V/2025 V/2025-26 0208 Serv…" at bounding box center [421, 345] width 774 height 502
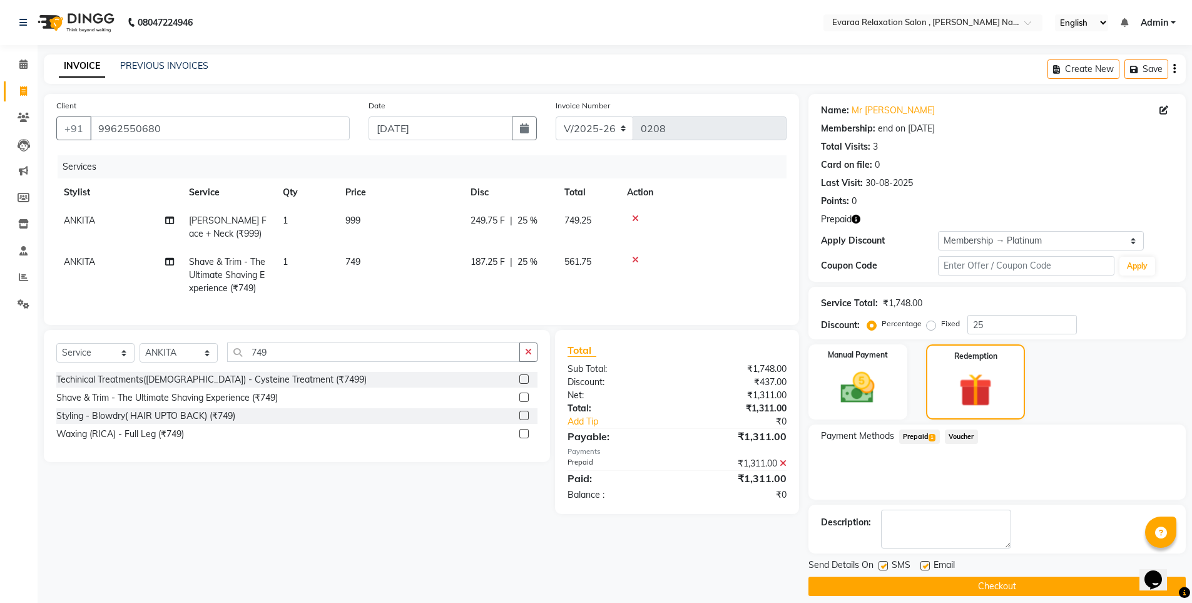
click at [636, 220] on icon at bounding box center [635, 218] width 7 height 9
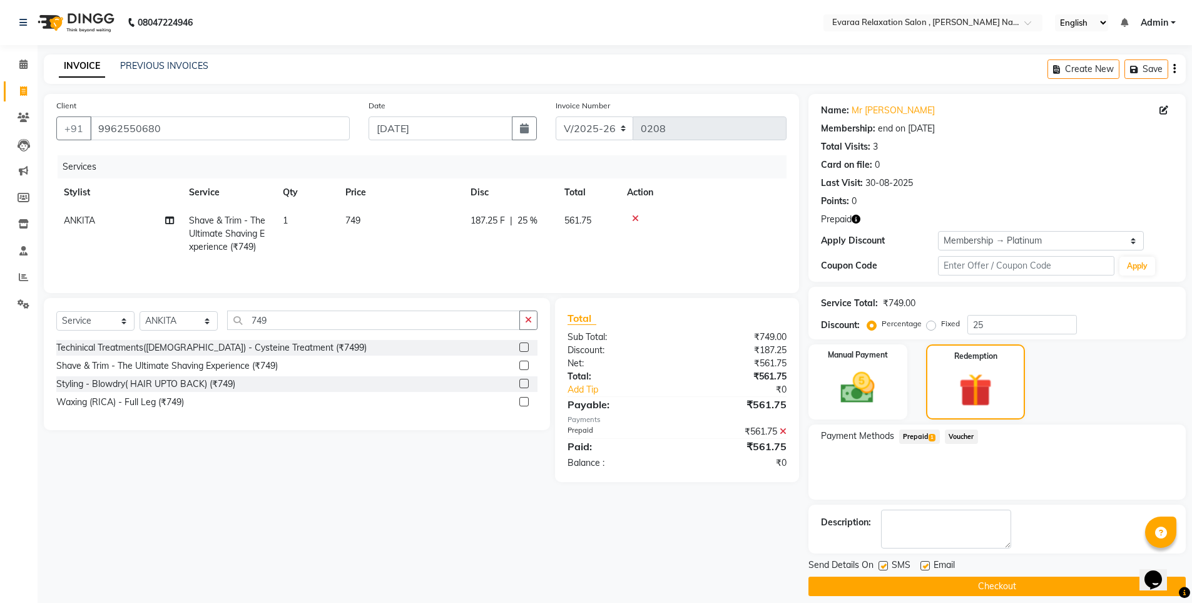
click at [635, 216] on icon at bounding box center [635, 218] width 7 height 9
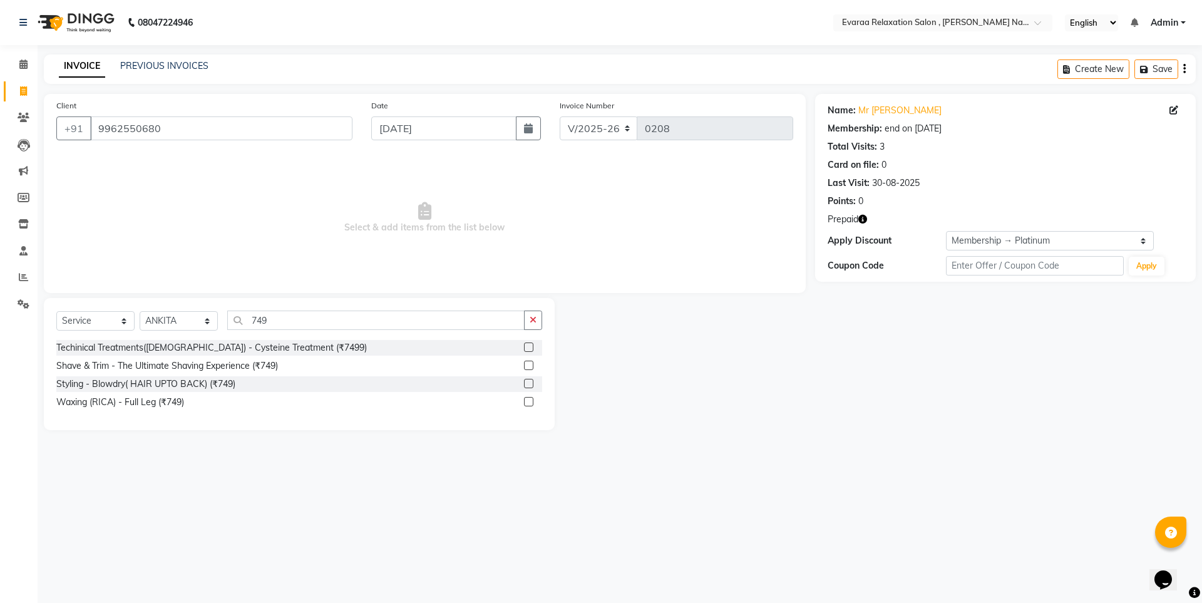
click at [528, 360] on label at bounding box center [528, 364] width 9 height 9
click at [528, 362] on input "checkbox" at bounding box center [528, 366] width 8 height 8
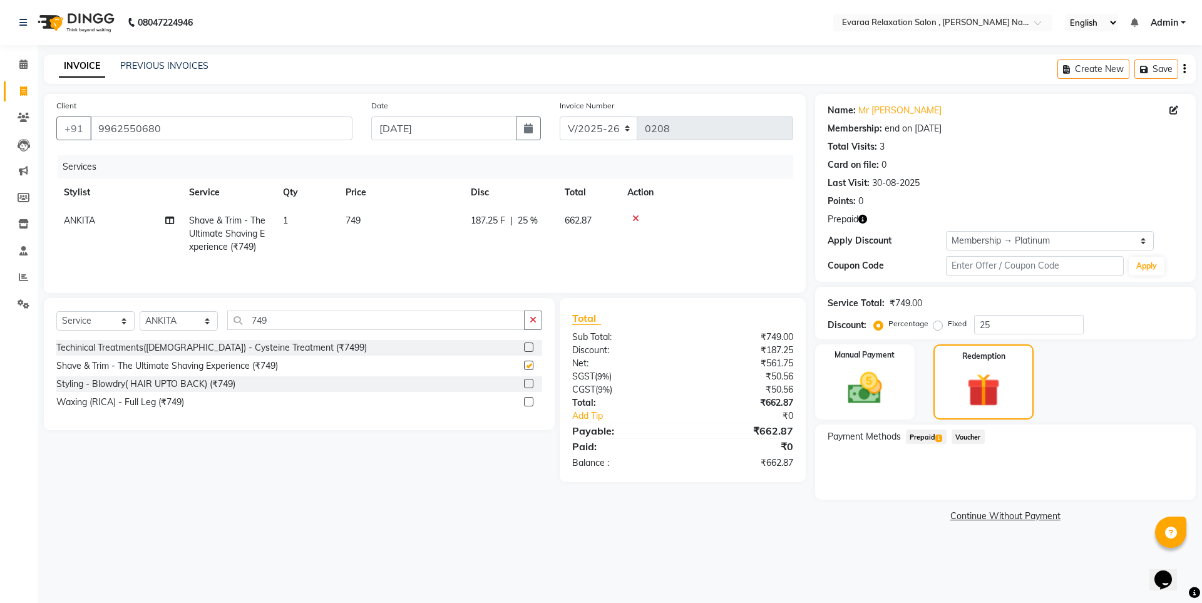
checkbox input "false"
click at [82, 224] on span "ANKITA" at bounding box center [79, 220] width 31 height 11
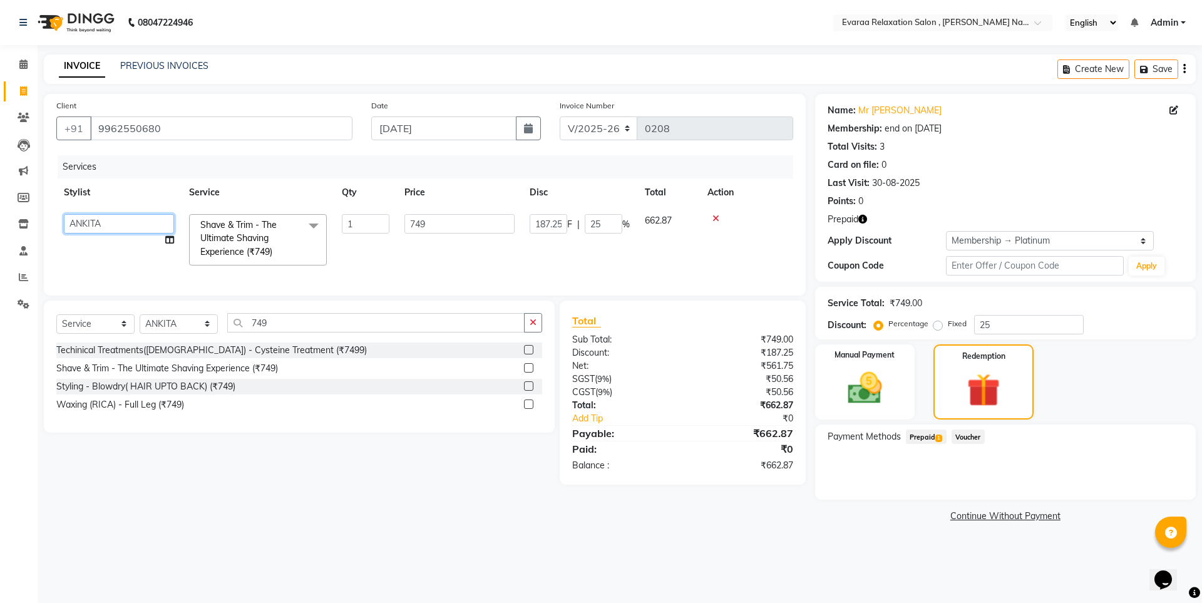
click at [122, 219] on select "ANKITA DIVYA YOGESH" at bounding box center [119, 223] width 110 height 19
select select "69423"
click at [537, 332] on button "button" at bounding box center [533, 322] width 18 height 19
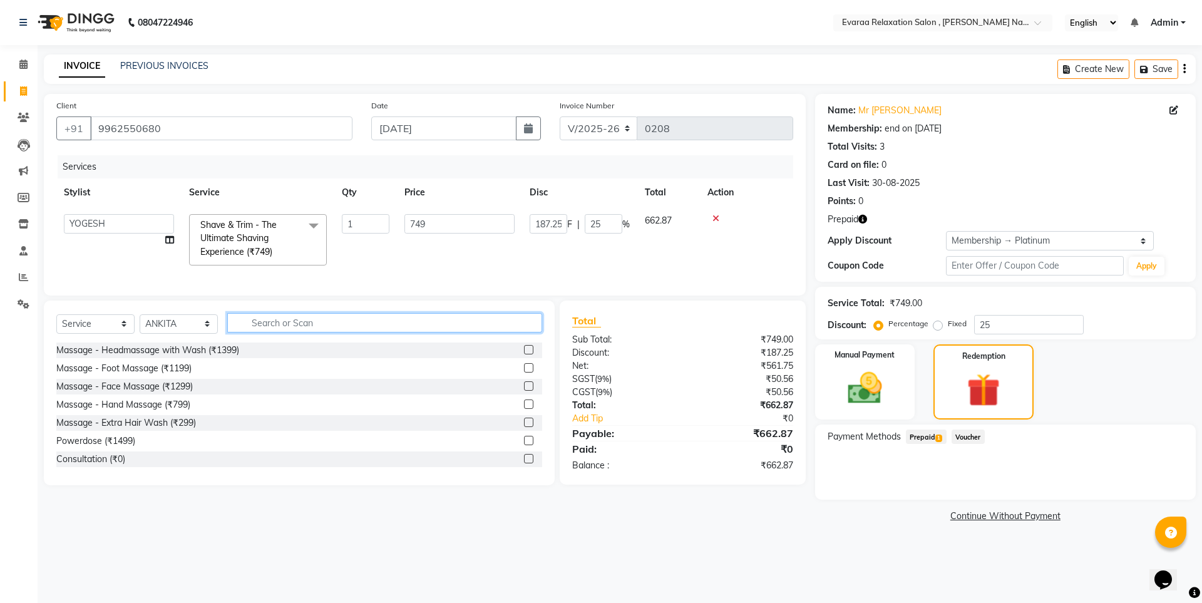
click at [485, 329] on input "text" at bounding box center [384, 322] width 315 height 19
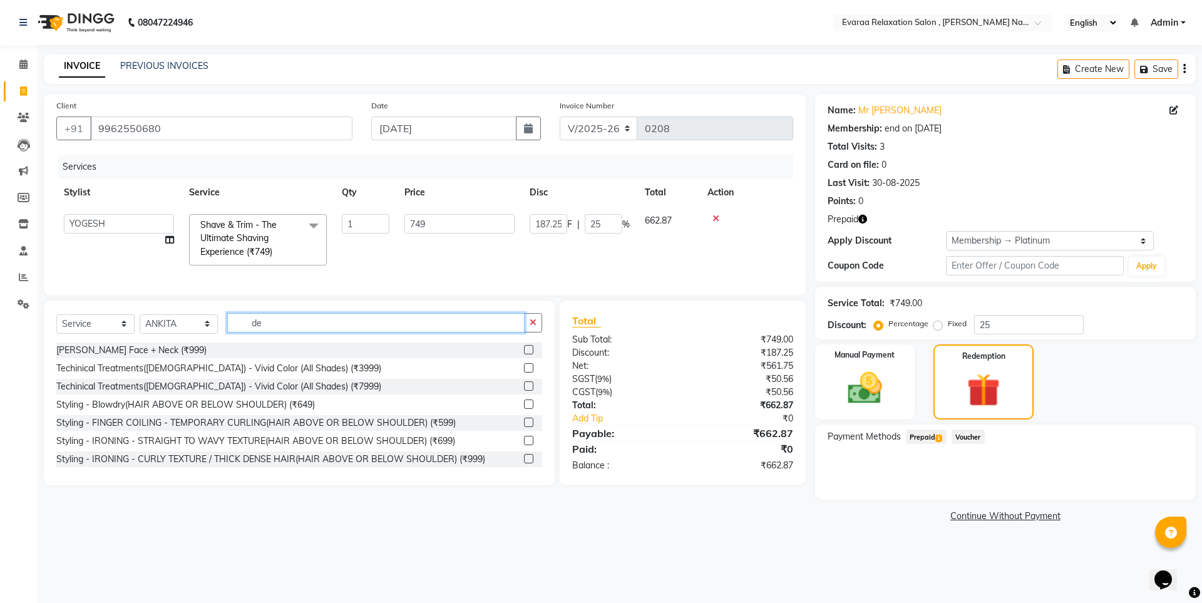
type input "de"
click at [524, 354] on label at bounding box center [528, 349] width 9 height 9
click at [524, 354] on input "checkbox" at bounding box center [528, 350] width 8 height 8
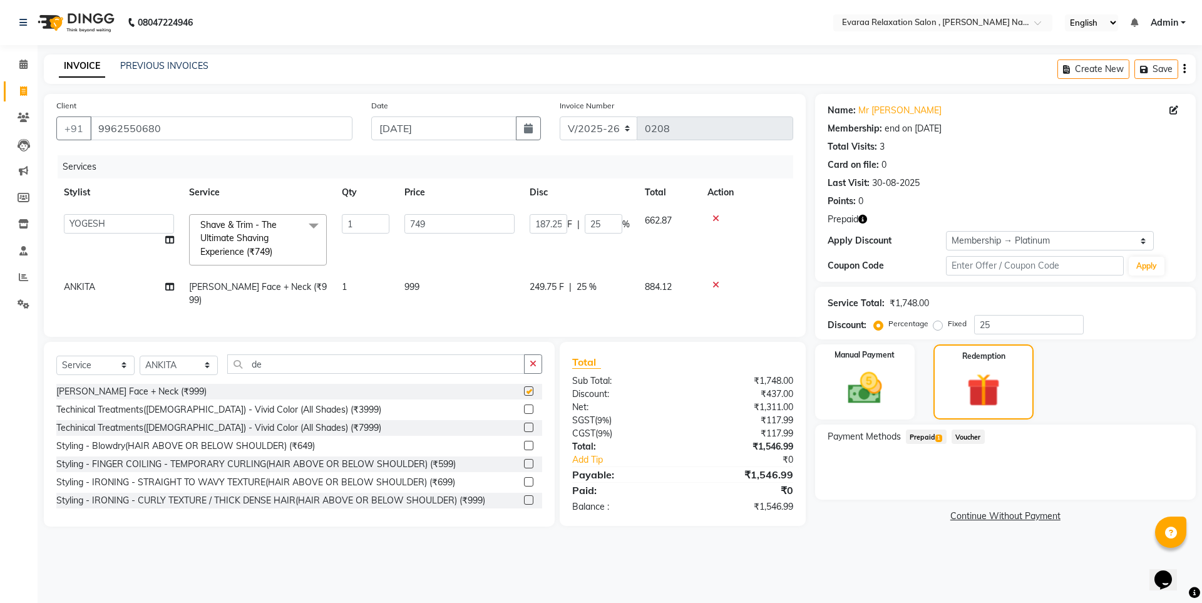
checkbox input "false"
click at [918, 432] on span "Prepaid 1" at bounding box center [926, 436] width 41 height 14
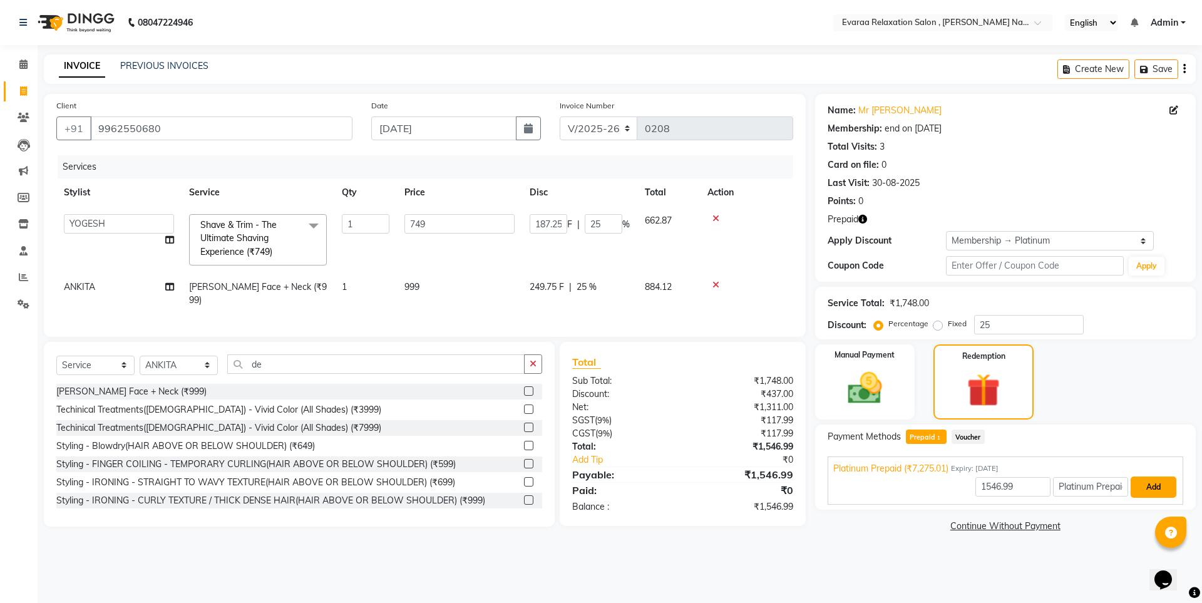
click at [1158, 489] on button "Add" at bounding box center [1153, 486] width 46 height 21
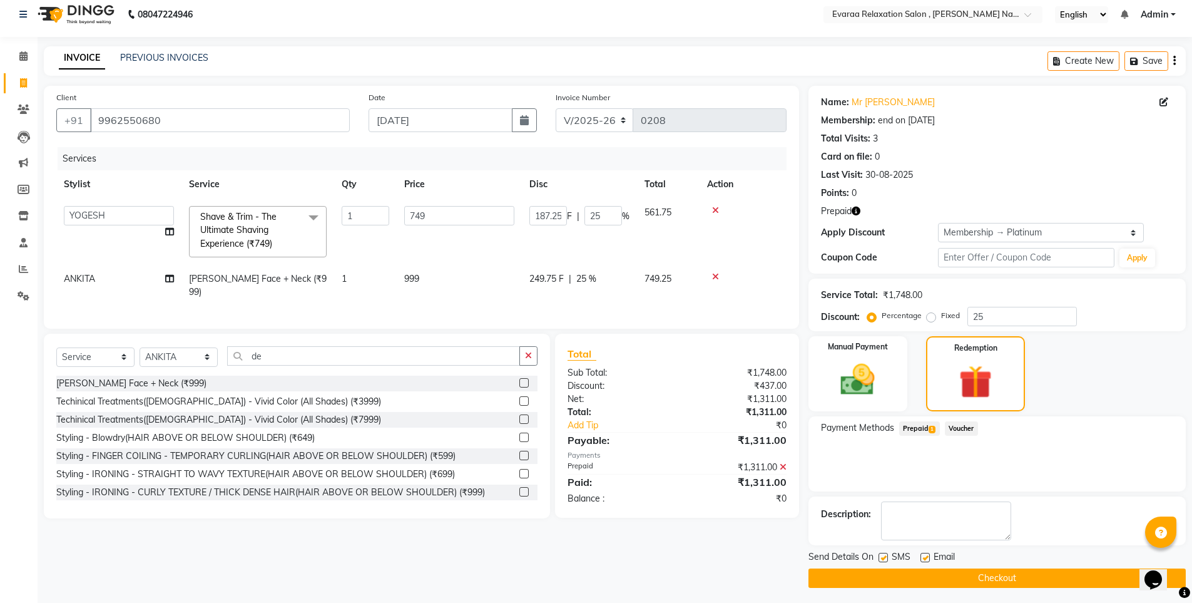
scroll to position [12, 0]
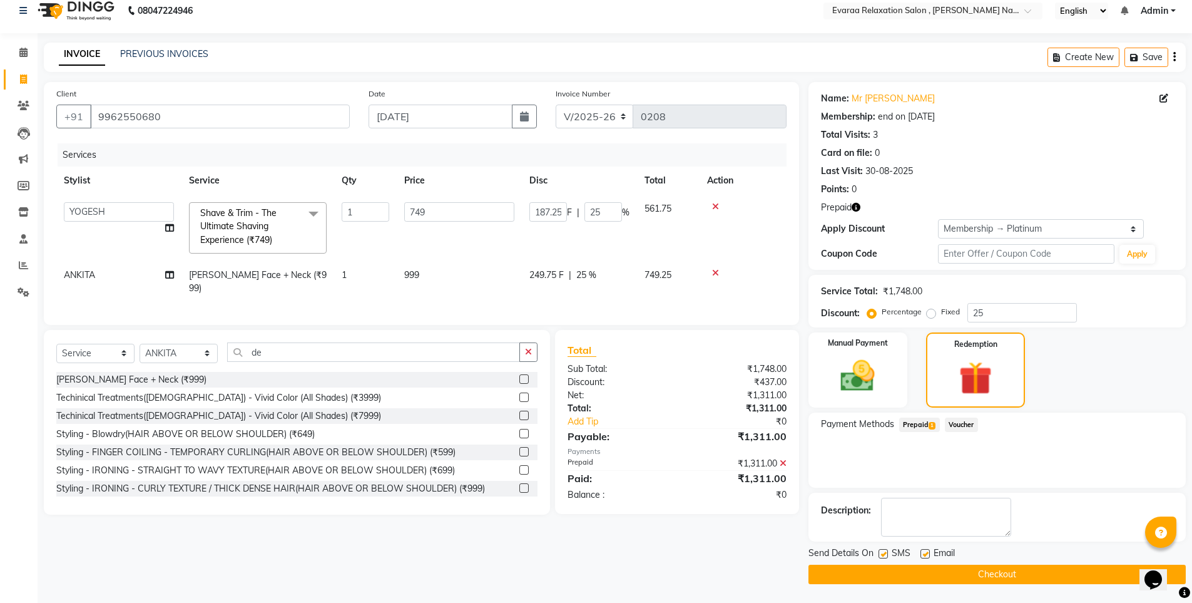
click at [785, 467] on icon at bounding box center [783, 463] width 7 height 9
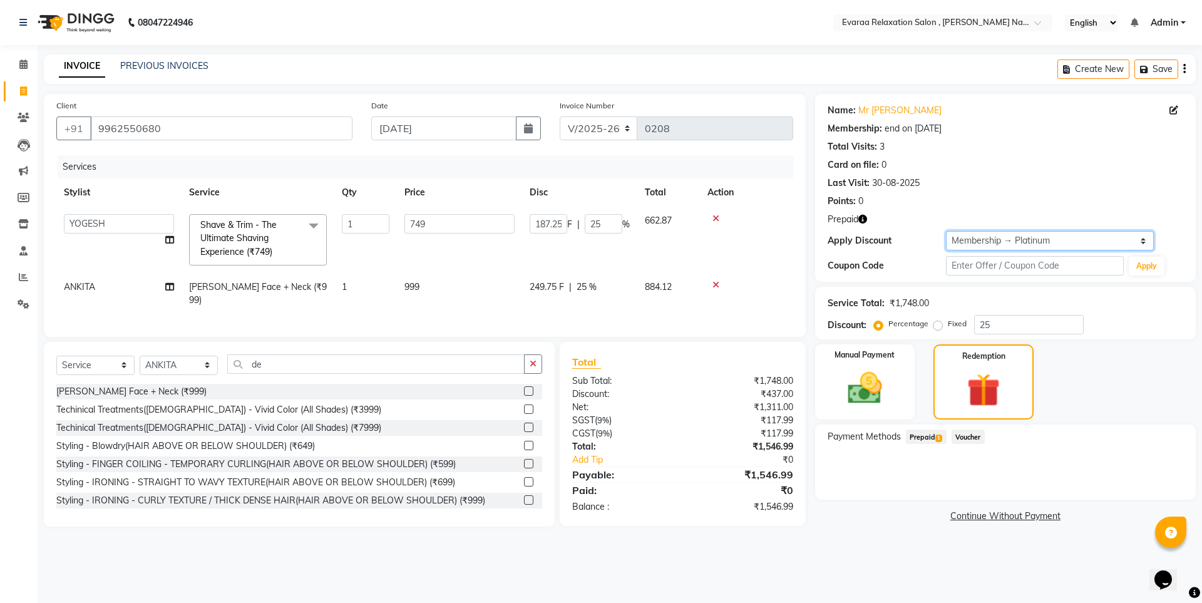
click at [1069, 235] on select "Select Membership → Platinum" at bounding box center [1050, 240] width 208 height 19
click at [1070, 235] on select "Select Membership → Platinum" at bounding box center [1050, 240] width 208 height 19
click at [865, 220] on icon "button" at bounding box center [862, 219] width 9 height 9
click at [1053, 179] on div "Last Visit: 30-08-2025" at bounding box center [1004, 182] width 355 height 13
click at [89, 281] on span "ANKITA" at bounding box center [79, 286] width 31 height 11
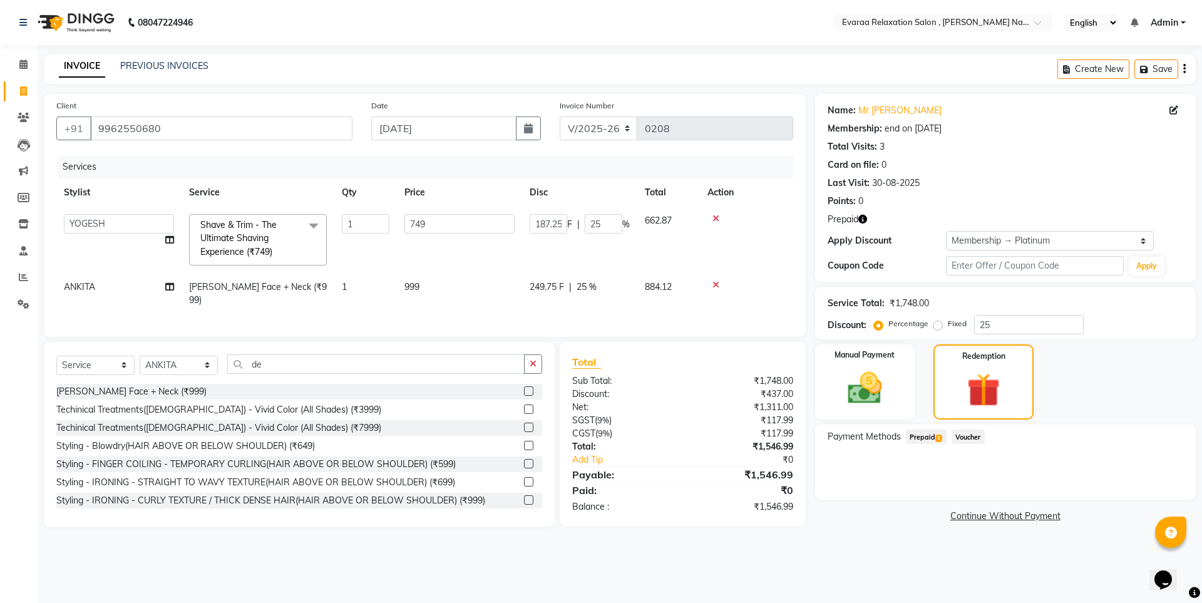
click at [927, 432] on span "Prepaid 1" at bounding box center [926, 436] width 41 height 14
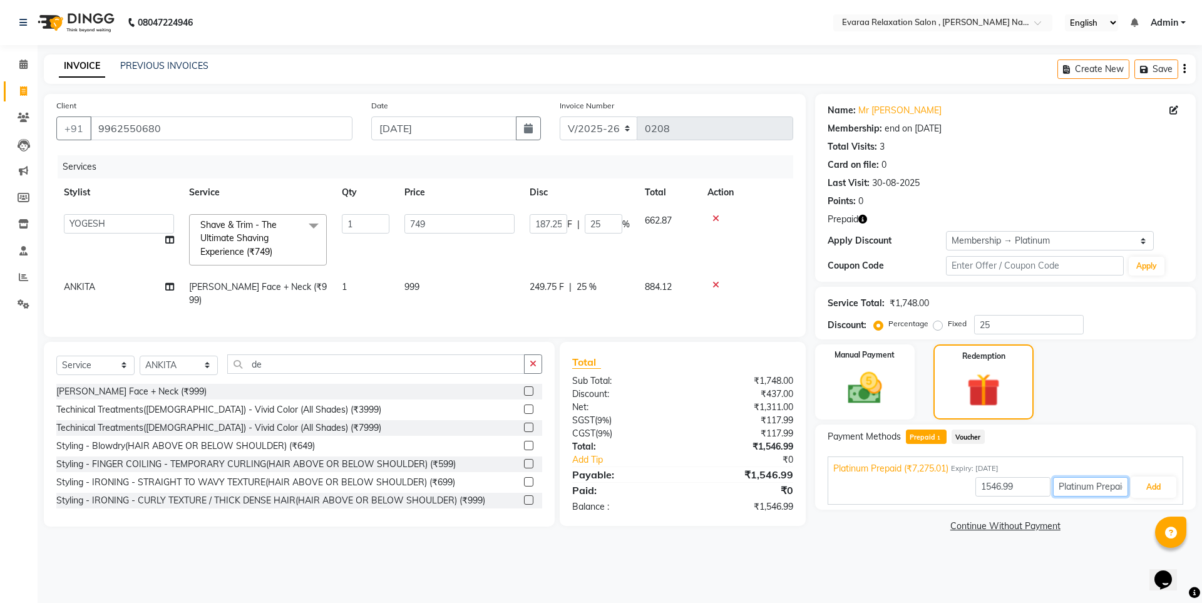
click at [1105, 488] on input "Platinum Prepaid" at bounding box center [1090, 486] width 75 height 19
click at [1138, 485] on button "Add" at bounding box center [1153, 486] width 46 height 21
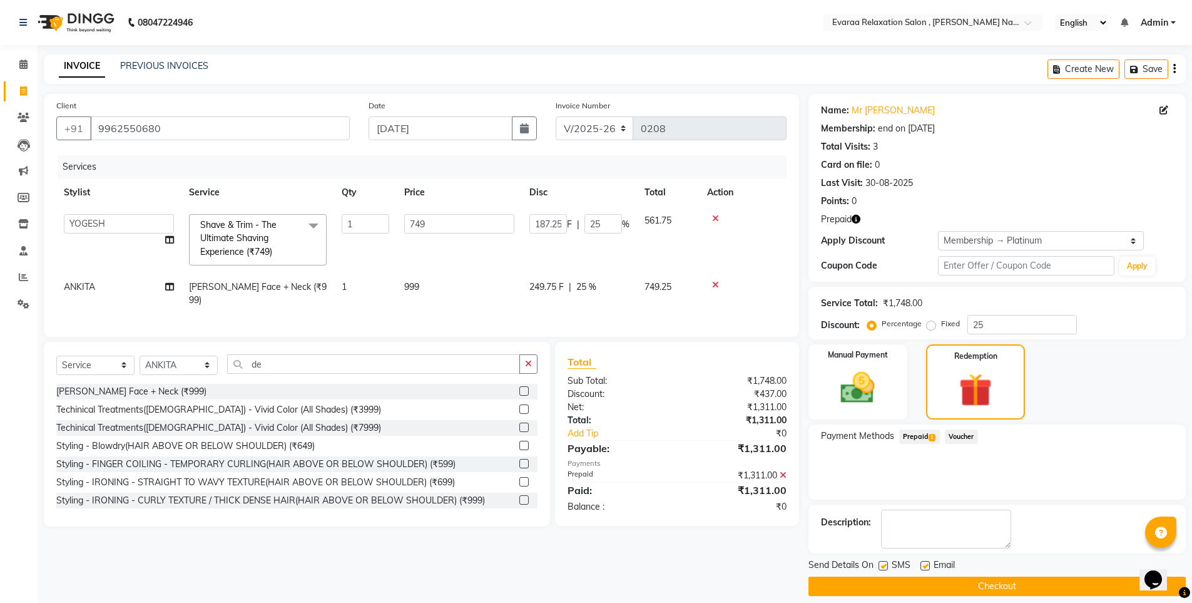
click at [1171, 66] on div "Create New Save" at bounding box center [1117, 68] width 138 height 29
click at [1173, 66] on button "button" at bounding box center [1174, 68] width 3 height 29
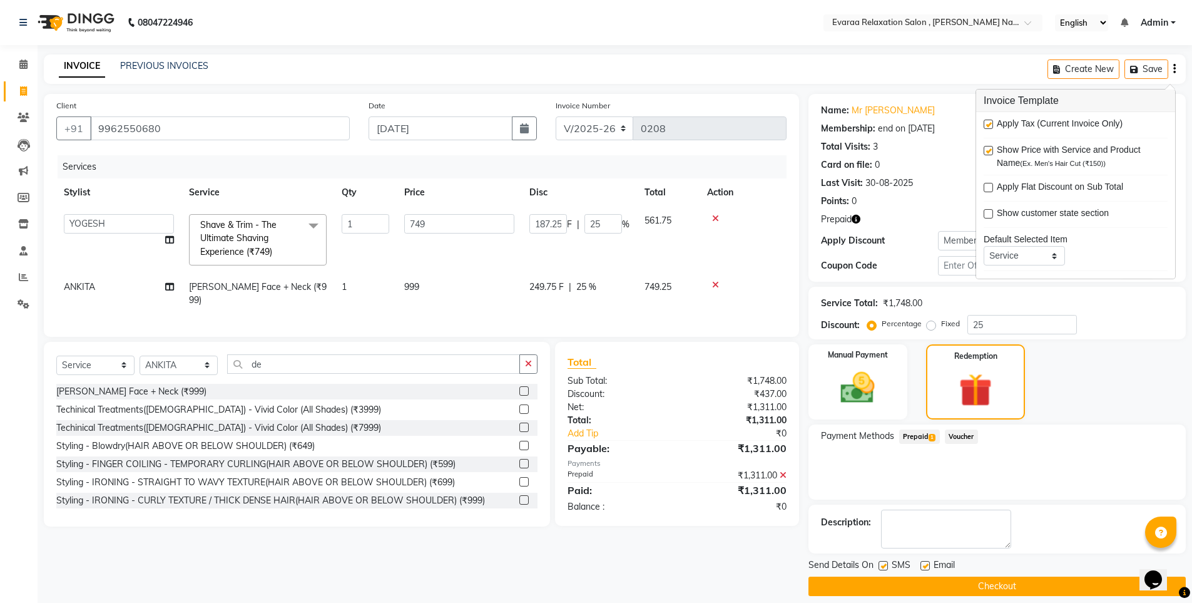
click at [98, 285] on td "ANKITA" at bounding box center [118, 293] width 125 height 41
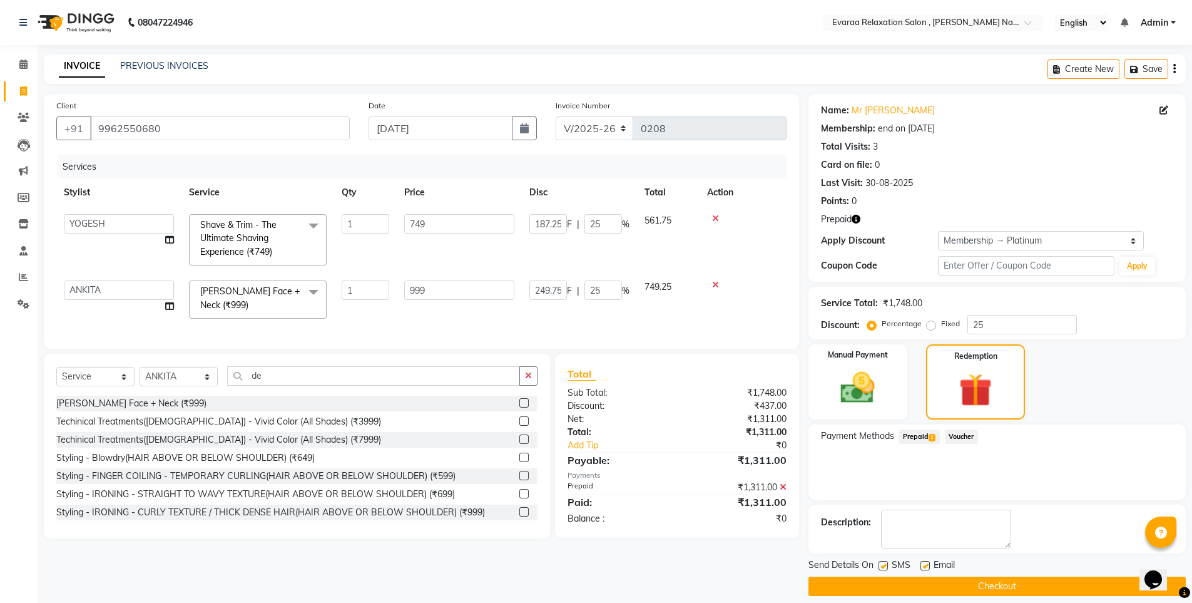
click at [290, 310] on span "D-Tan - De-Tan Face + Neck (₹999) x" at bounding box center [252, 298] width 110 height 27
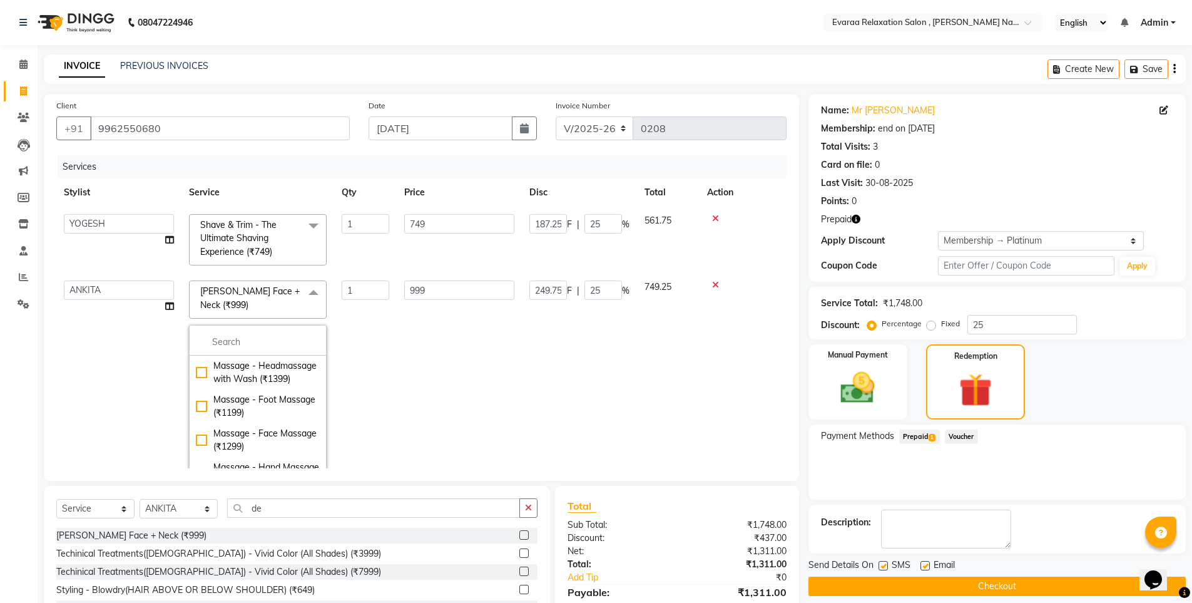
click at [403, 349] on td "999" at bounding box center [459, 380] width 125 height 214
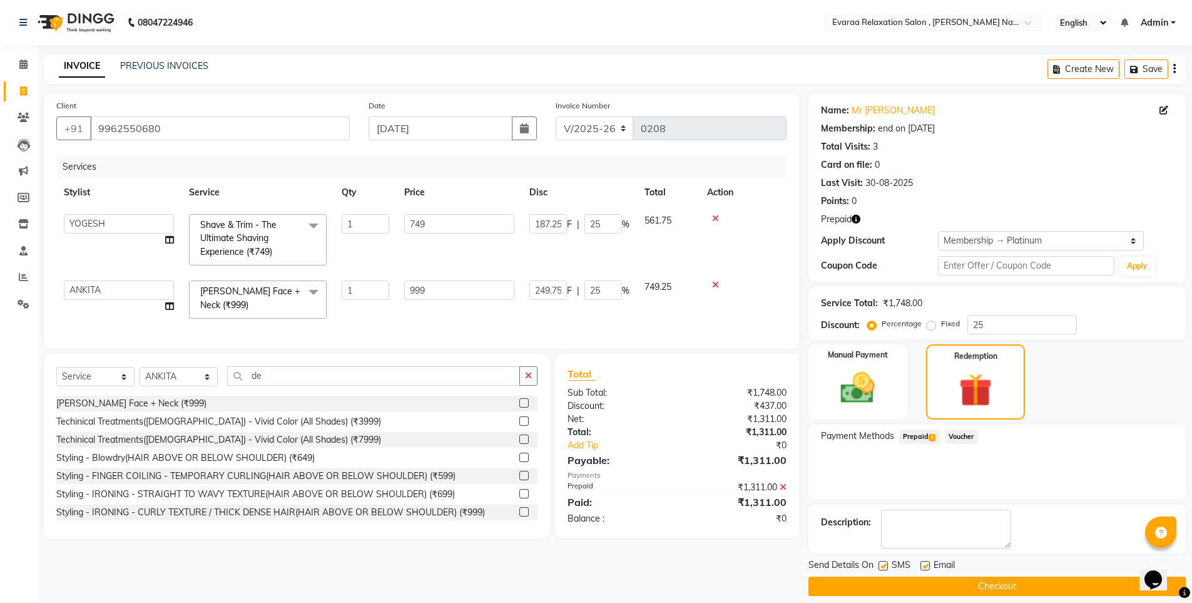
click at [606, 563] on div "Client +91 9962550680 Date 03-09-2025 Invoice Number V/2025 V/2025-26 0208 Serv…" at bounding box center [421, 345] width 774 height 502
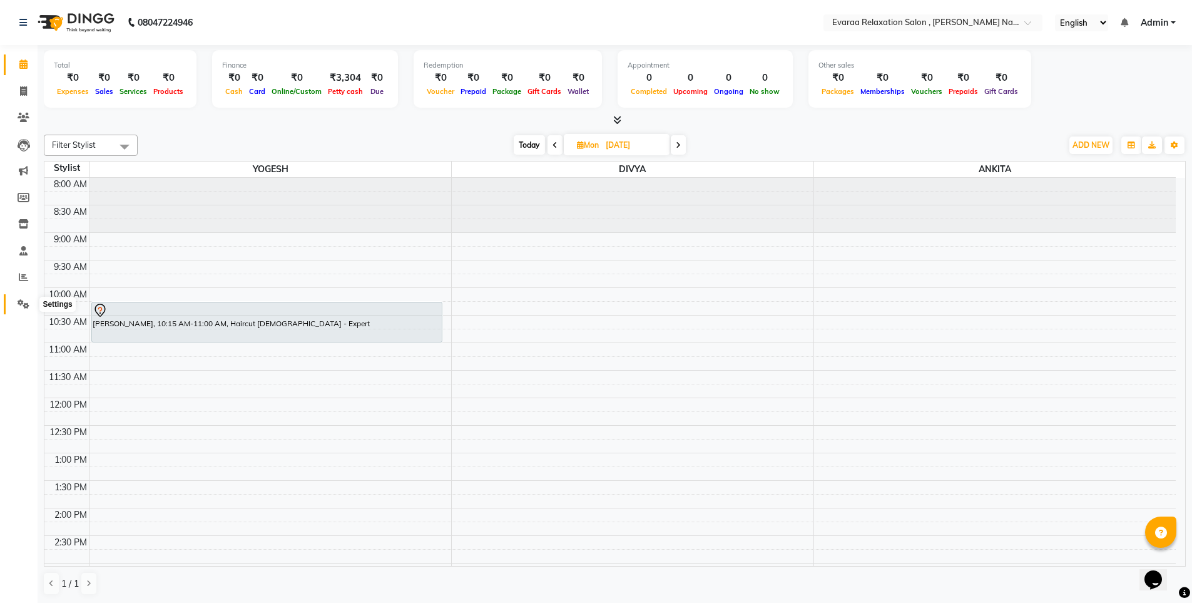
click at [24, 299] on icon at bounding box center [24, 303] width 12 height 9
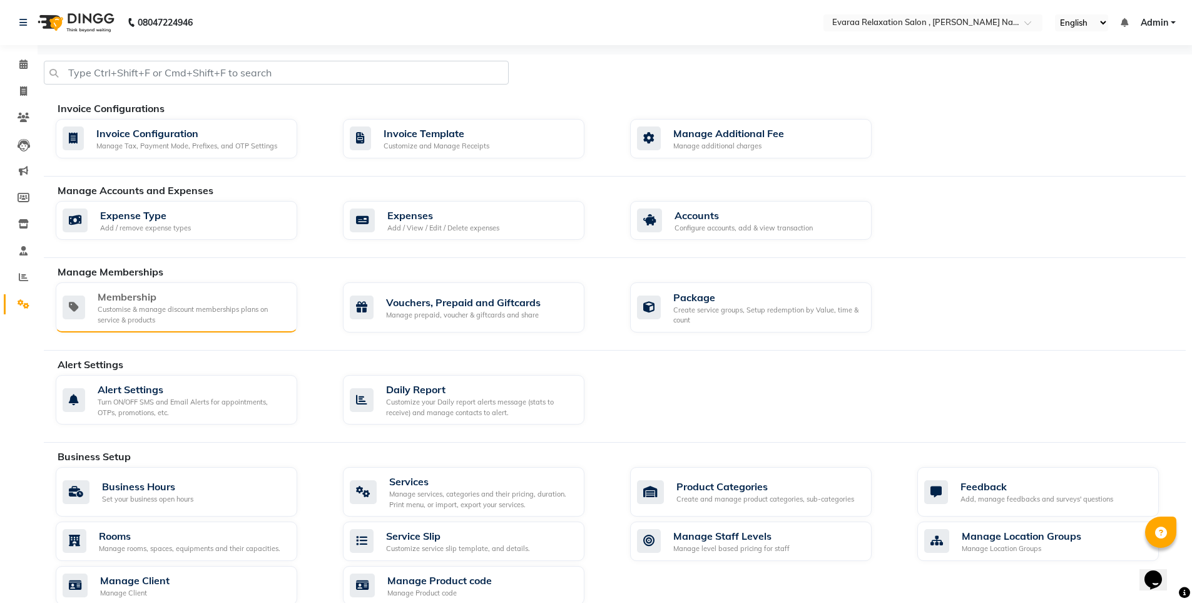
click at [166, 295] on div "Membership" at bounding box center [193, 296] width 190 height 15
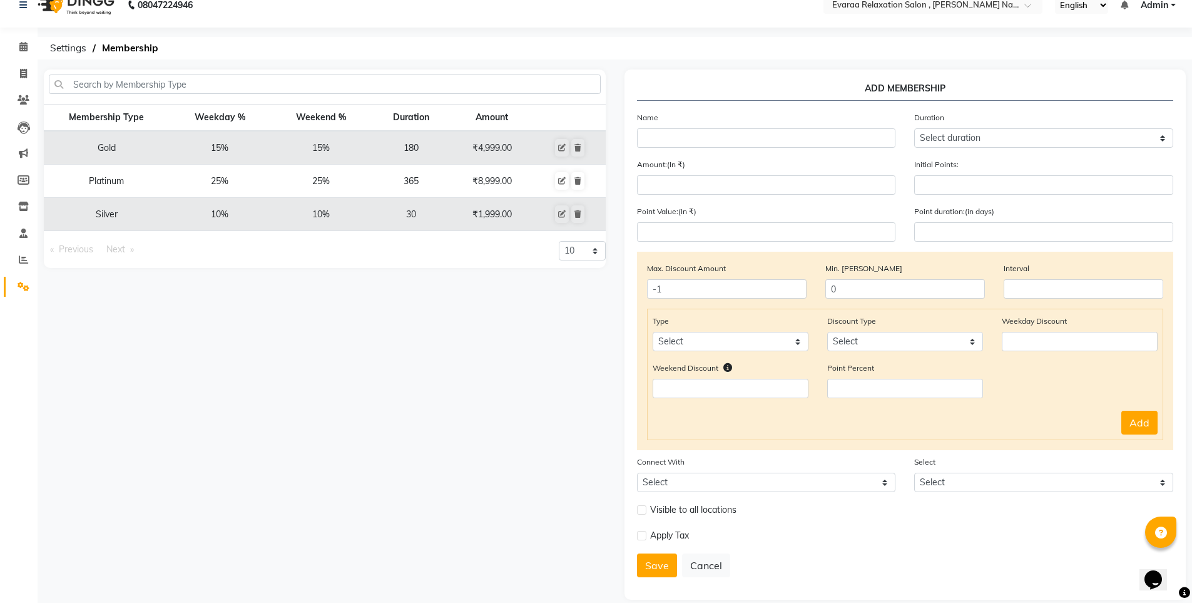
scroll to position [33, 0]
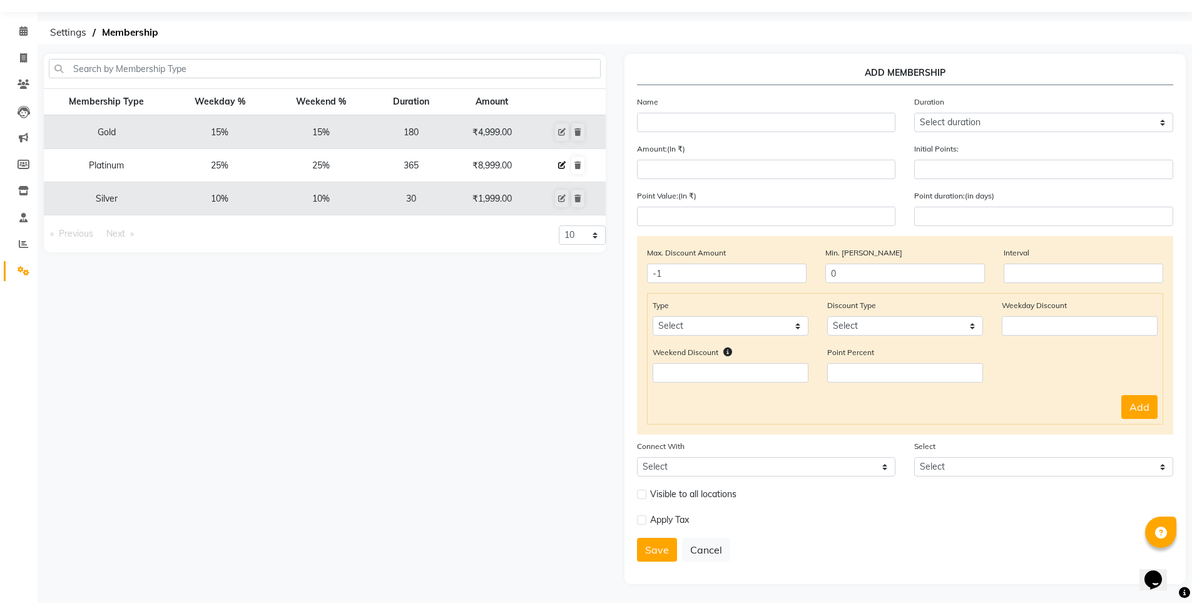
click at [559, 163] on icon at bounding box center [562, 165] width 8 height 8
select select
type input "0"
select select
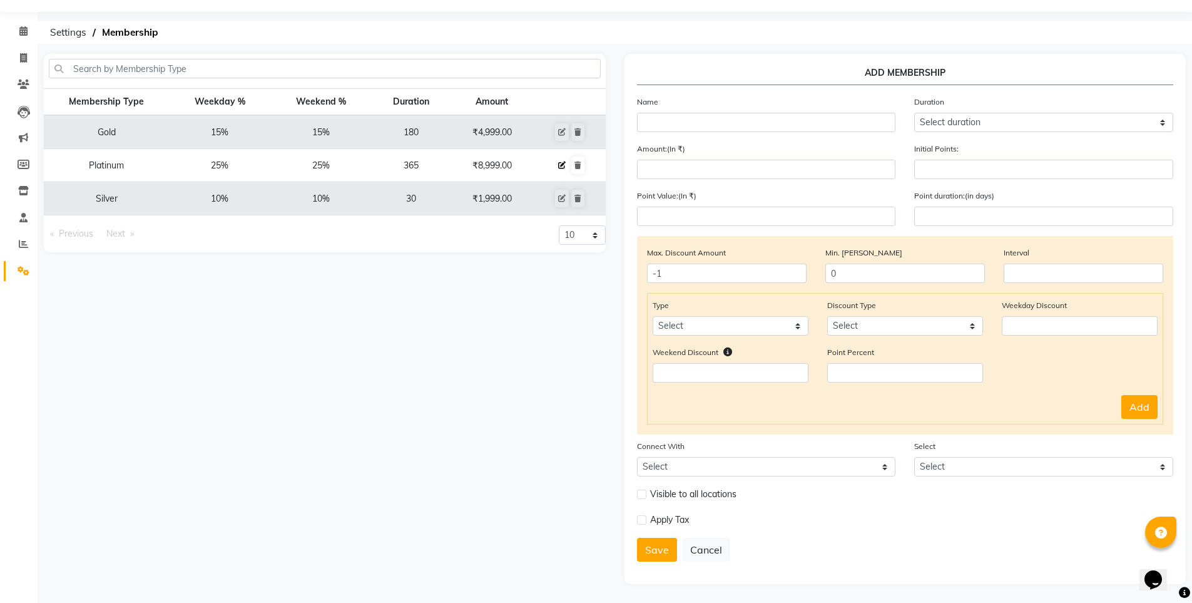
checkbox input "false"
type input "Platinum"
select select "4: 365"
type input "8999"
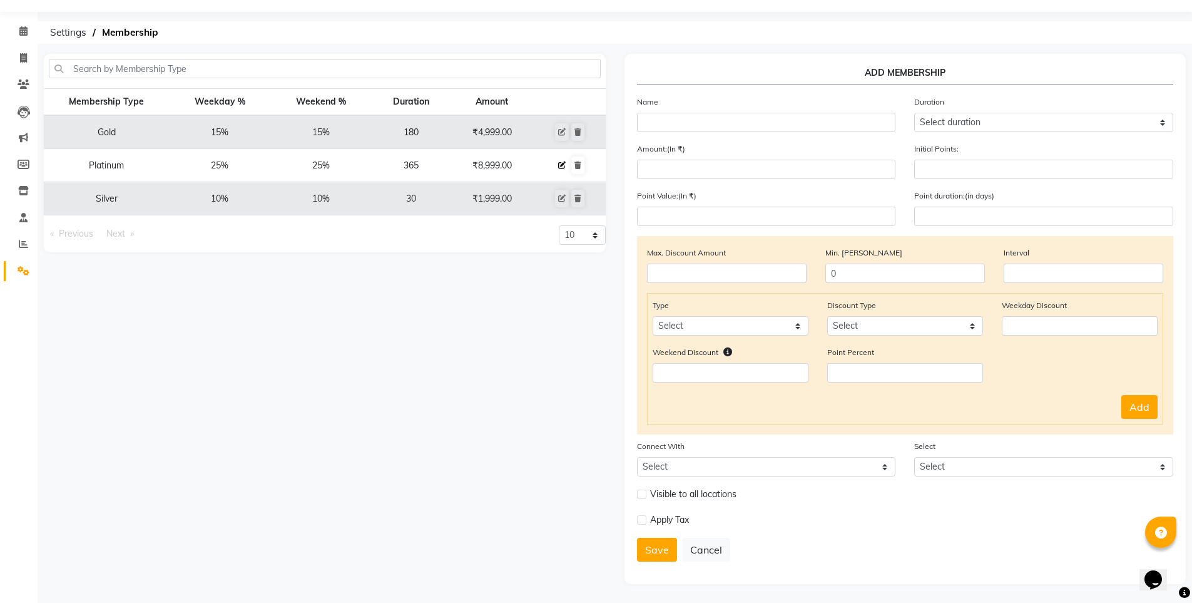
type input "0"
type input "-1"
type input "365"
select select "2: PP"
select select "1: 23991"
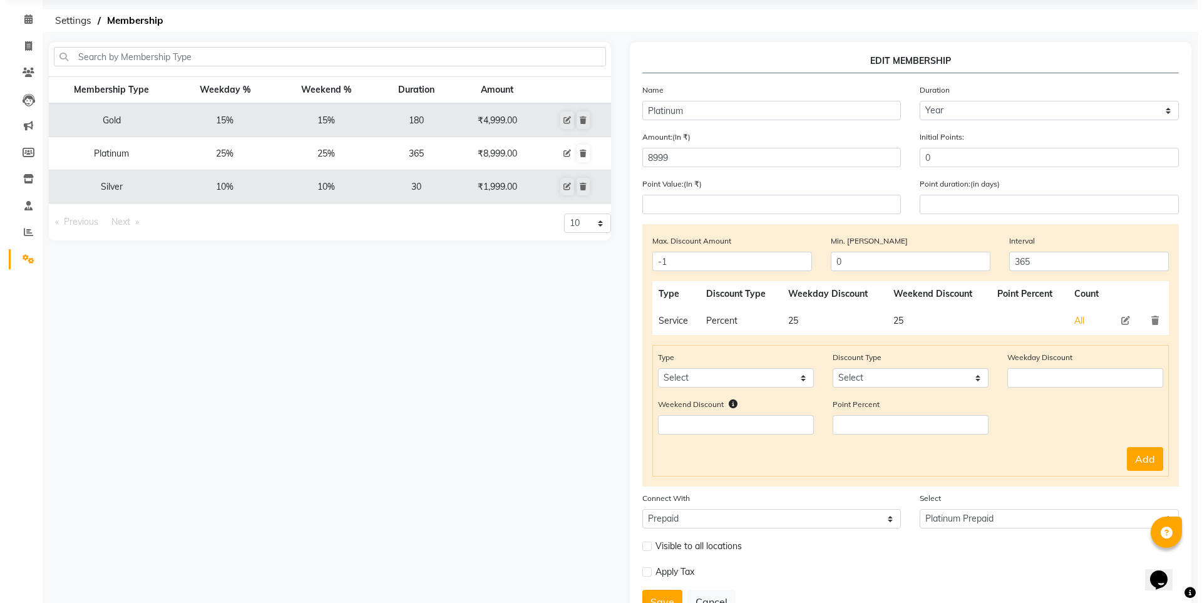
scroll to position [0, 0]
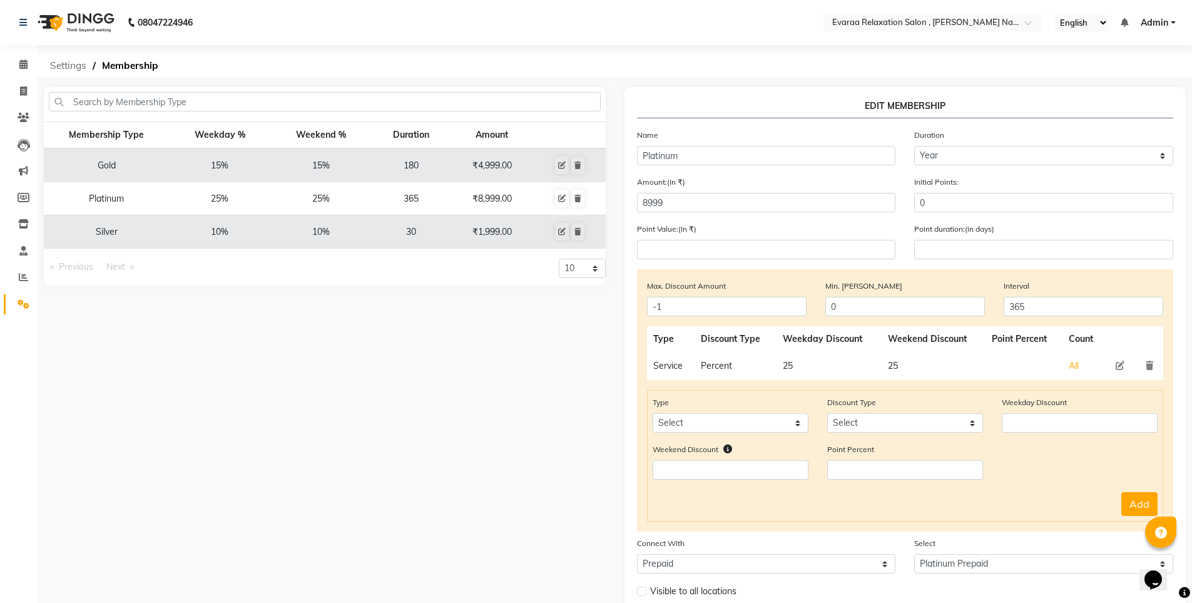
click at [71, 64] on span "Settings" at bounding box center [68, 65] width 49 height 23
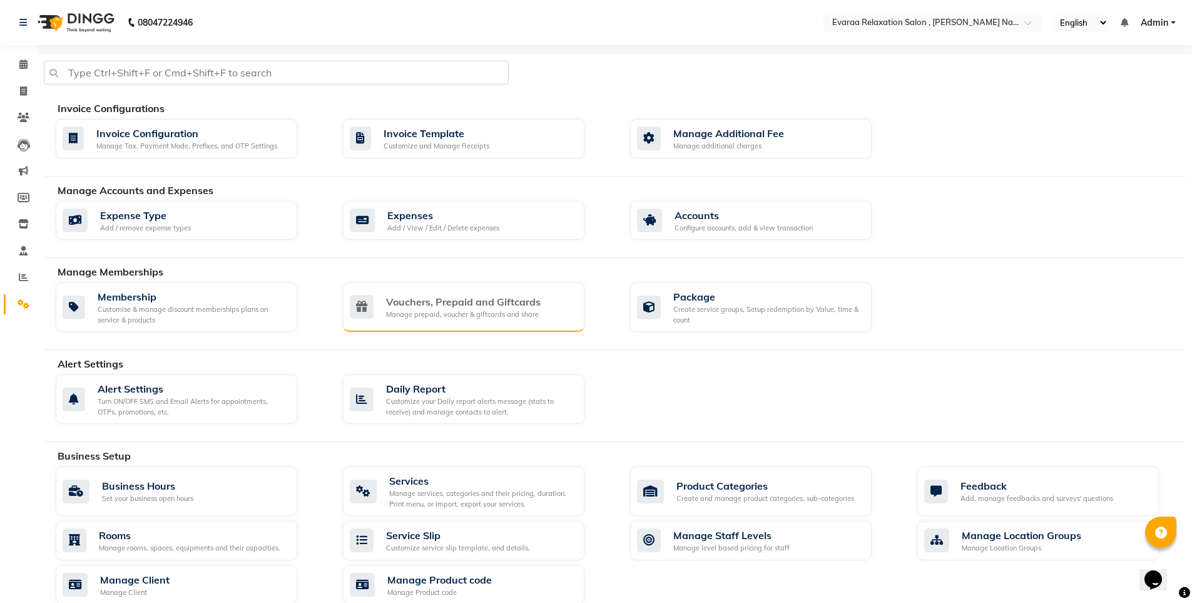
click at [492, 309] on div "Manage prepaid, voucher & giftcards and share" at bounding box center [463, 314] width 155 height 11
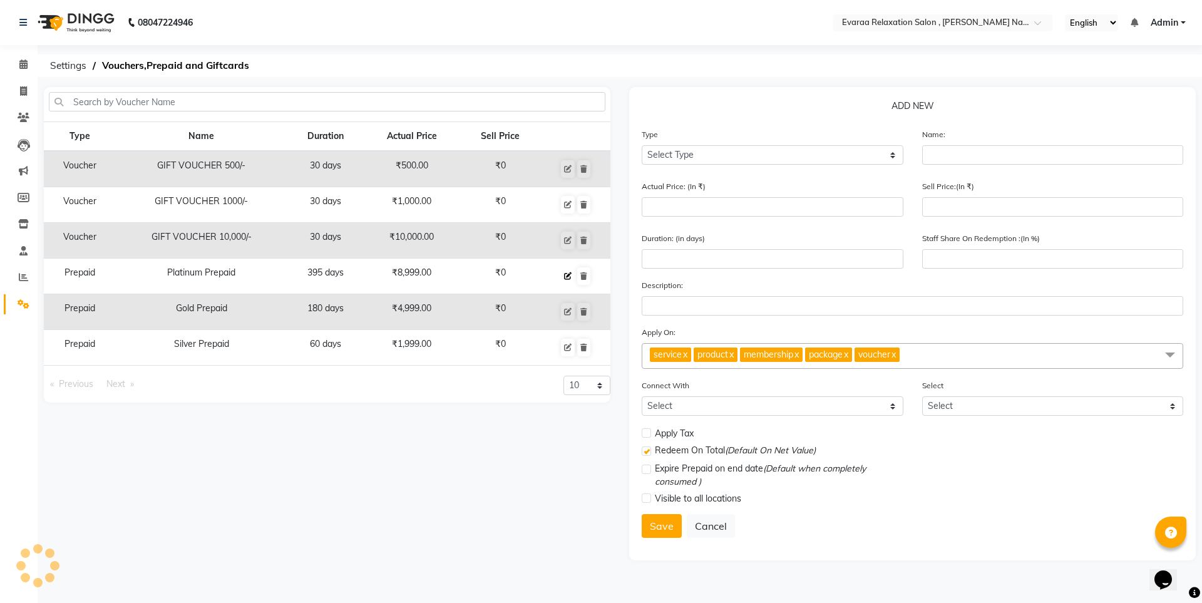
click at [566, 277] on icon at bounding box center [568, 276] width 8 height 8
select select "P"
type input "Platinum Prepaid"
type input "8999"
type input "0"
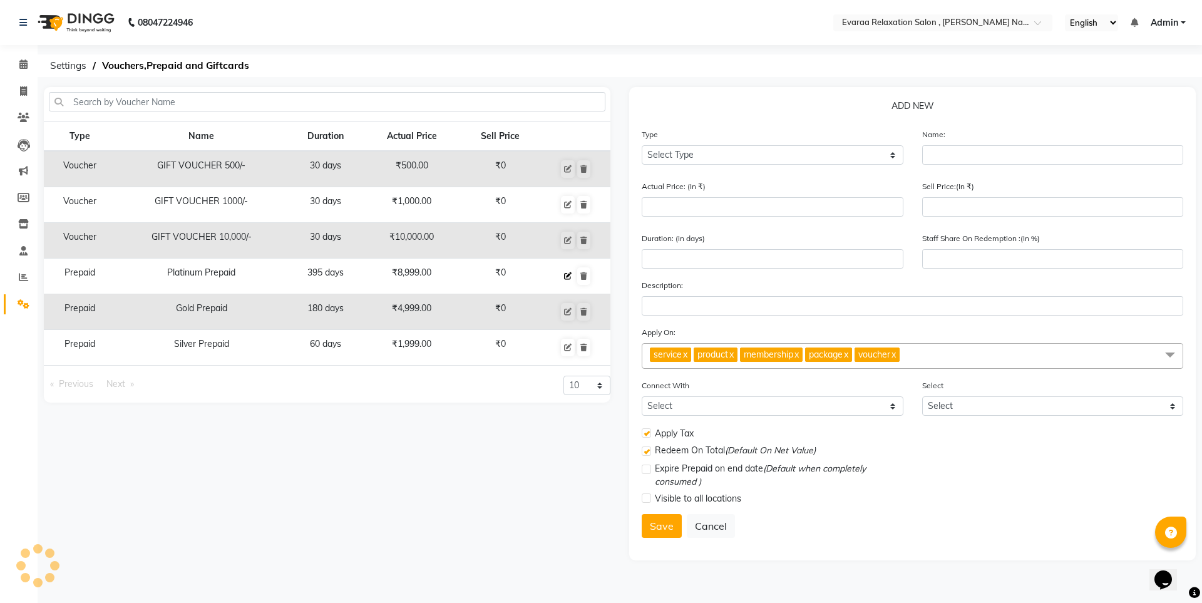
type input "395"
type input "0"
checkbox input "true"
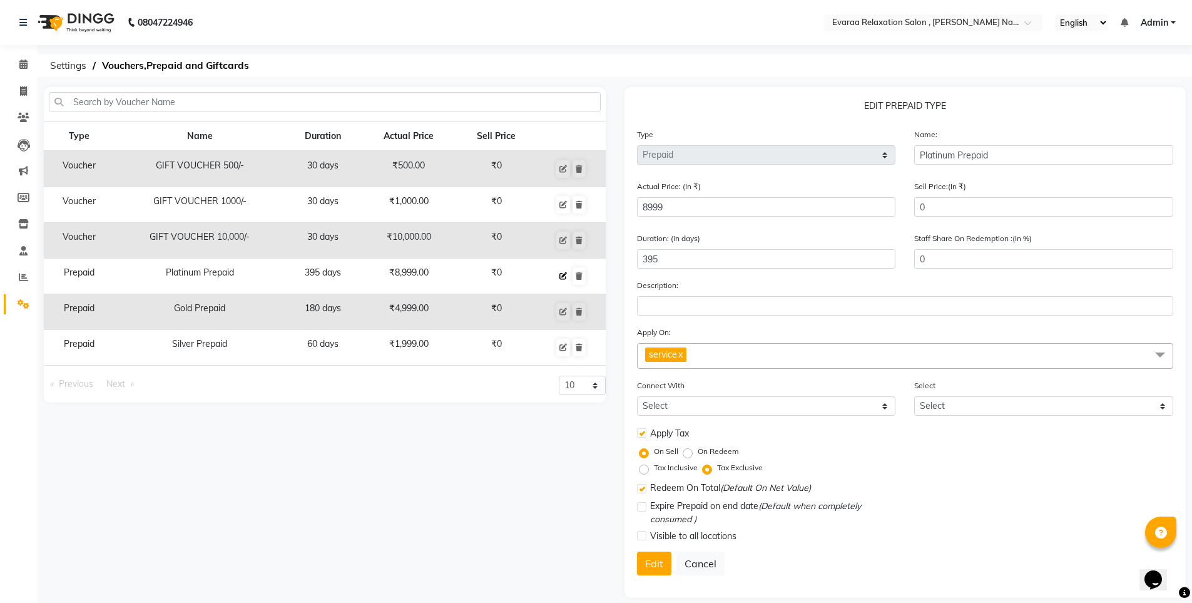
click at [566, 272] on icon at bounding box center [563, 276] width 8 height 8
click at [561, 276] on icon at bounding box center [563, 276] width 8 height 8
click at [563, 276] on icon at bounding box center [563, 276] width 8 height 8
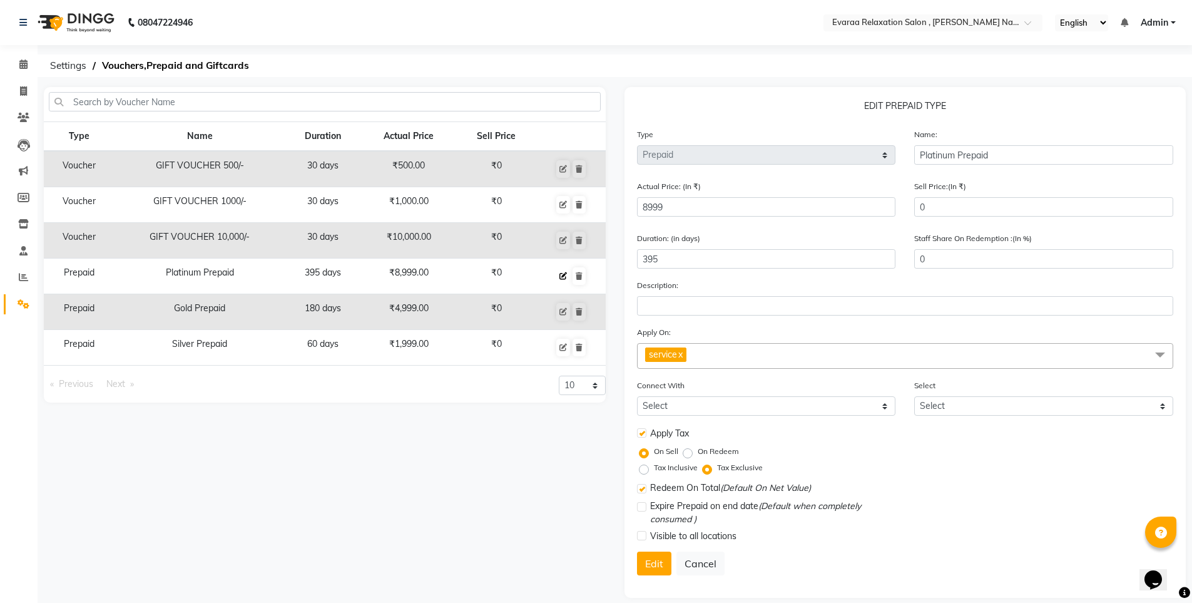
click at [563, 276] on icon at bounding box center [563, 276] width 8 height 8
click at [698, 454] on label "On Redeem" at bounding box center [718, 451] width 41 height 11
click at [687, 454] on input "On Redeem" at bounding box center [690, 451] width 9 height 9
radio input "true"
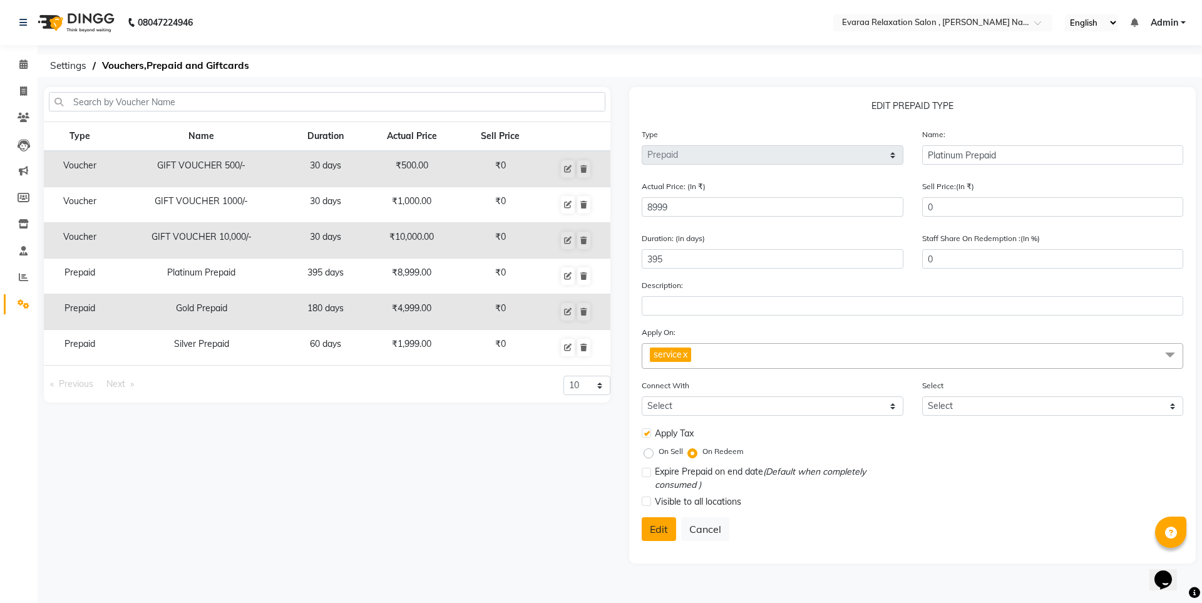
click at [656, 524] on button "Edit" at bounding box center [658, 529] width 34 height 24
select select
checkbox input "false"
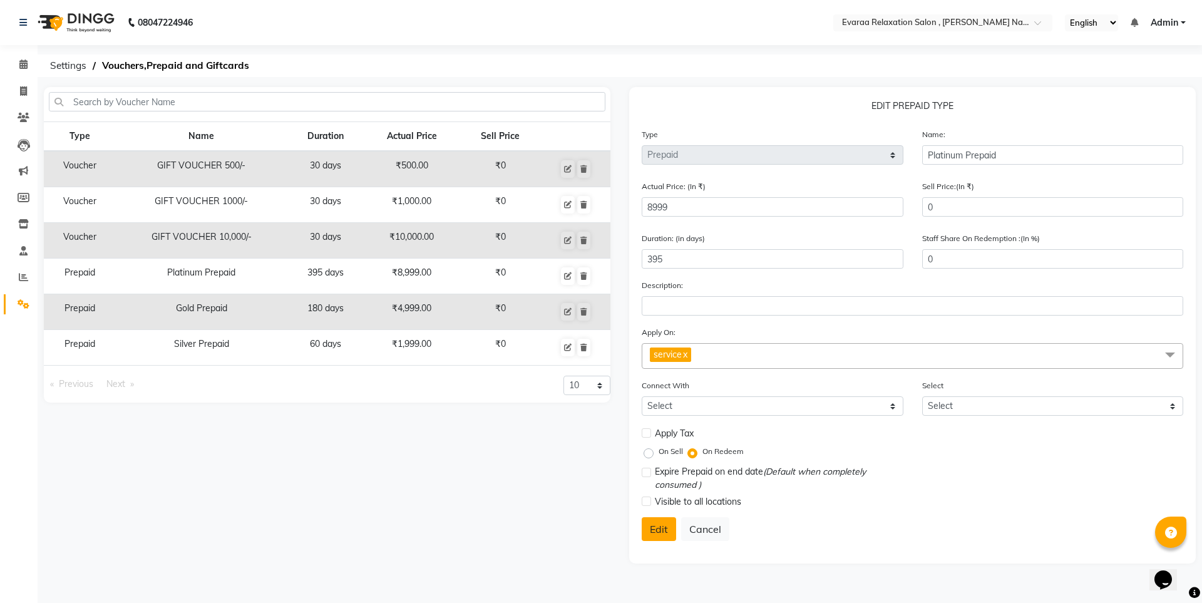
checkbox input "false"
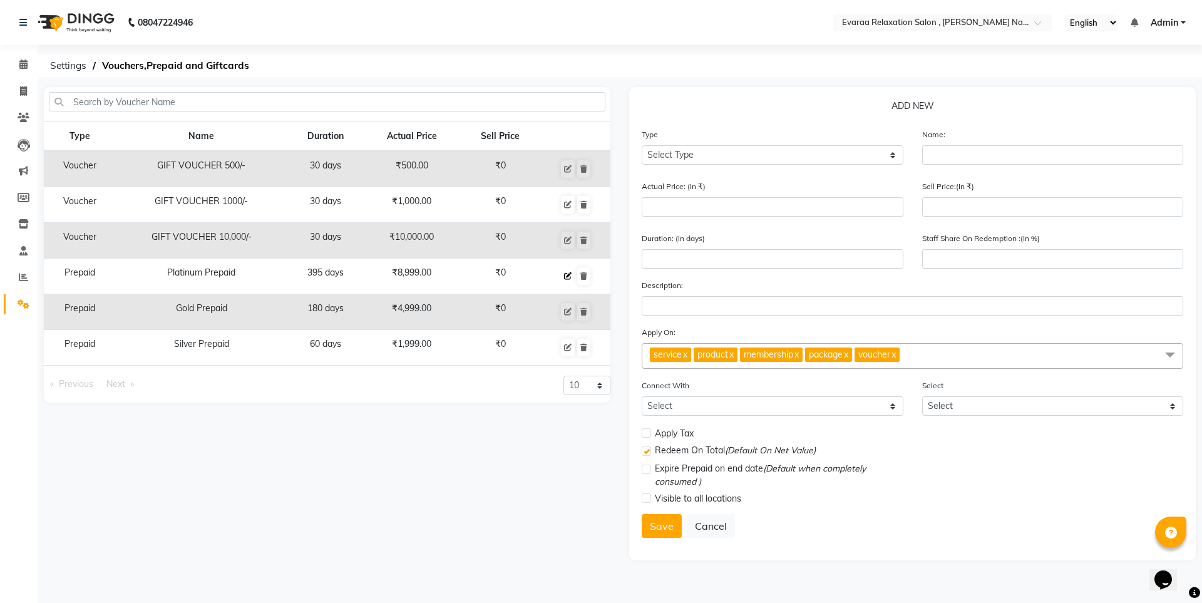
click at [570, 274] on icon at bounding box center [568, 276] width 8 height 8
select select "P"
type input "Platinum Prepaid"
type input "8999"
type input "0"
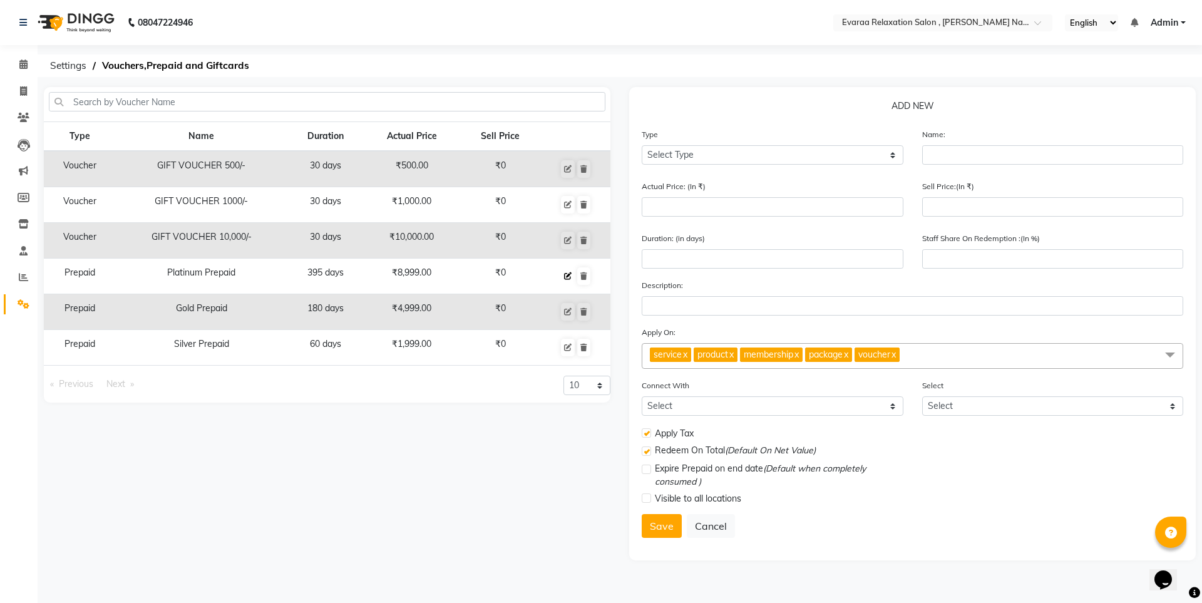
type input "395"
type input "0"
checkbox input "true"
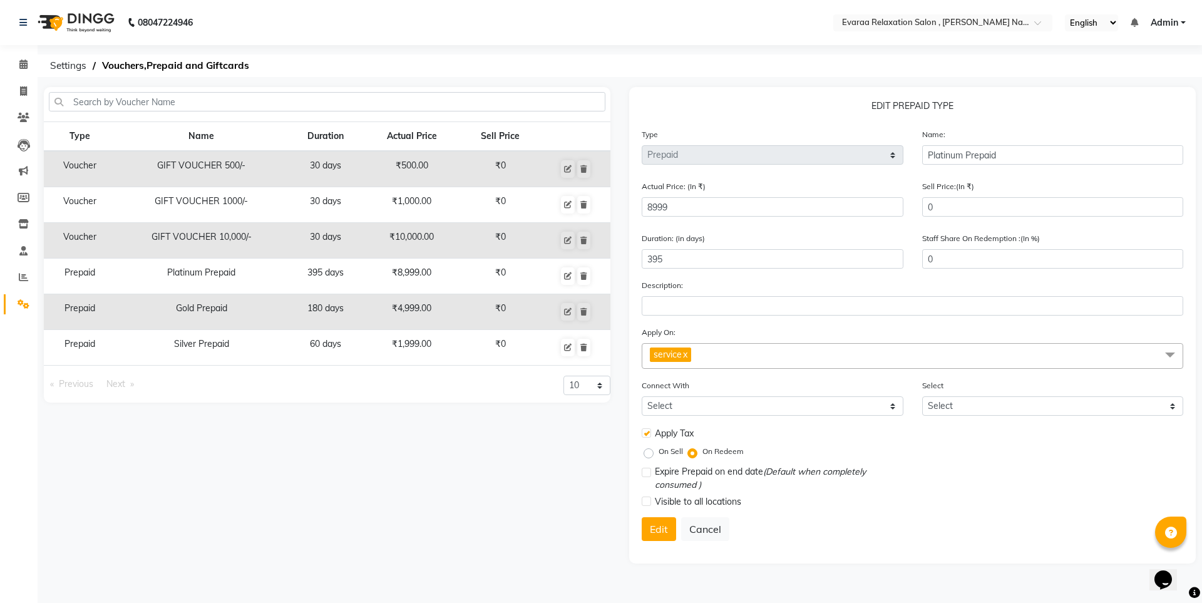
click at [658, 451] on label "On Sell" at bounding box center [670, 451] width 24 height 11
click at [651, 451] on input "On Sell" at bounding box center [650, 451] width 9 height 9
radio input "true"
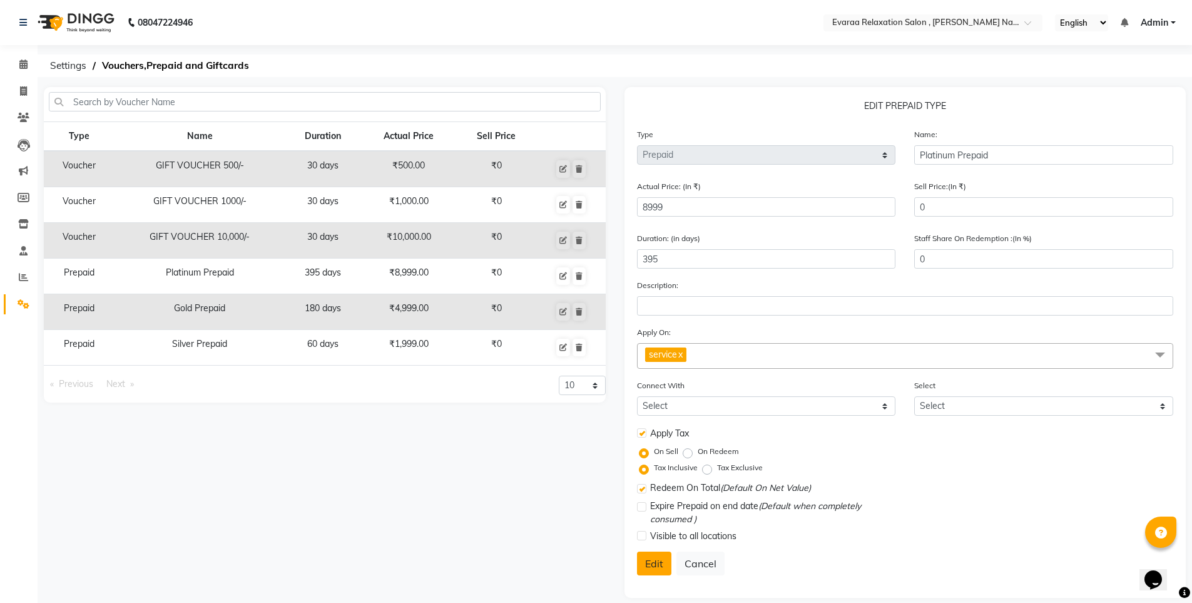
click at [664, 561] on button "Edit" at bounding box center [654, 563] width 34 height 24
select select
checkbox input "false"
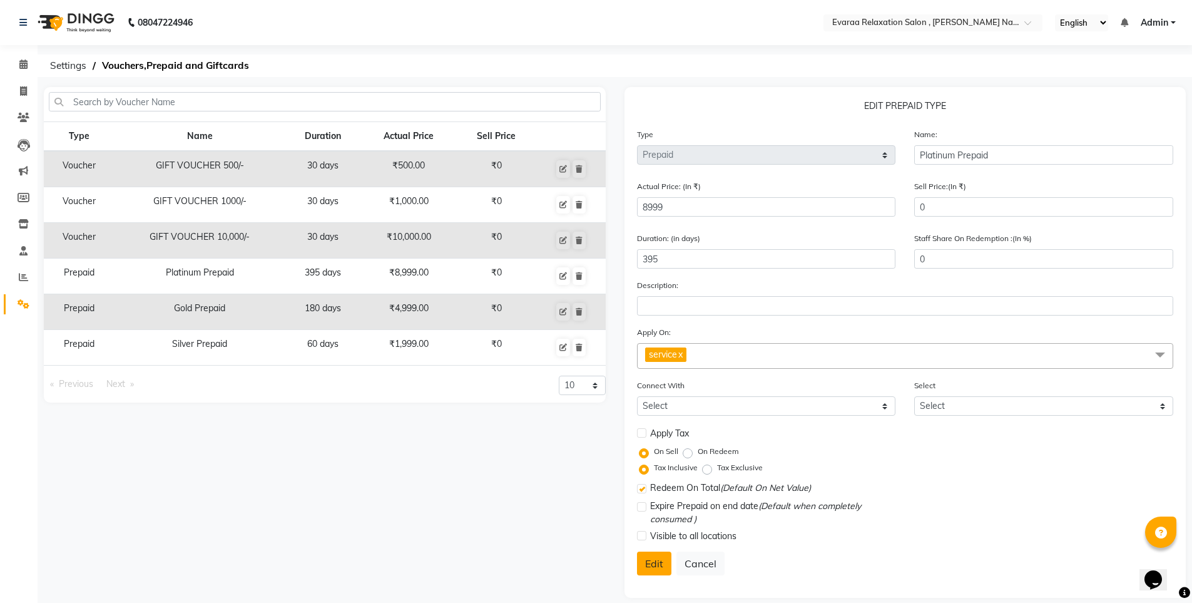
checkbox input "false"
checkbox input "true"
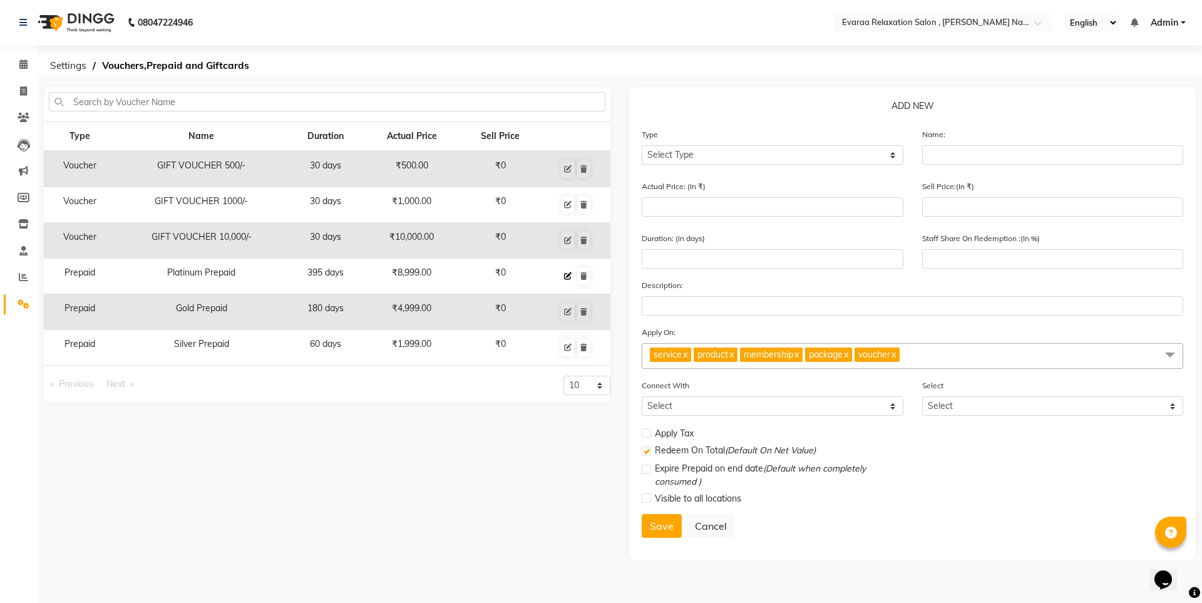
click at [566, 281] on button at bounding box center [568, 276] width 14 height 18
select select "P"
type input "Platinum Prepaid"
type input "8999"
type input "0"
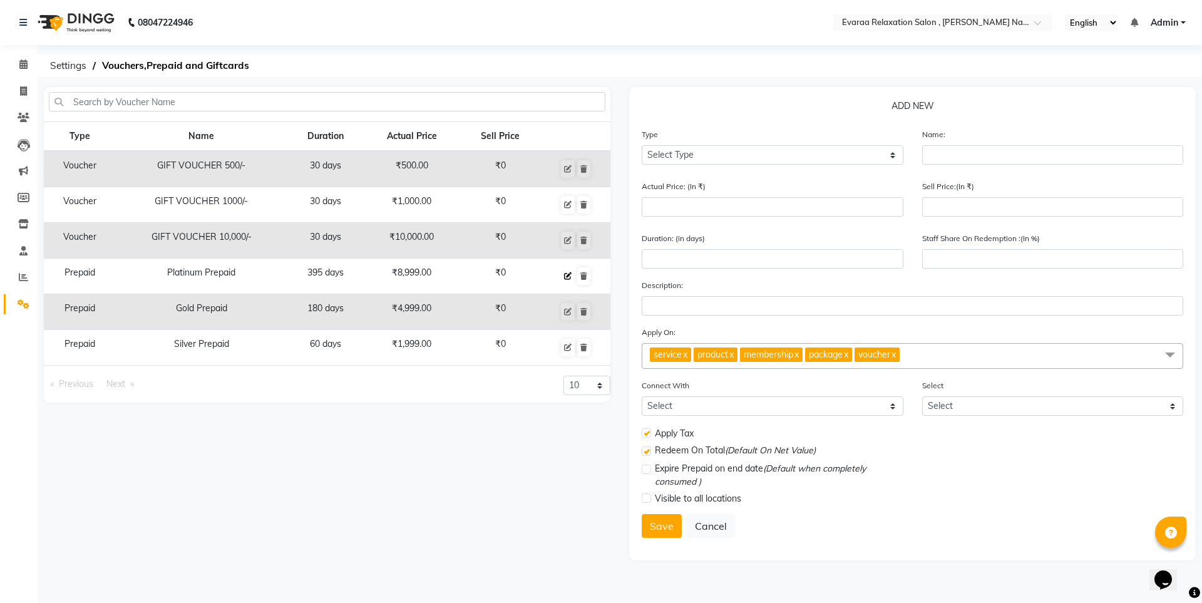
type input "395"
type input "0"
checkbox input "true"
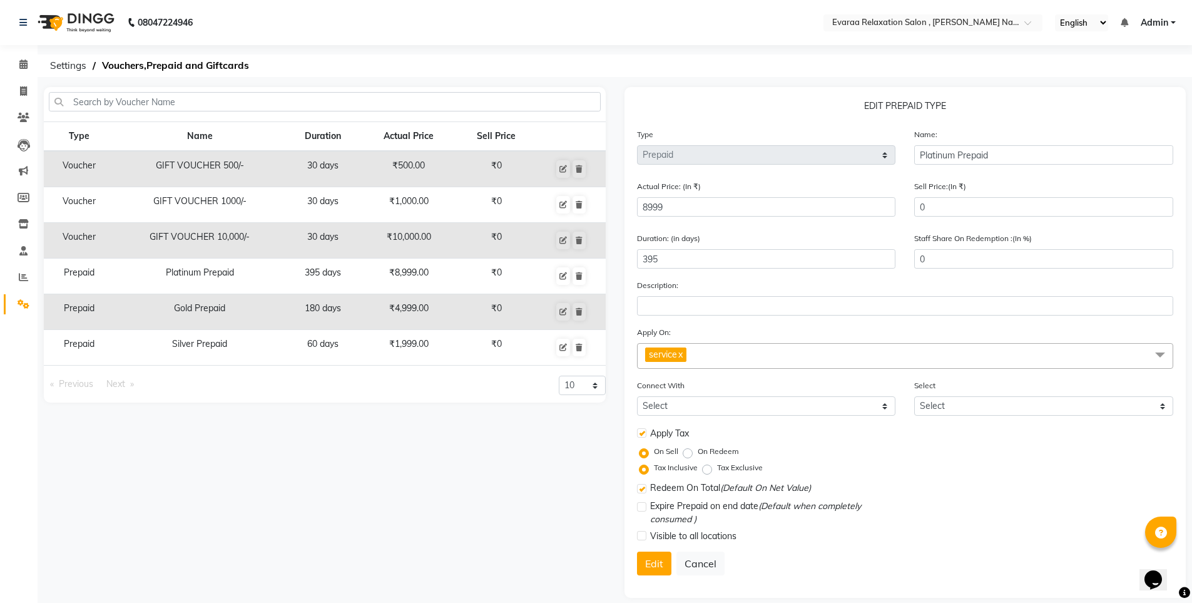
click at [717, 473] on label "Tax Exclusive" at bounding box center [740, 467] width 46 height 11
click at [705, 472] on input "Tax Exclusive" at bounding box center [709, 467] width 9 height 9
radio input "true"
click at [645, 561] on button "Edit" at bounding box center [654, 563] width 34 height 24
select select
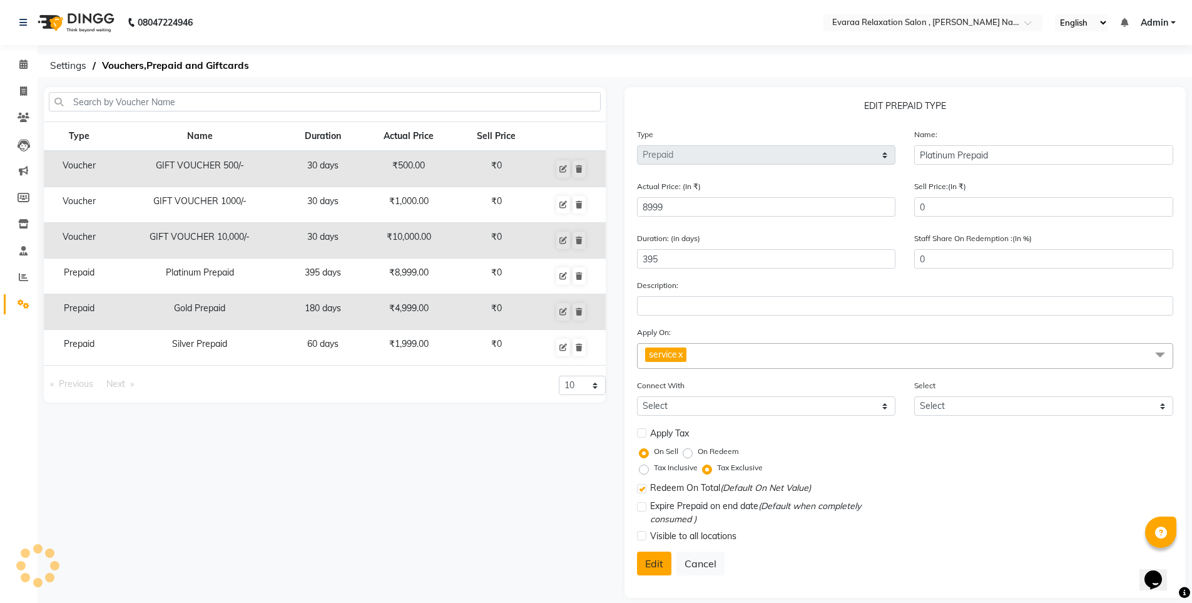
select select
checkbox input "false"
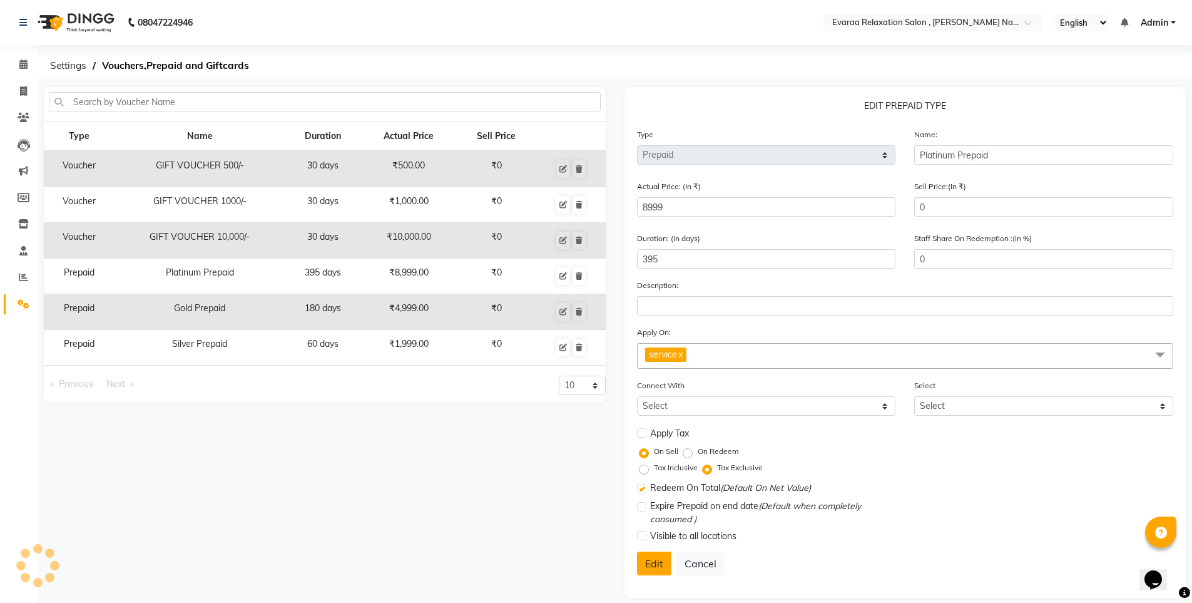
checkbox input "true"
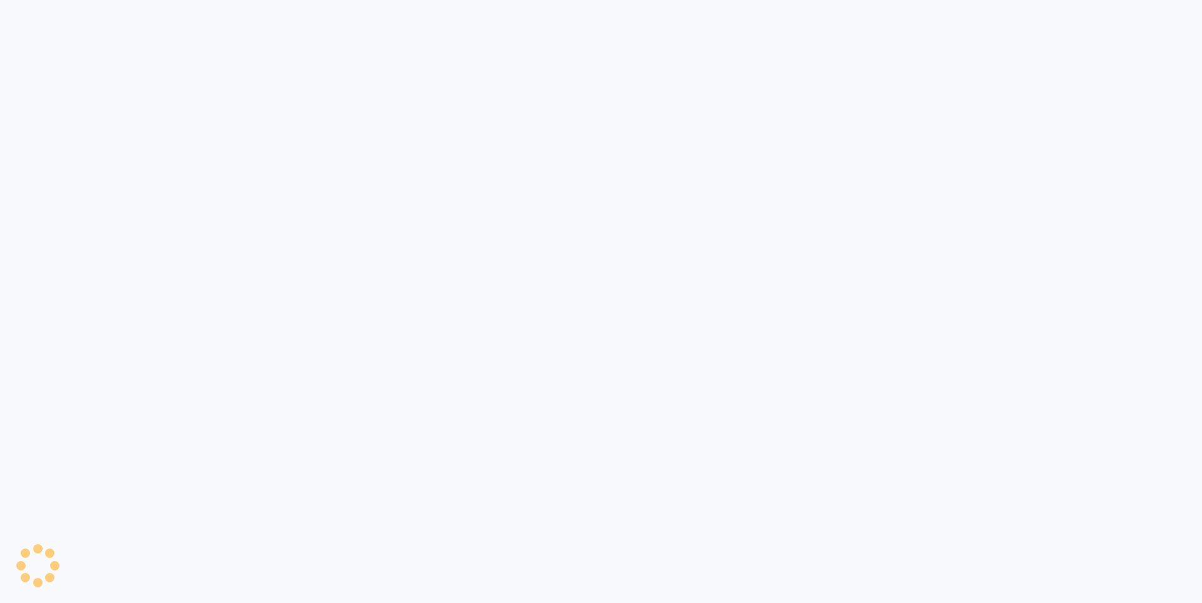
select select "7764"
select select "service"
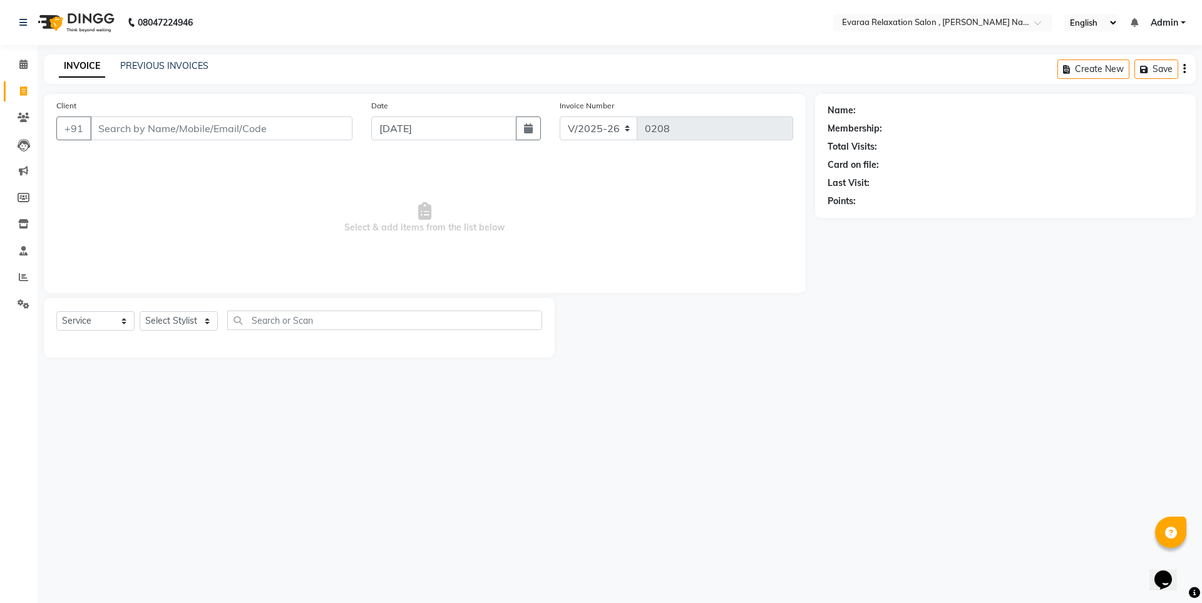
click at [274, 128] on input "Client" at bounding box center [221, 128] width 262 height 24
type input "9962550680"
select select "1: Object"
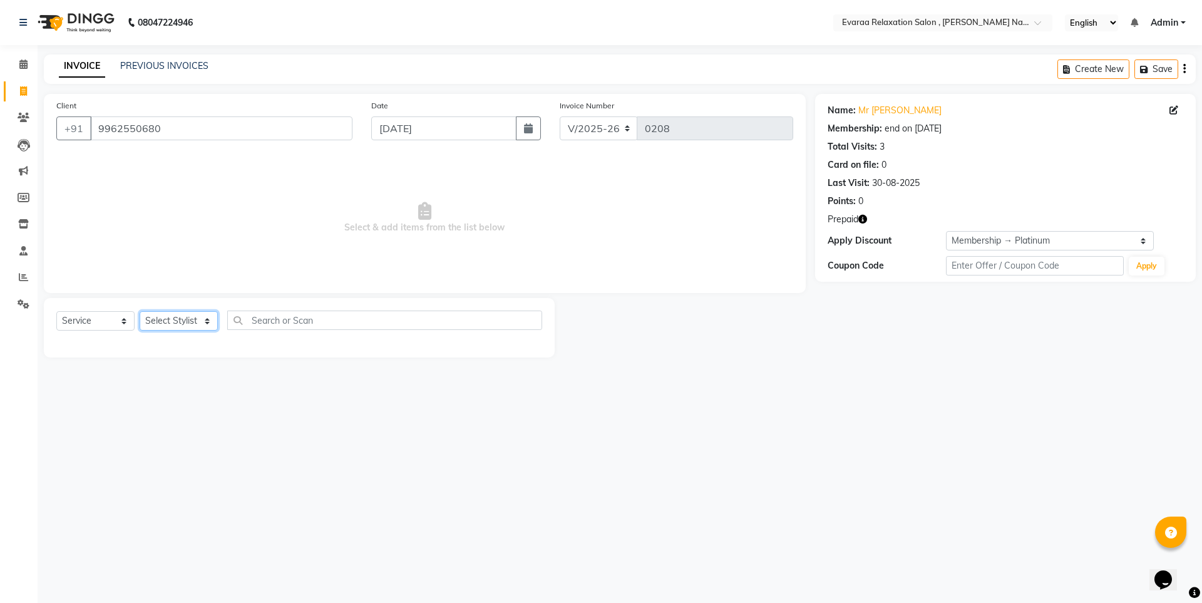
click at [170, 320] on select "Select Stylist [PERSON_NAME] DIVYA YOGESH" at bounding box center [179, 320] width 78 height 19
select select "85830"
click at [140, 311] on select "Select Stylist [PERSON_NAME] DIVYA YOGESH" at bounding box center [179, 320] width 78 height 19
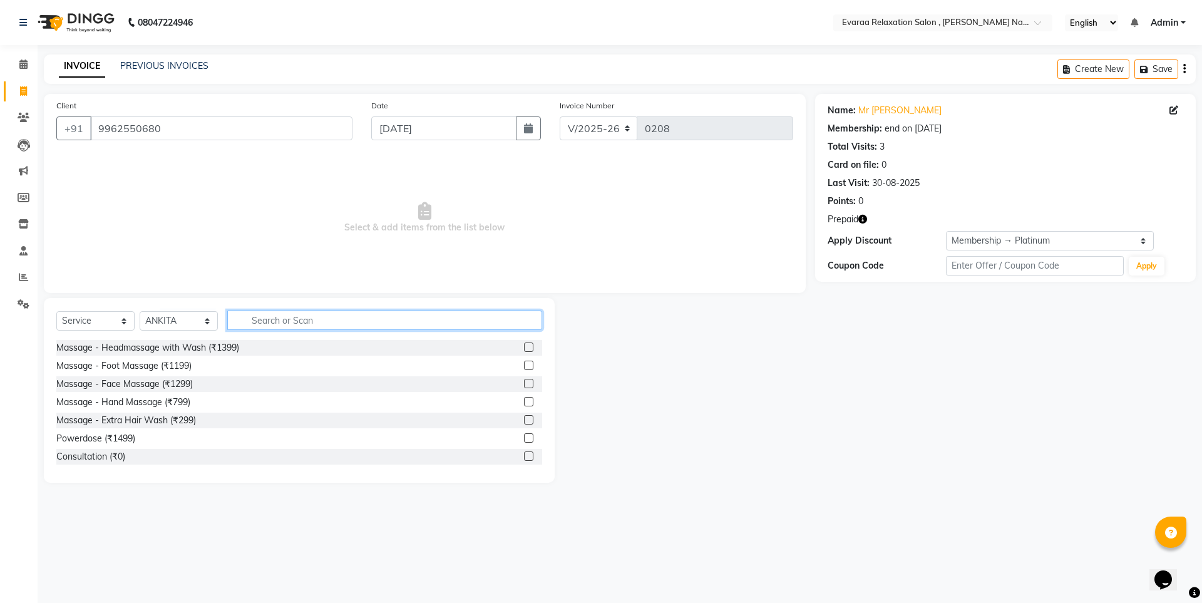
click at [252, 322] on input "text" at bounding box center [384, 319] width 315 height 19
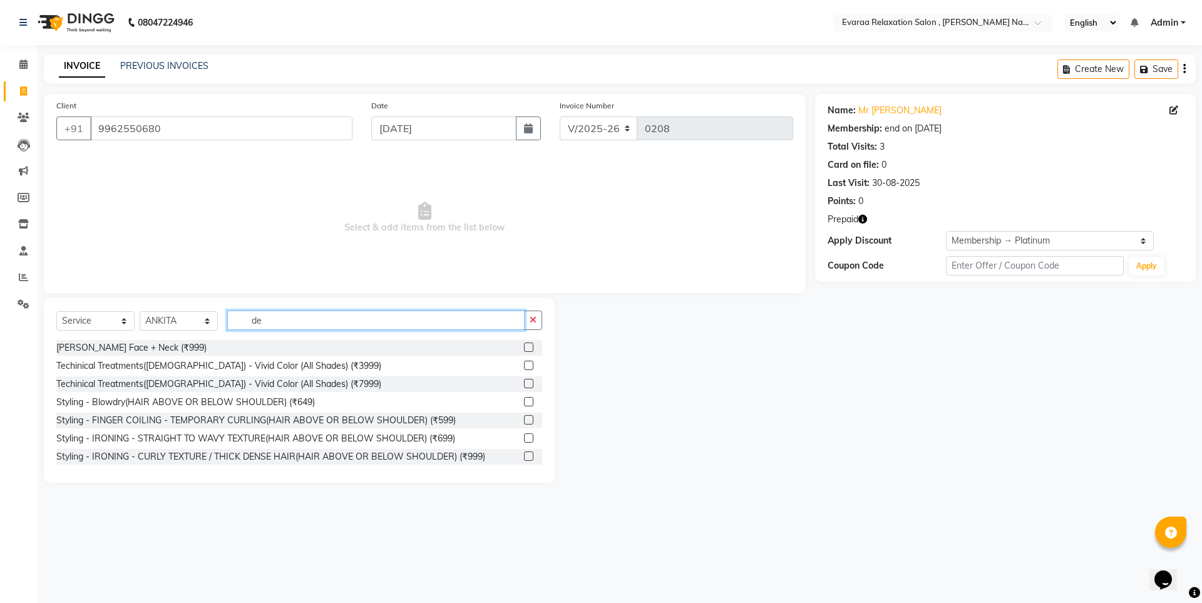
type input "de"
click at [524, 350] on label at bounding box center [528, 346] width 9 height 9
click at [524, 350] on input "checkbox" at bounding box center [528, 348] width 8 height 8
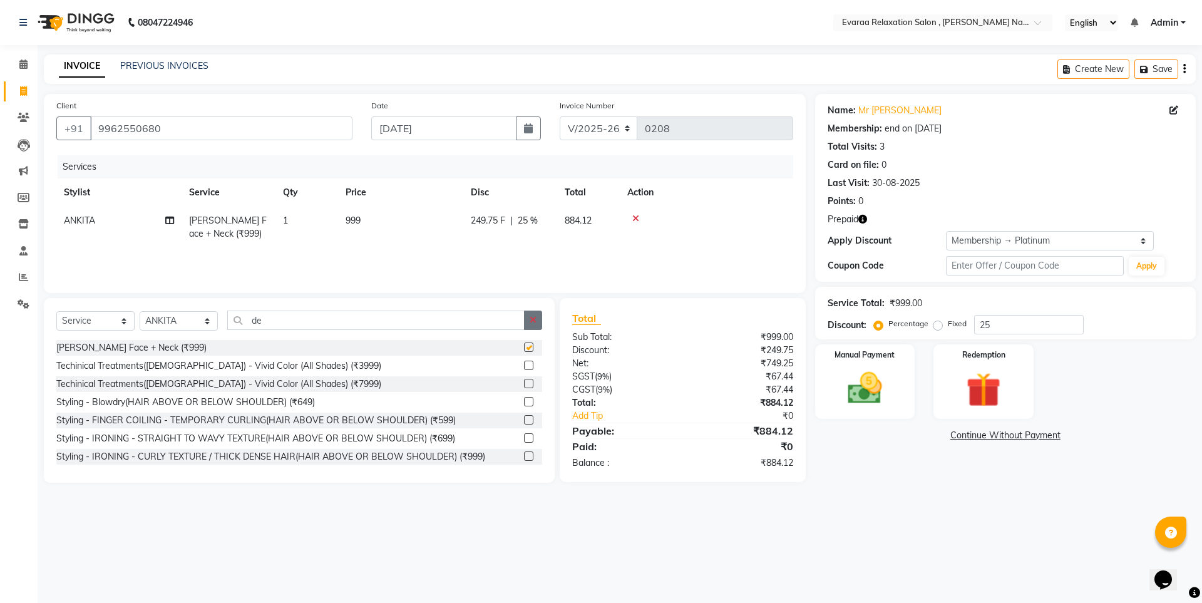
checkbox input "false"
click at [538, 316] on button "button" at bounding box center [533, 319] width 18 height 19
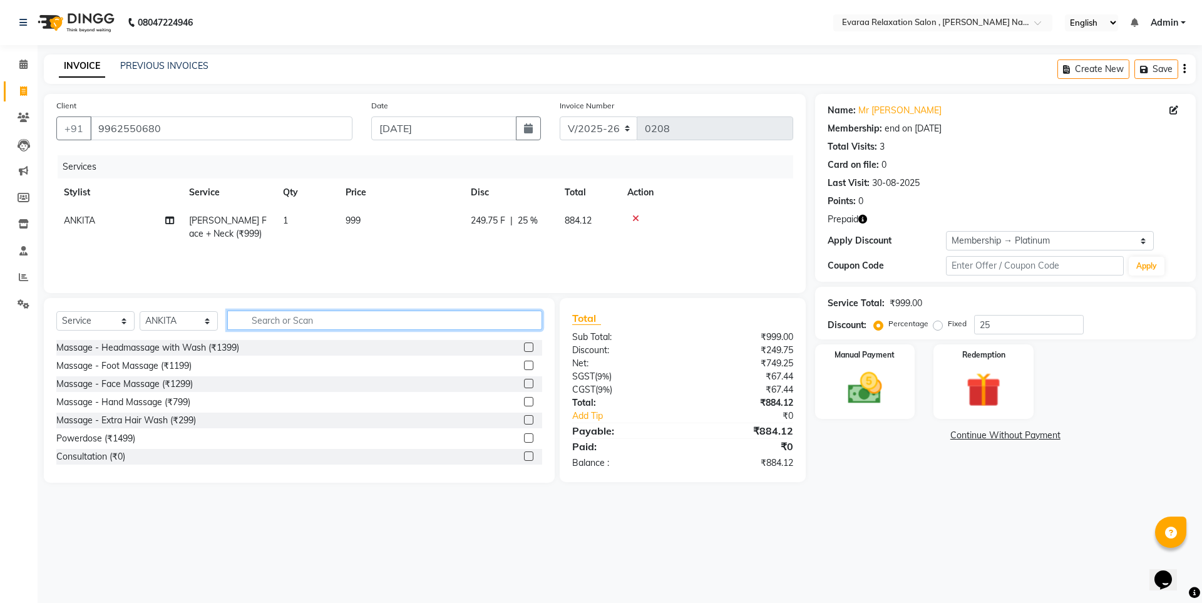
click at [506, 317] on input "text" at bounding box center [384, 319] width 315 height 19
click at [186, 315] on select "Select Stylist [PERSON_NAME] DIVYA YOGESH" at bounding box center [179, 320] width 78 height 19
select select "69423"
click at [140, 311] on select "Select Stylist [PERSON_NAME] DIVYA YOGESH" at bounding box center [179, 320] width 78 height 19
click at [291, 329] on input "text" at bounding box center [384, 319] width 315 height 19
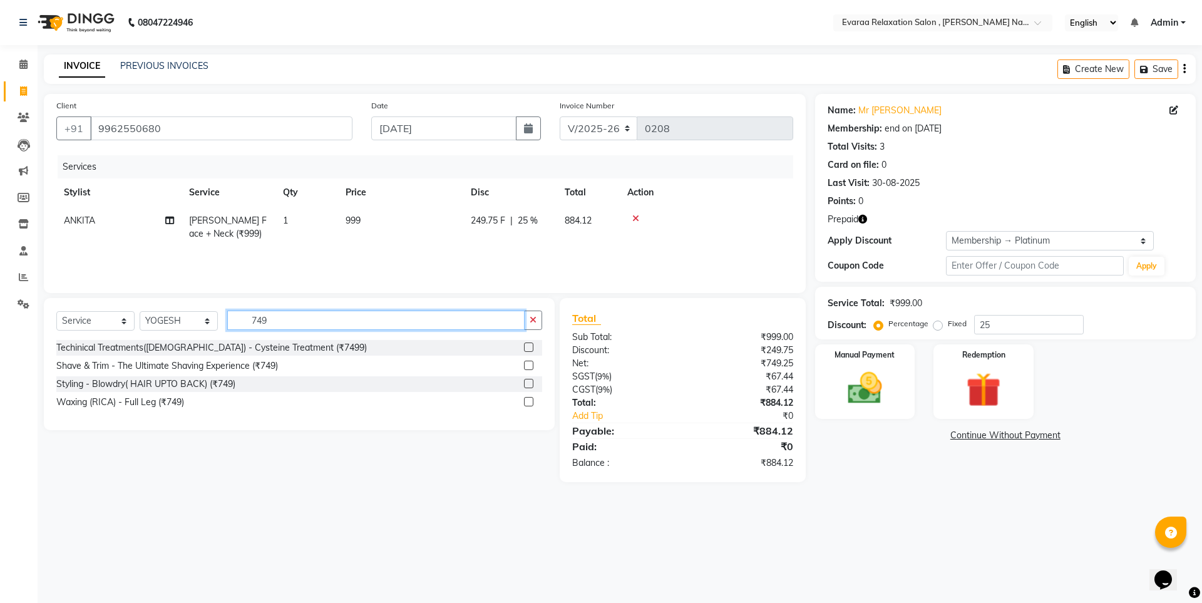
type input "749"
click at [531, 364] on label at bounding box center [528, 364] width 9 height 9
click at [531, 364] on input "checkbox" at bounding box center [528, 366] width 8 height 8
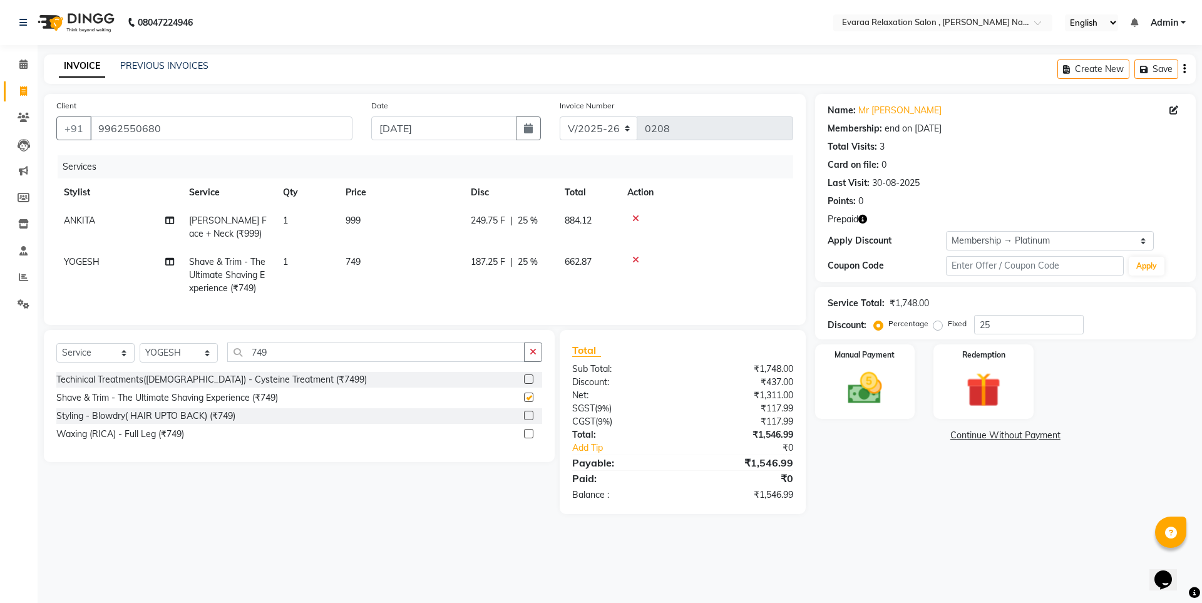
checkbox input "false"
click at [993, 350] on label "Redemption" at bounding box center [983, 354] width 45 height 12
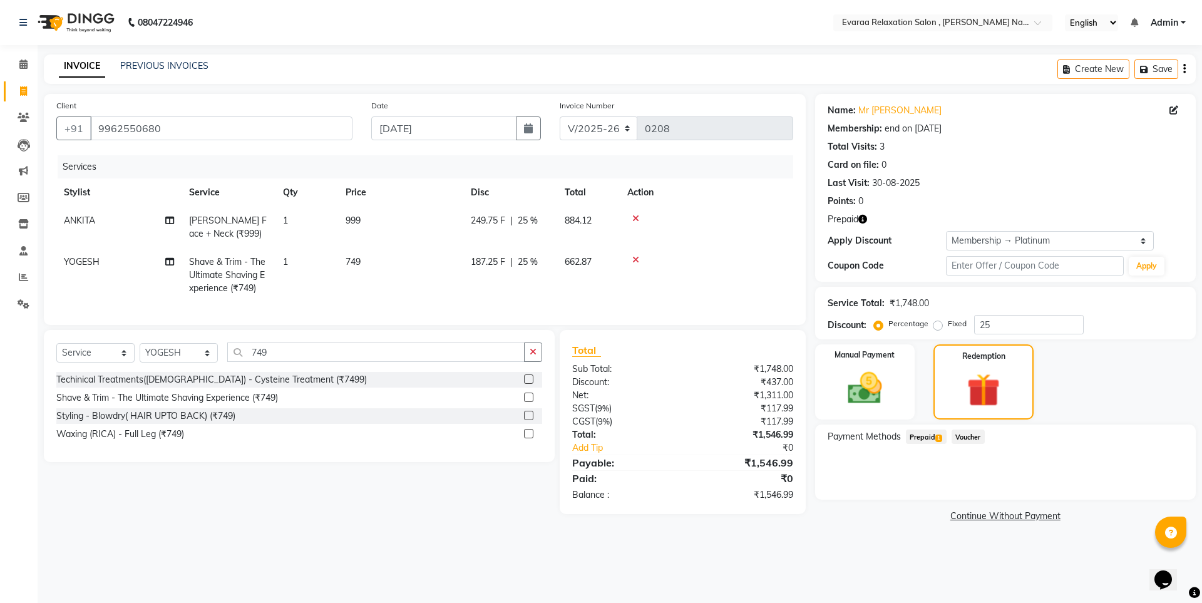
click at [931, 436] on span "Prepaid 1" at bounding box center [926, 436] width 41 height 14
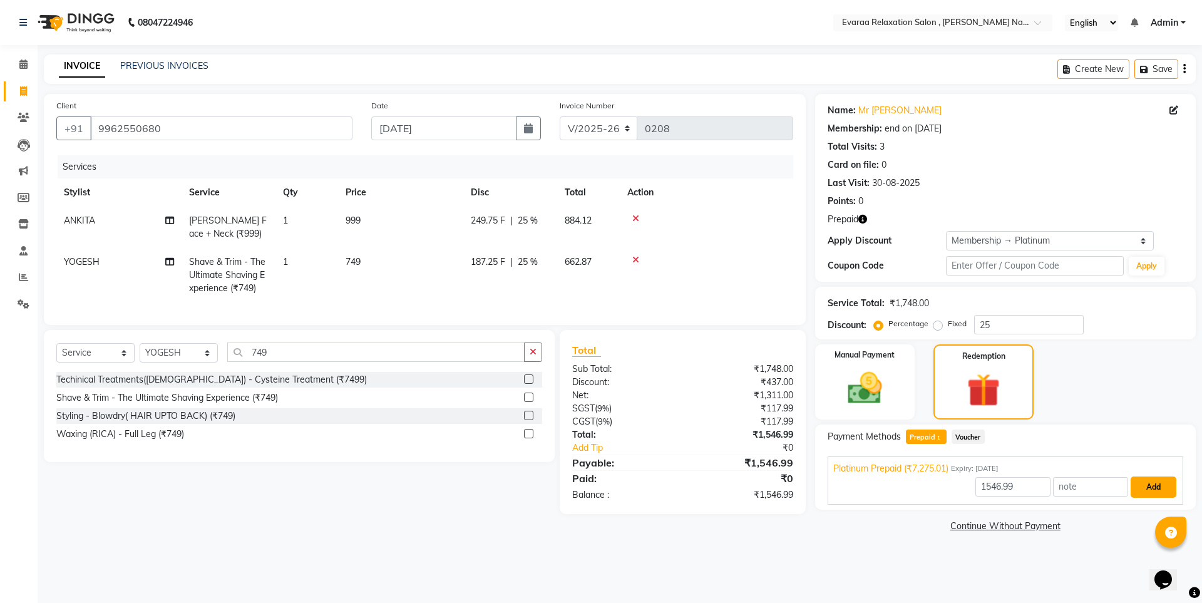
click at [1160, 491] on button "Add" at bounding box center [1153, 486] width 46 height 21
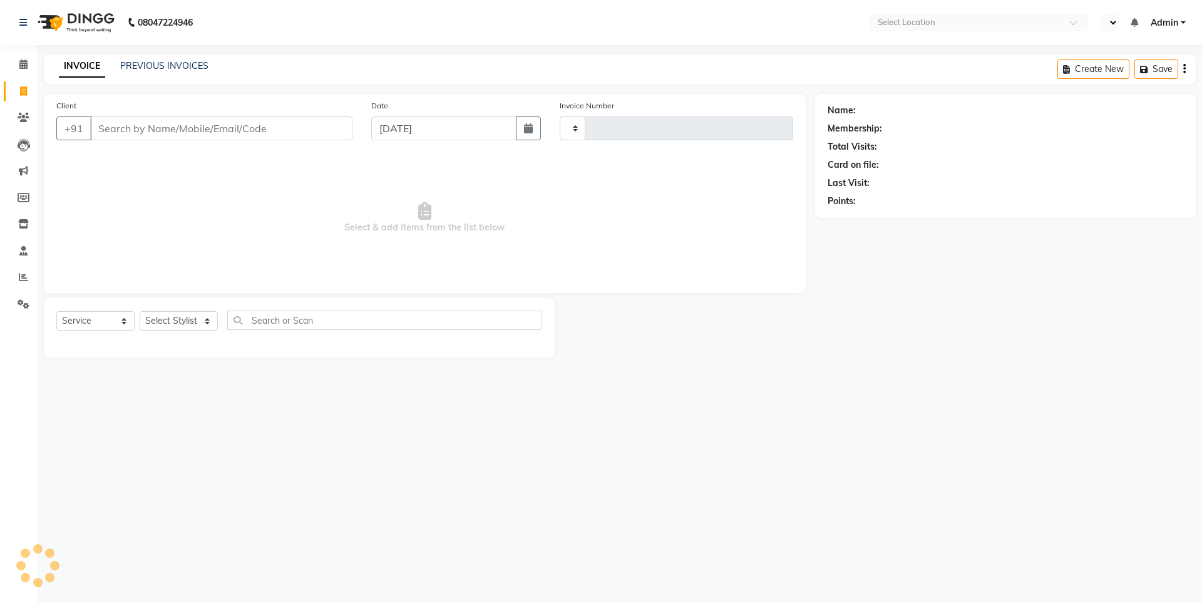
select select "service"
type input "0208"
select select "en"
select select "7764"
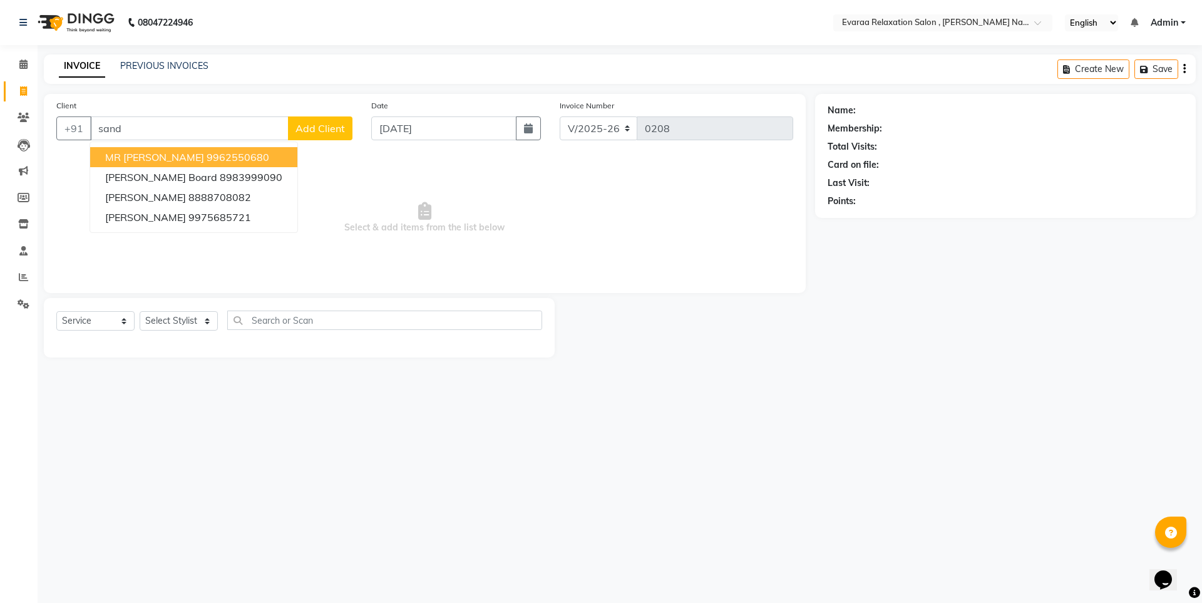
click at [237, 158] on ngb-highlight "9962550680" at bounding box center [238, 157] width 63 height 13
type input "9962550680"
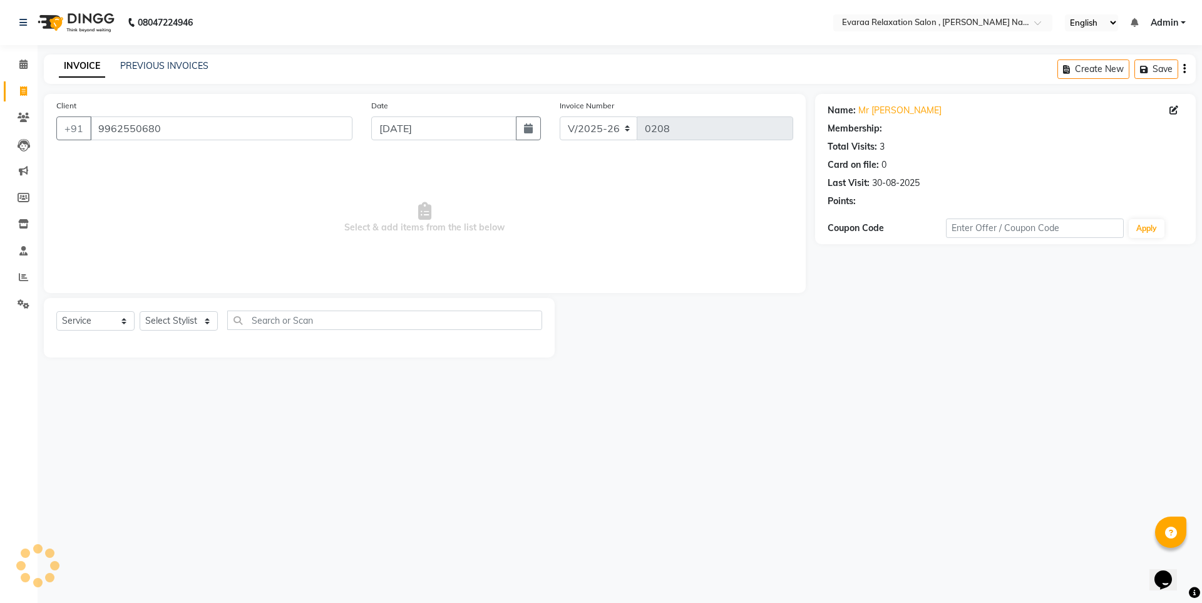
select select "1: Object"
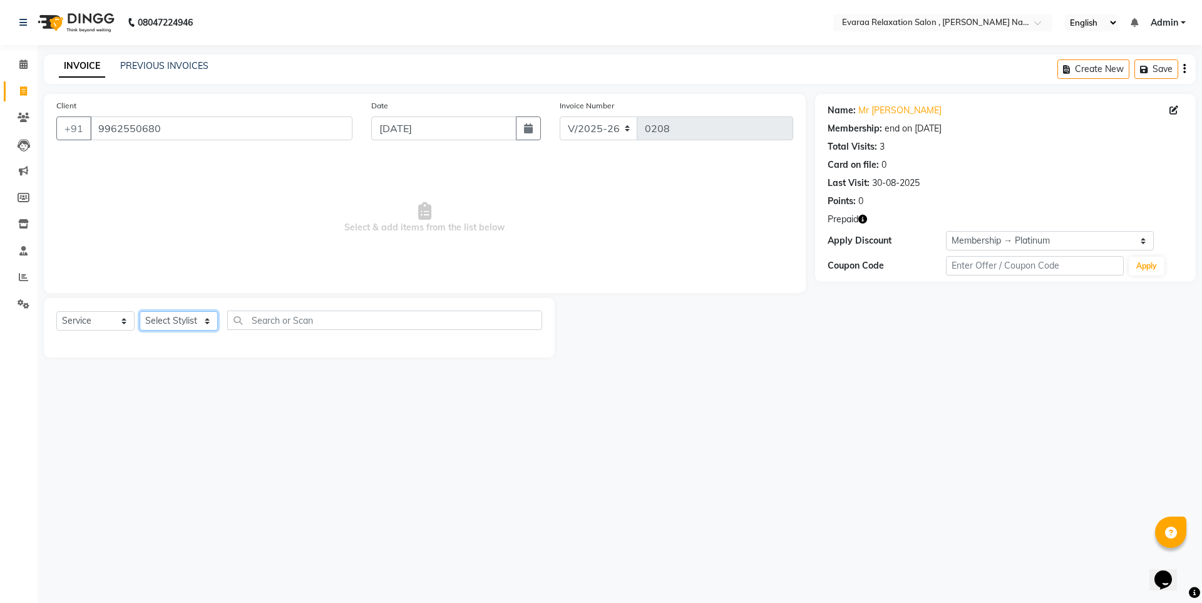
click at [164, 323] on select "Select Stylist [PERSON_NAME] DIVYA YOGESH" at bounding box center [179, 320] width 78 height 19
select select "85830"
click at [140, 311] on select "Select Stylist [PERSON_NAME] DIVYA YOGESH" at bounding box center [179, 320] width 78 height 19
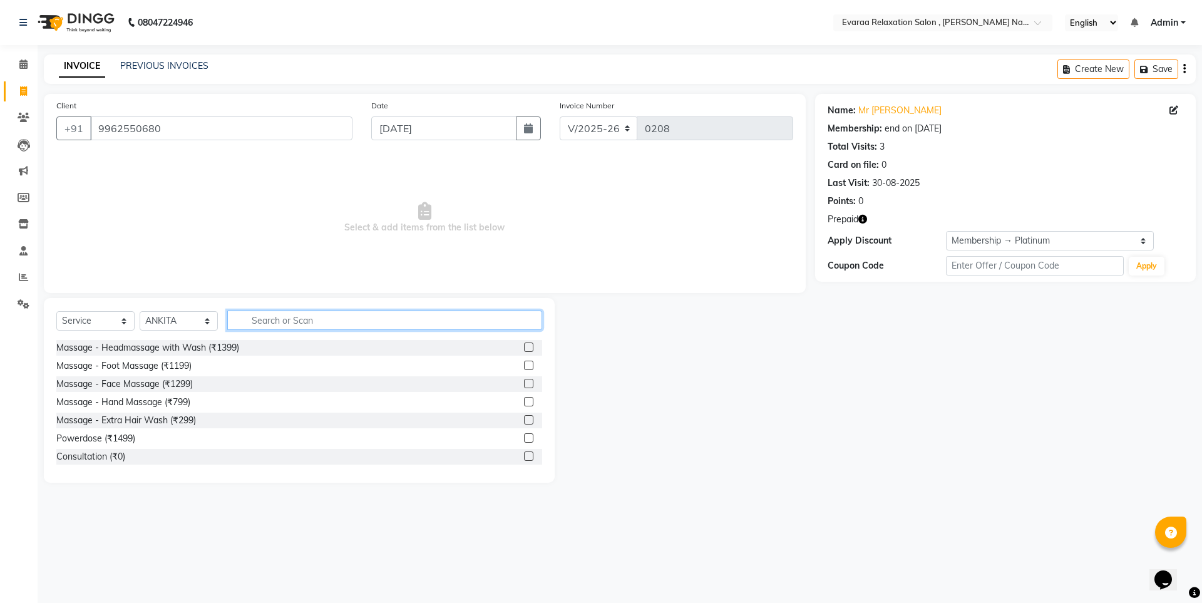
drag, startPoint x: 322, startPoint y: 322, endPoint x: 327, endPoint y: 315, distance: 8.5
click at [321, 322] on input "text" at bounding box center [384, 319] width 315 height 19
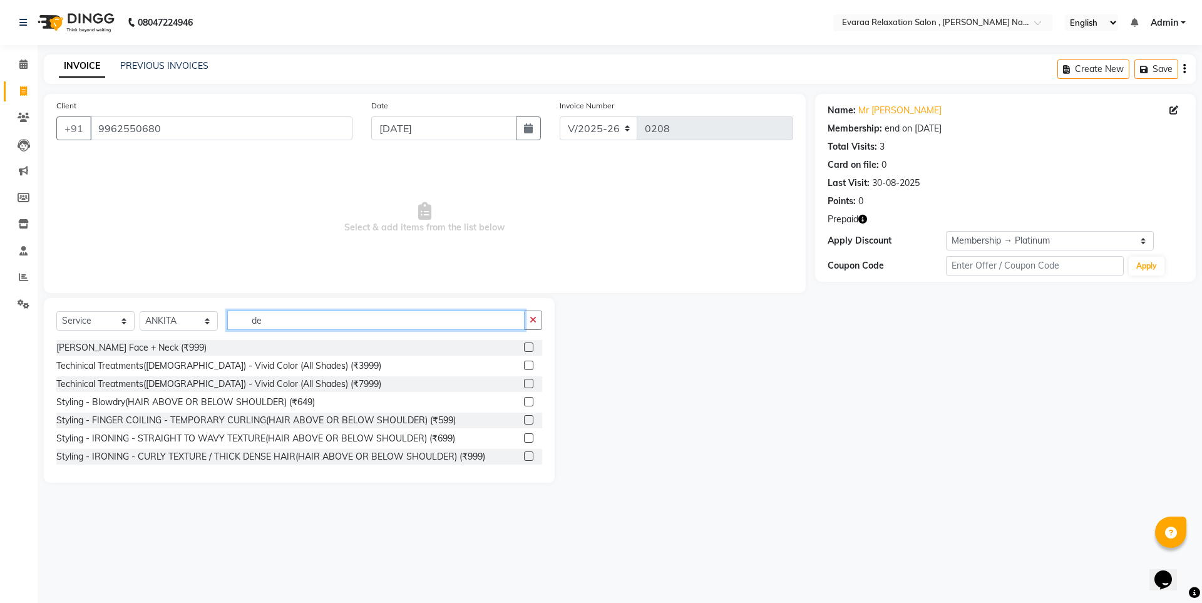
type input "de"
click at [524, 345] on label at bounding box center [528, 346] width 9 height 9
click at [524, 345] on input "checkbox" at bounding box center [528, 348] width 8 height 8
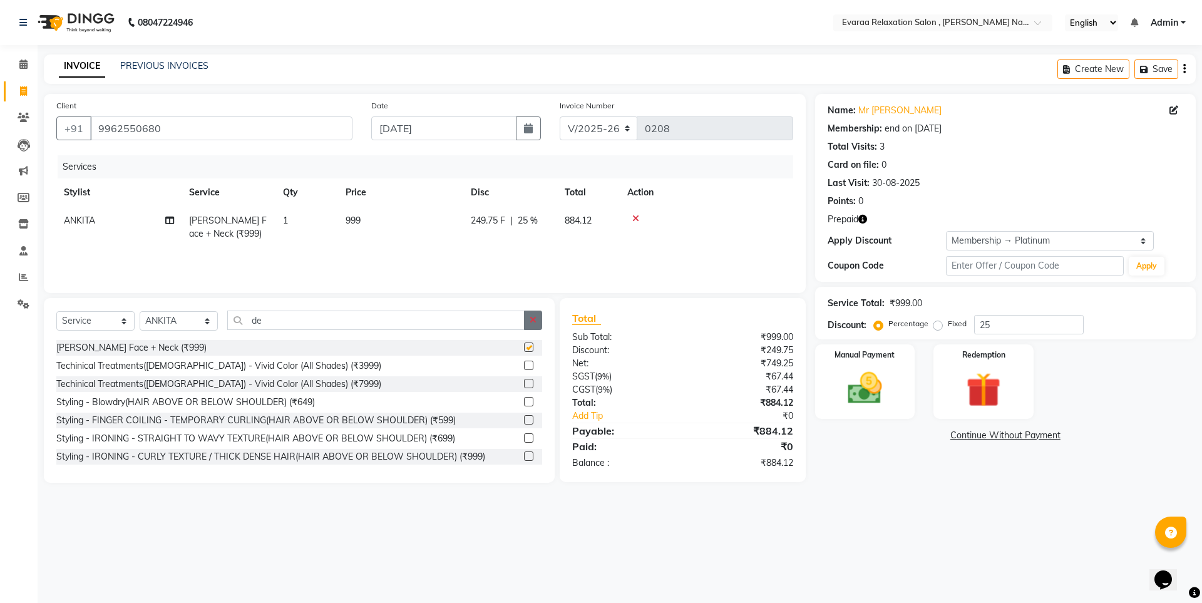
checkbox input "false"
click at [515, 321] on input "de" at bounding box center [375, 319] width 297 height 19
click at [533, 321] on icon "button" at bounding box center [532, 319] width 7 height 9
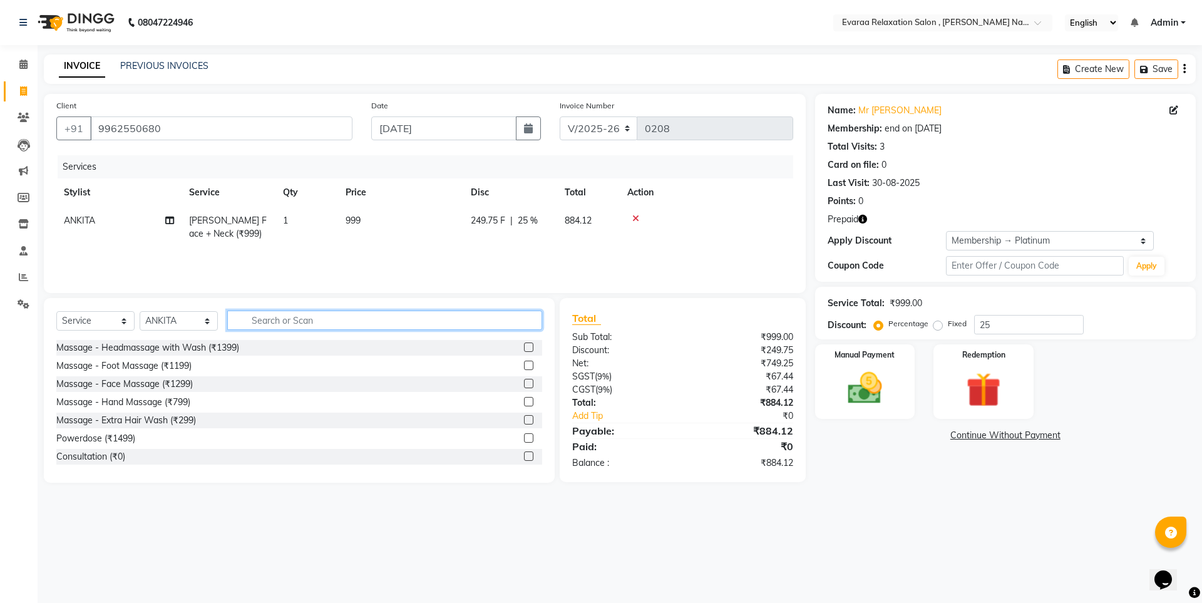
click at [395, 329] on input "text" at bounding box center [384, 319] width 315 height 19
click at [162, 322] on select "Select Stylist [PERSON_NAME] DIVYA YOGESH" at bounding box center [179, 320] width 78 height 19
select select "69423"
click at [140, 311] on select "Select Stylist [PERSON_NAME] DIVYA YOGESH" at bounding box center [179, 320] width 78 height 19
click at [272, 320] on input "text" at bounding box center [384, 319] width 315 height 19
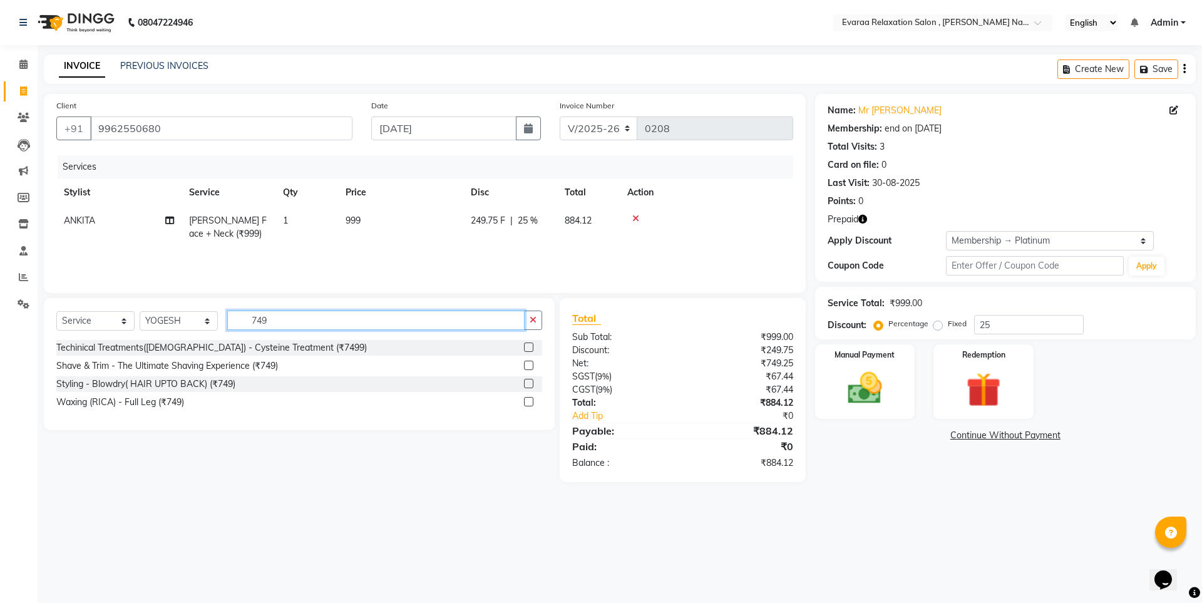
type input "749"
click at [529, 366] on label at bounding box center [528, 364] width 9 height 9
click at [529, 366] on input "checkbox" at bounding box center [528, 366] width 8 height 8
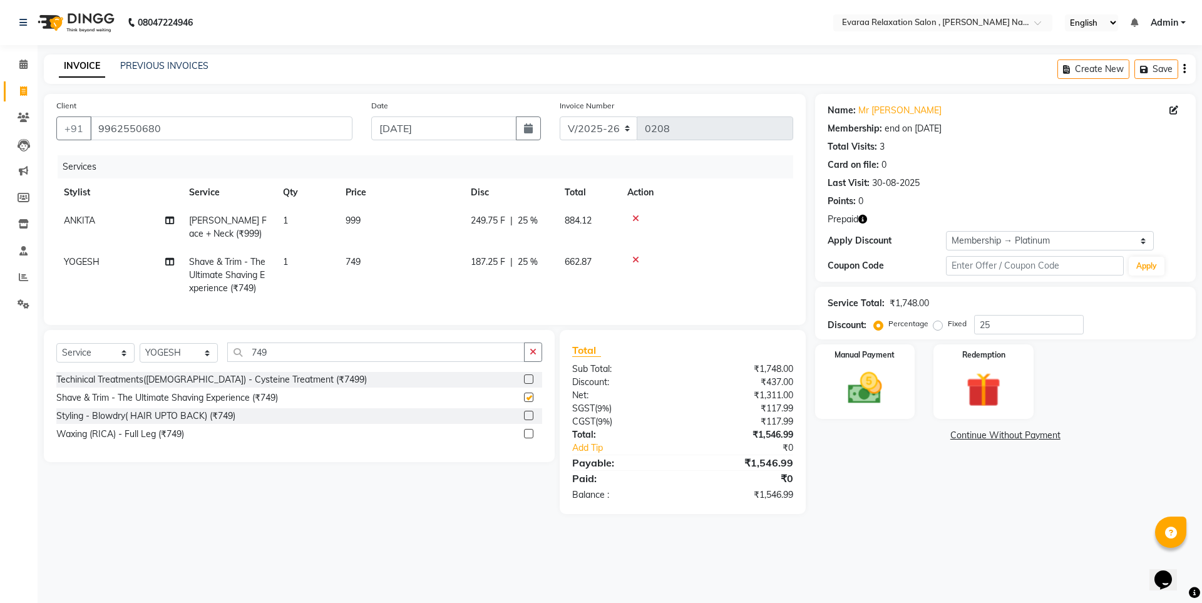
checkbox input "false"
click at [986, 375] on img at bounding box center [983, 389] width 58 height 44
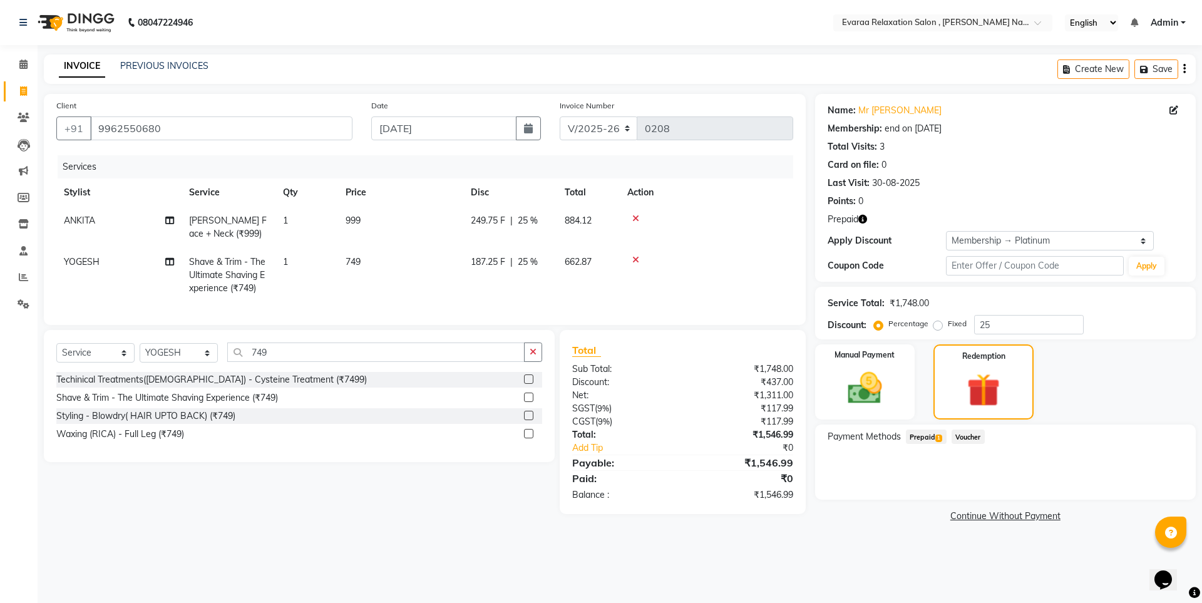
click at [934, 437] on span "Prepaid 1" at bounding box center [926, 436] width 41 height 14
click at [1151, 484] on button "Add" at bounding box center [1153, 486] width 46 height 21
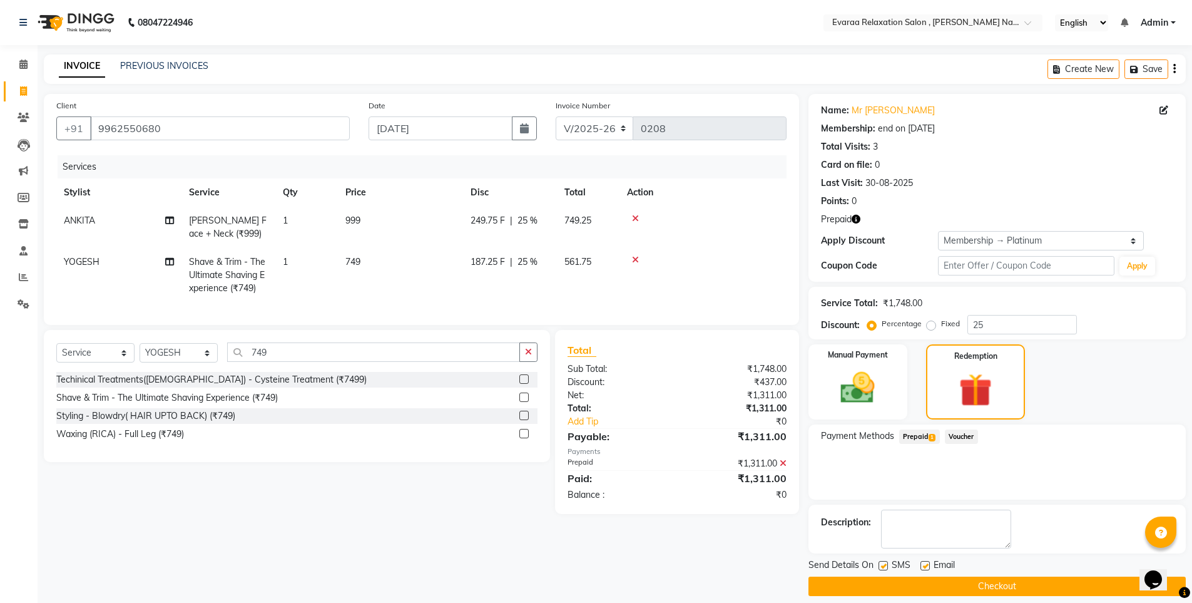
click at [785, 467] on icon at bounding box center [783, 463] width 7 height 9
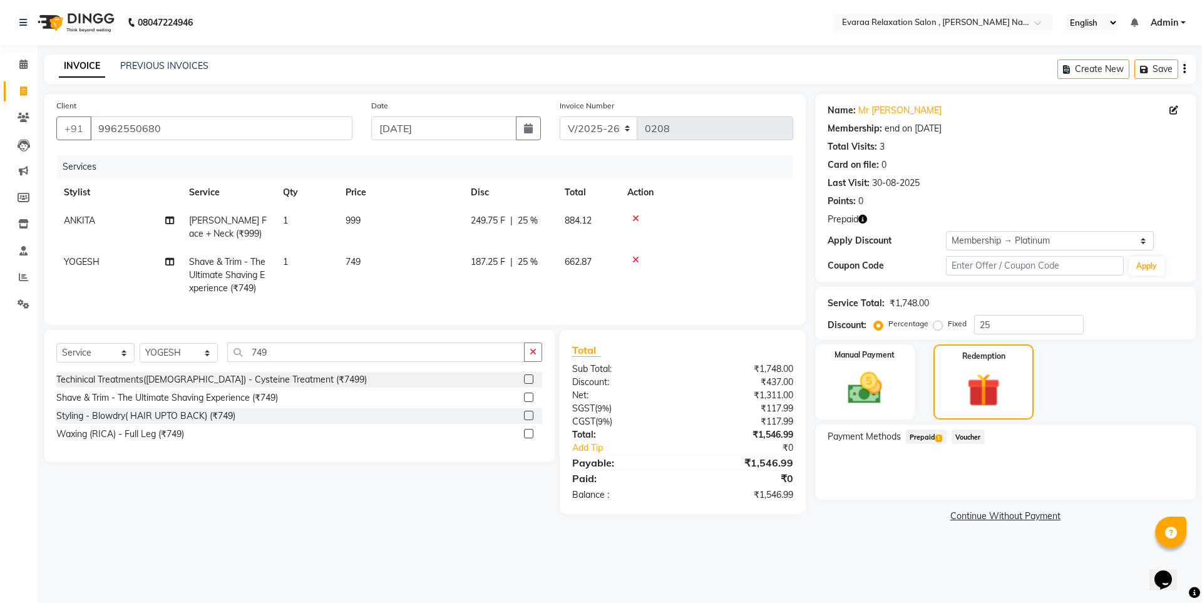
click at [932, 432] on span "Prepaid 1" at bounding box center [926, 436] width 41 height 14
click at [640, 218] on div at bounding box center [706, 218] width 158 height 9
click at [634, 218] on icon at bounding box center [635, 218] width 7 height 9
type input "7275.01"
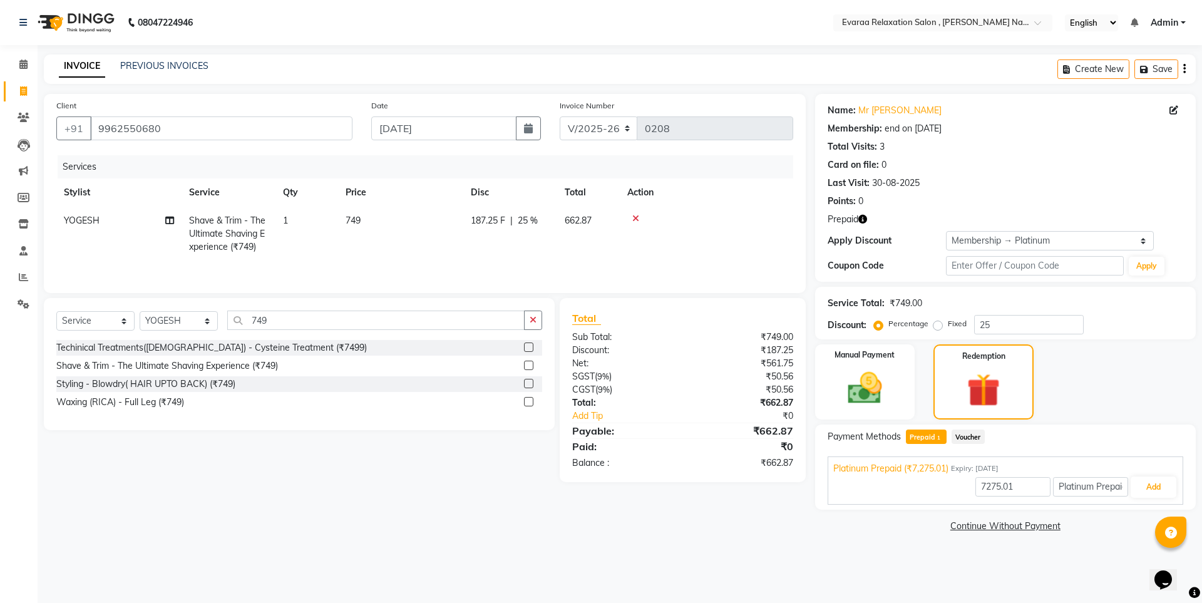
click at [636, 212] on td at bounding box center [706, 234] width 173 height 54
click at [636, 217] on icon at bounding box center [635, 218] width 7 height 9
